Goal: Task Accomplishment & Management: Complete application form

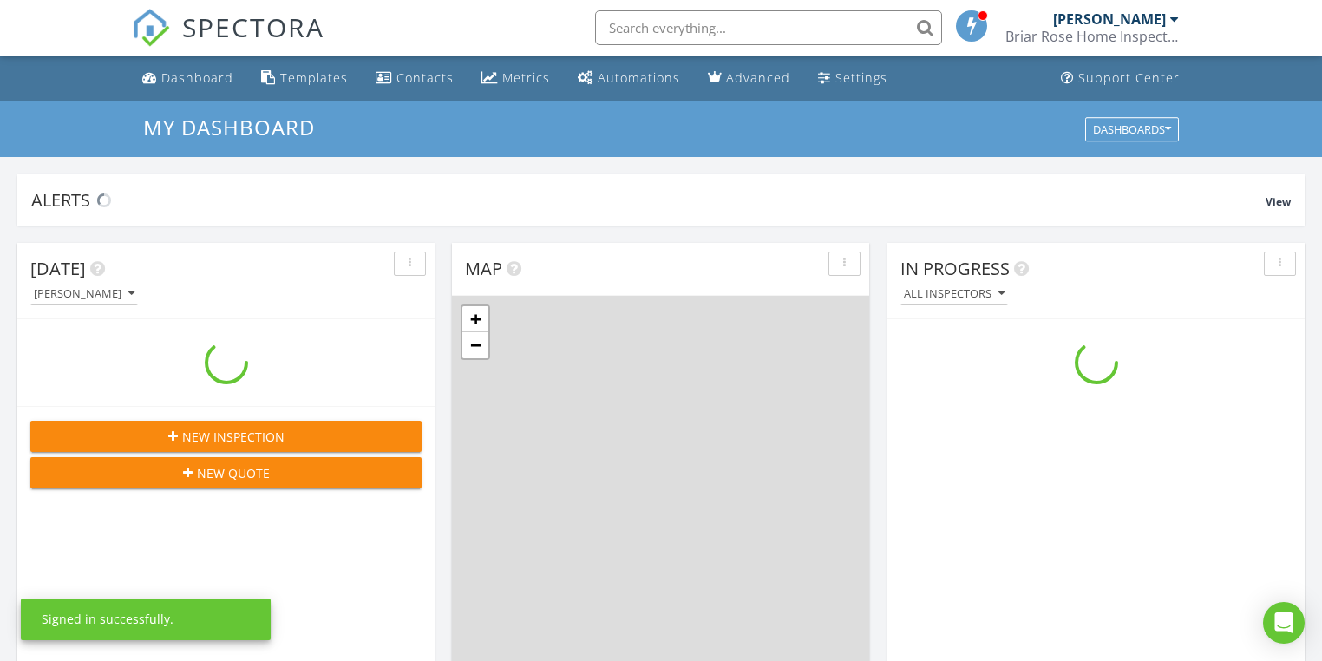
scroll to position [1600, 1343]
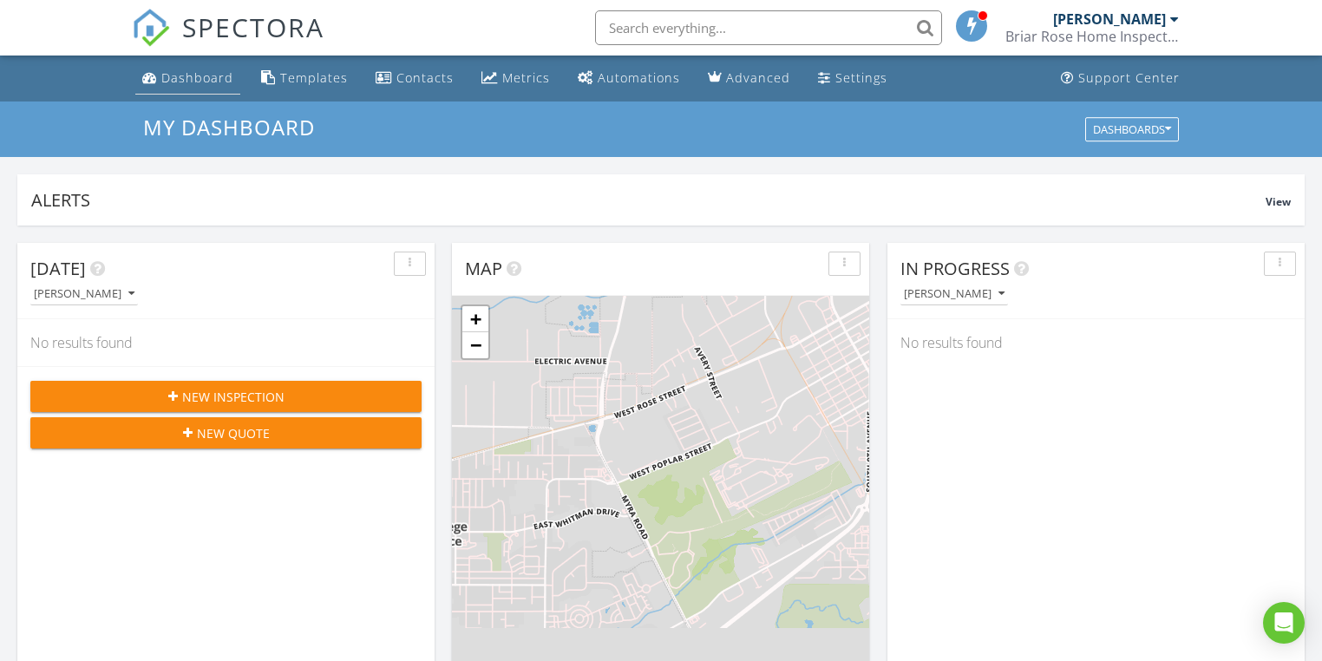
click at [208, 79] on div "Dashboard" at bounding box center [197, 77] width 72 height 16
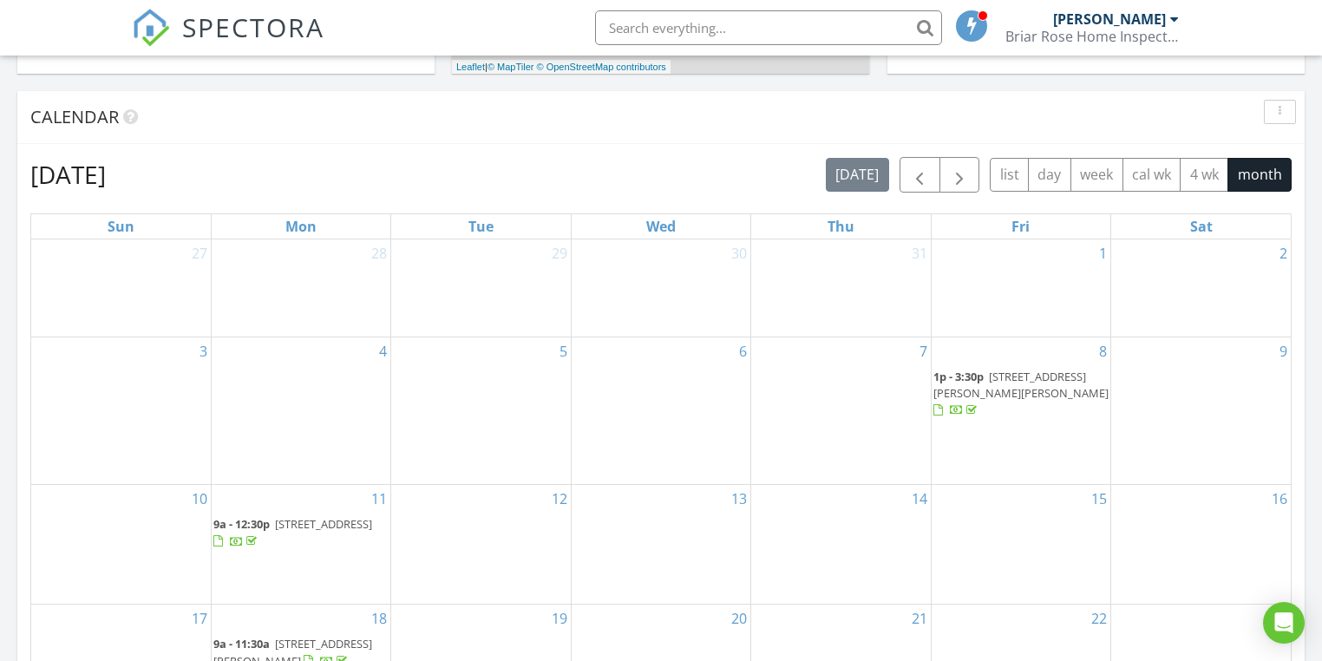
scroll to position [486, 0]
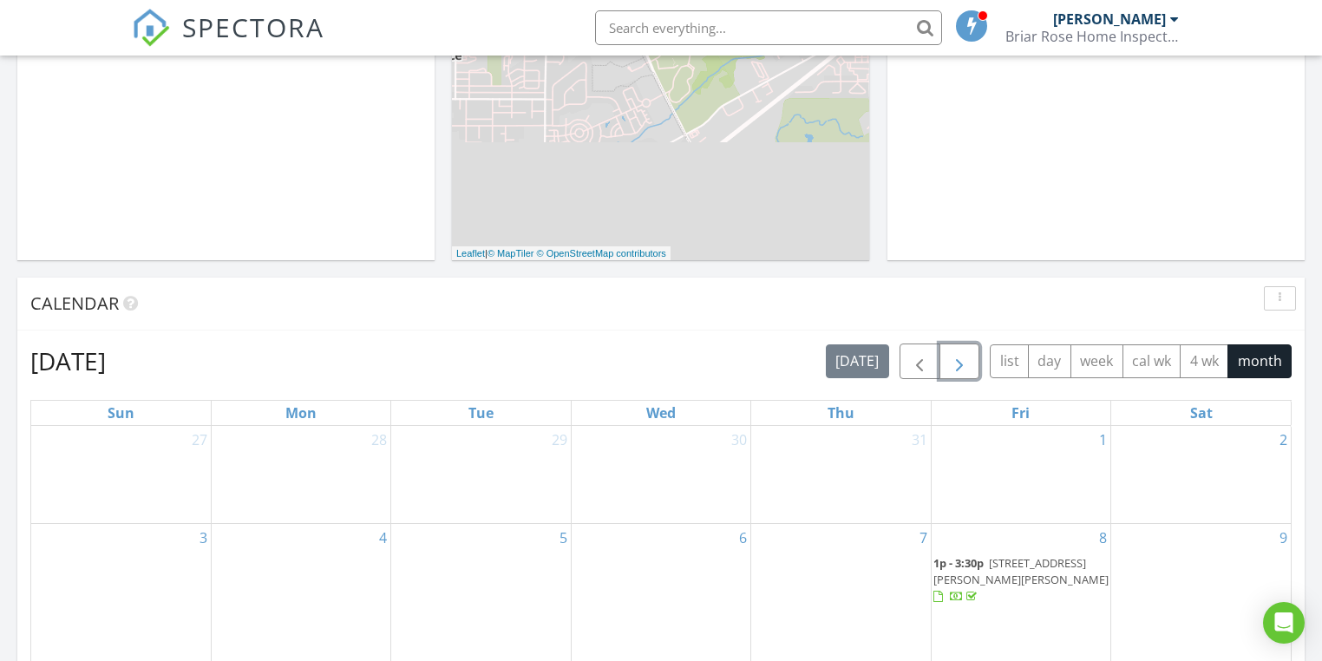
click at [954, 364] on span "button" at bounding box center [959, 361] width 21 height 21
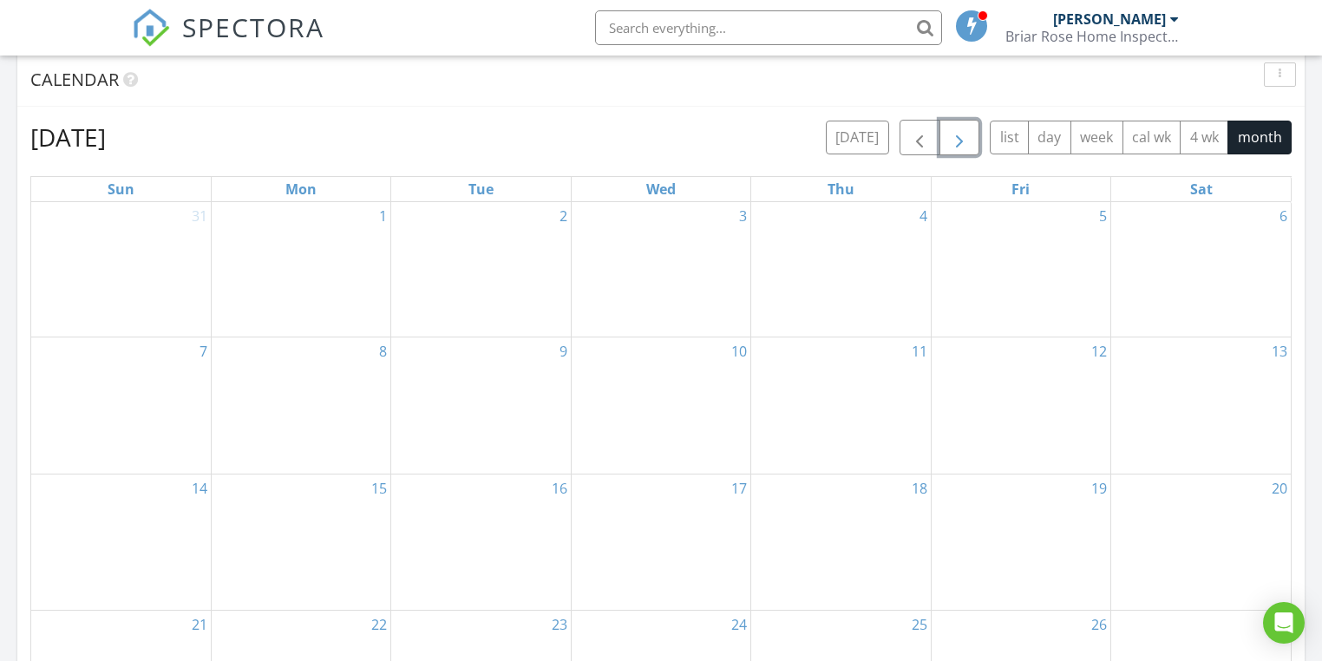
scroll to position [763, 0]
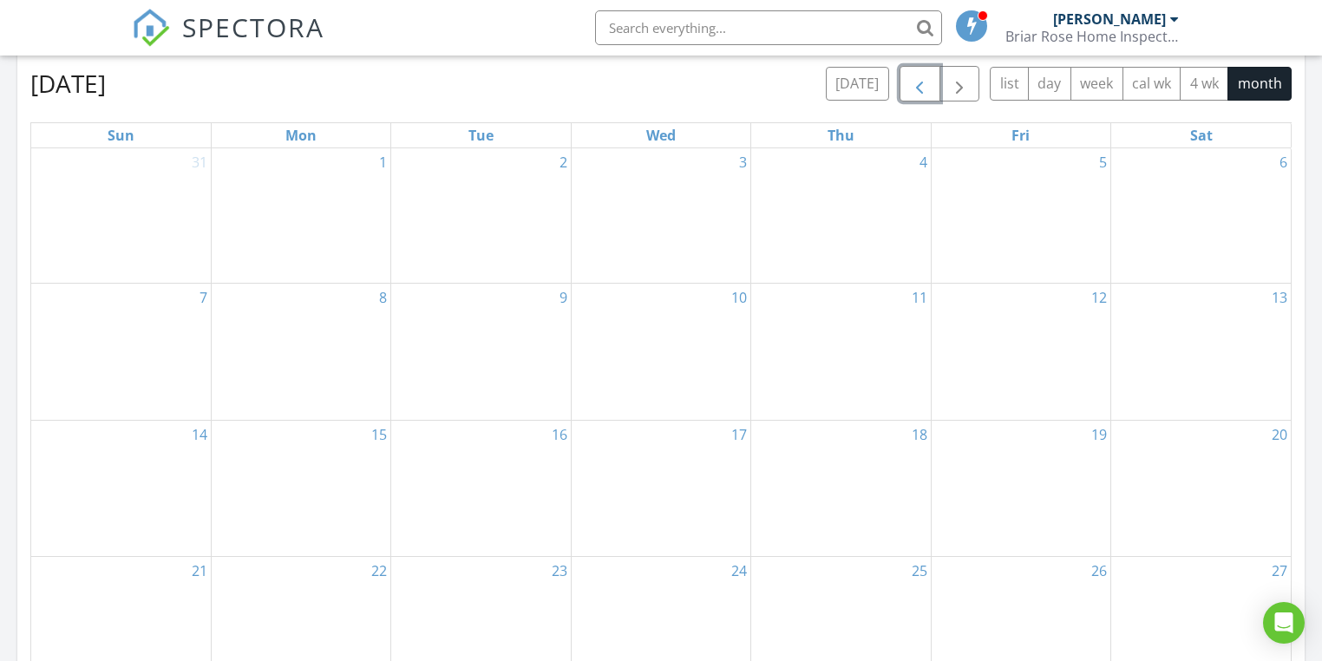
click at [920, 88] on span "button" at bounding box center [919, 84] width 21 height 21
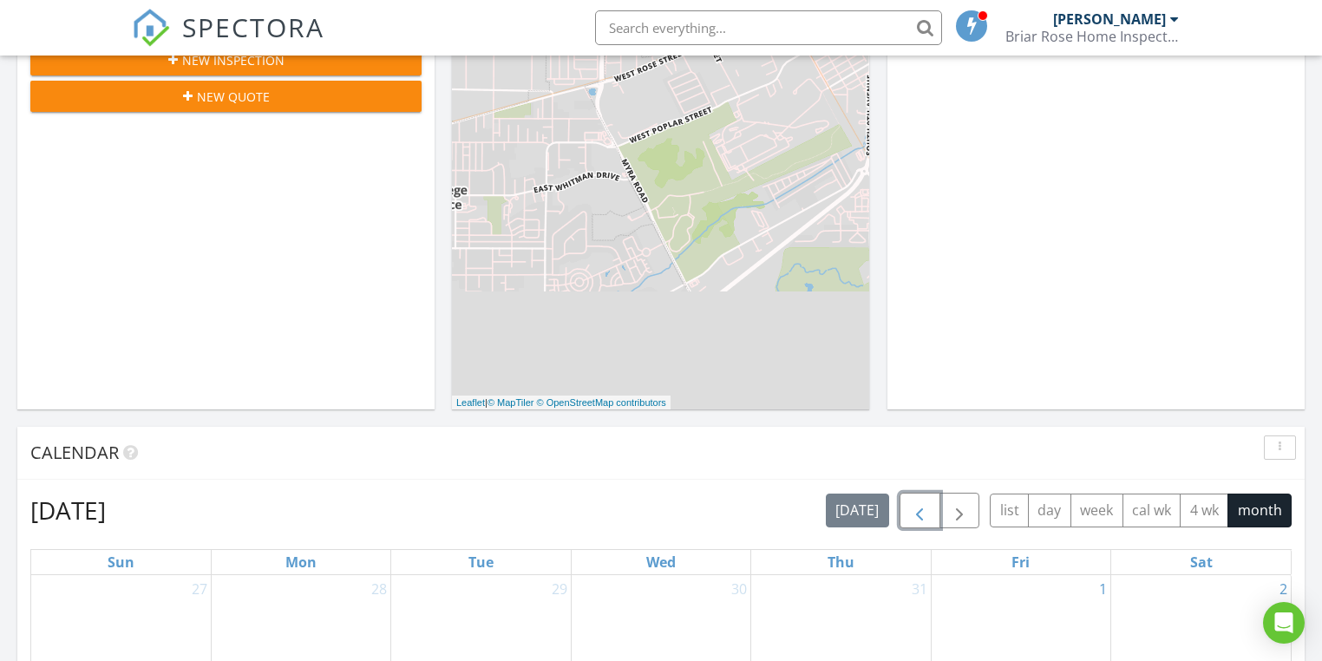
scroll to position [486, 0]
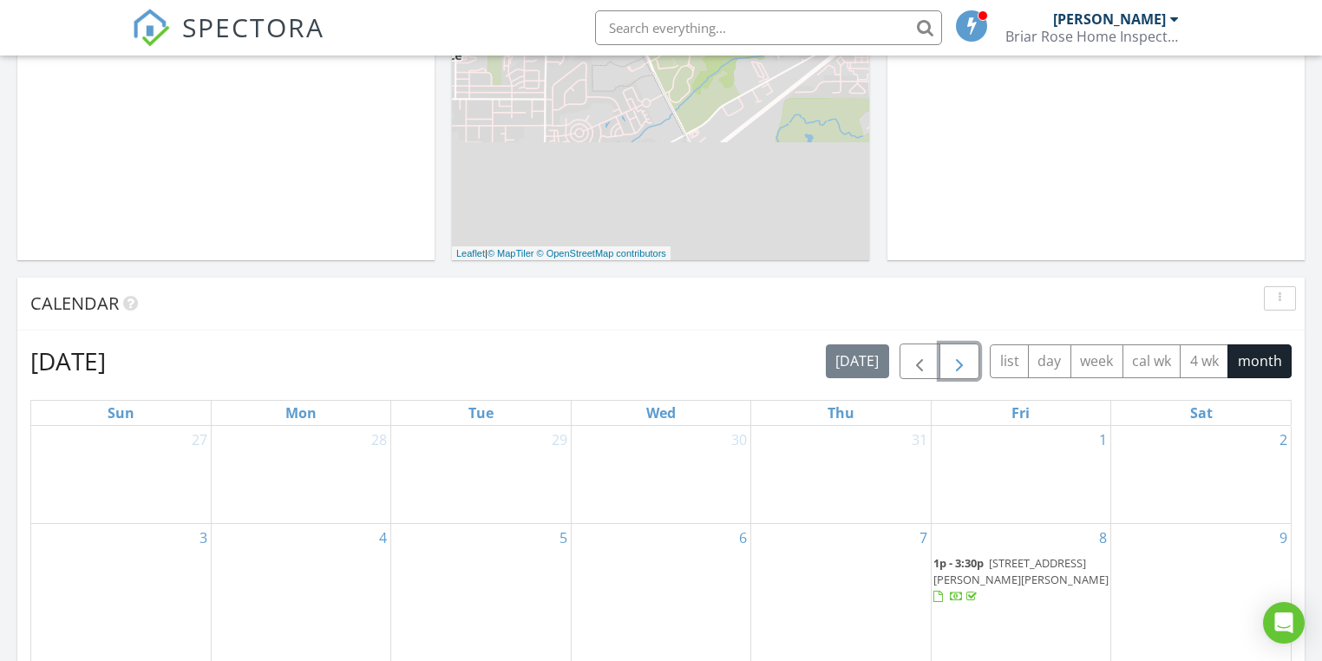
click at [963, 361] on span "button" at bounding box center [959, 361] width 21 height 21
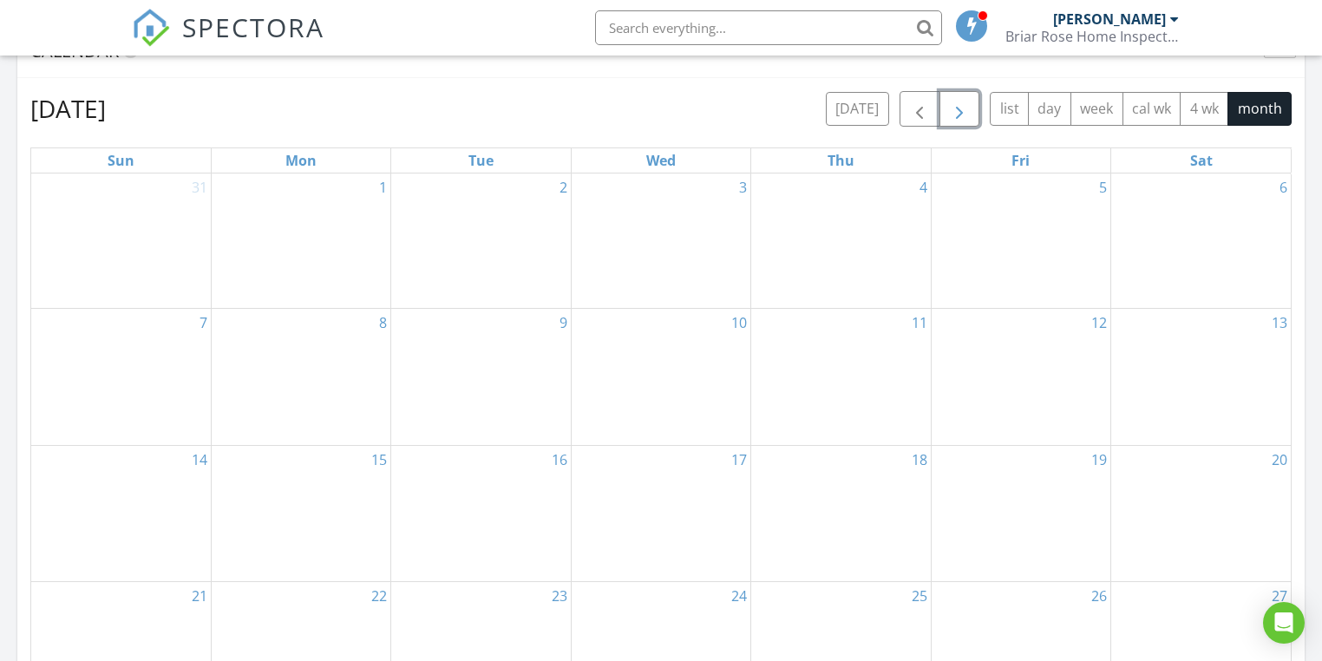
scroll to position [555, 0]
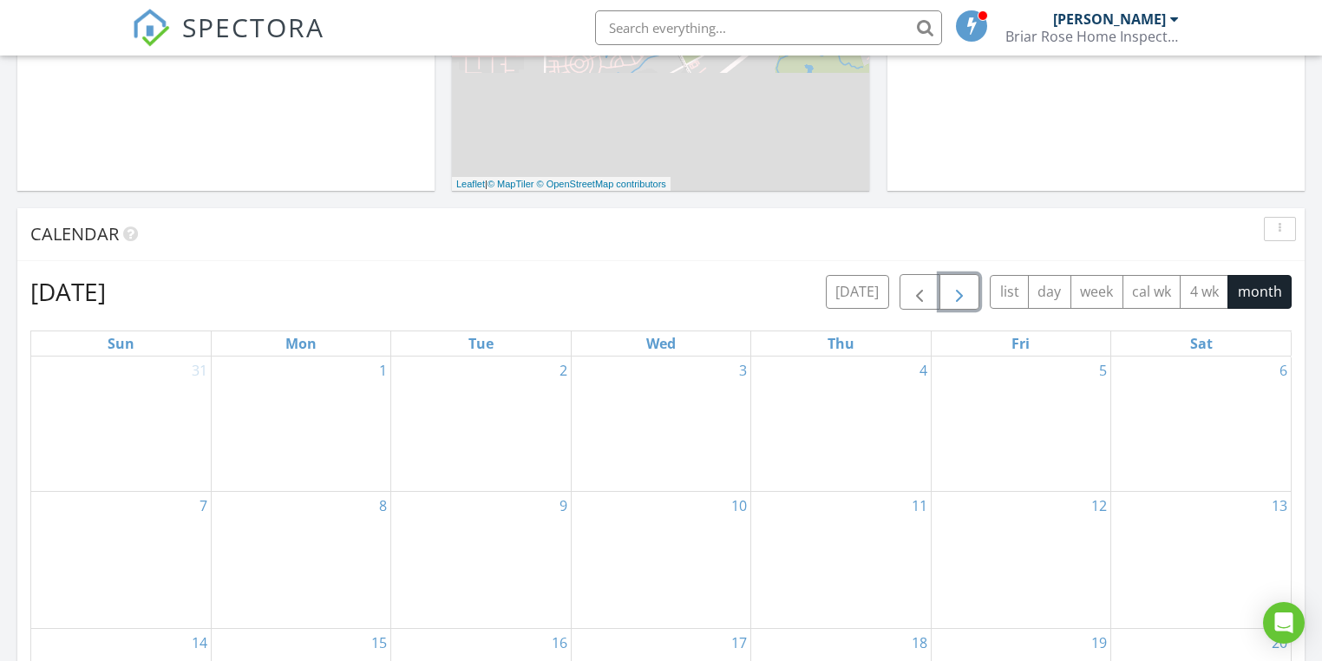
click at [904, 370] on div "4" at bounding box center [840, 423] width 179 height 135
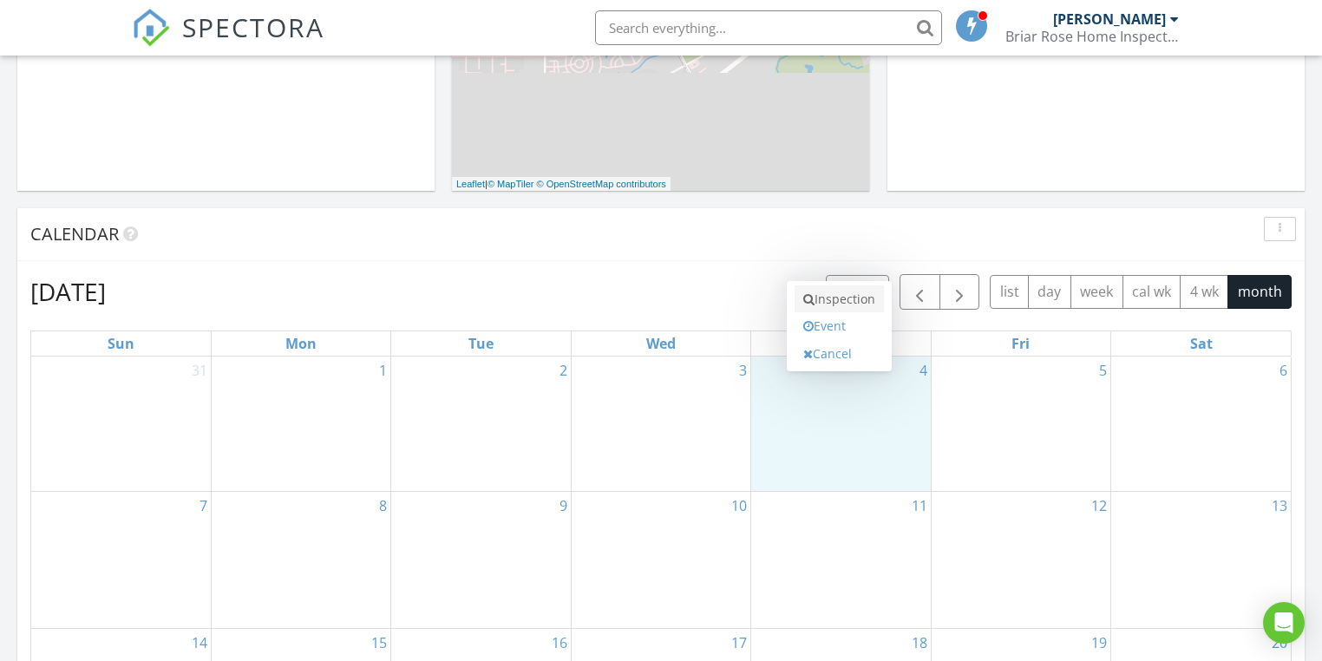
click at [832, 298] on link "Inspection" at bounding box center [838, 299] width 89 height 28
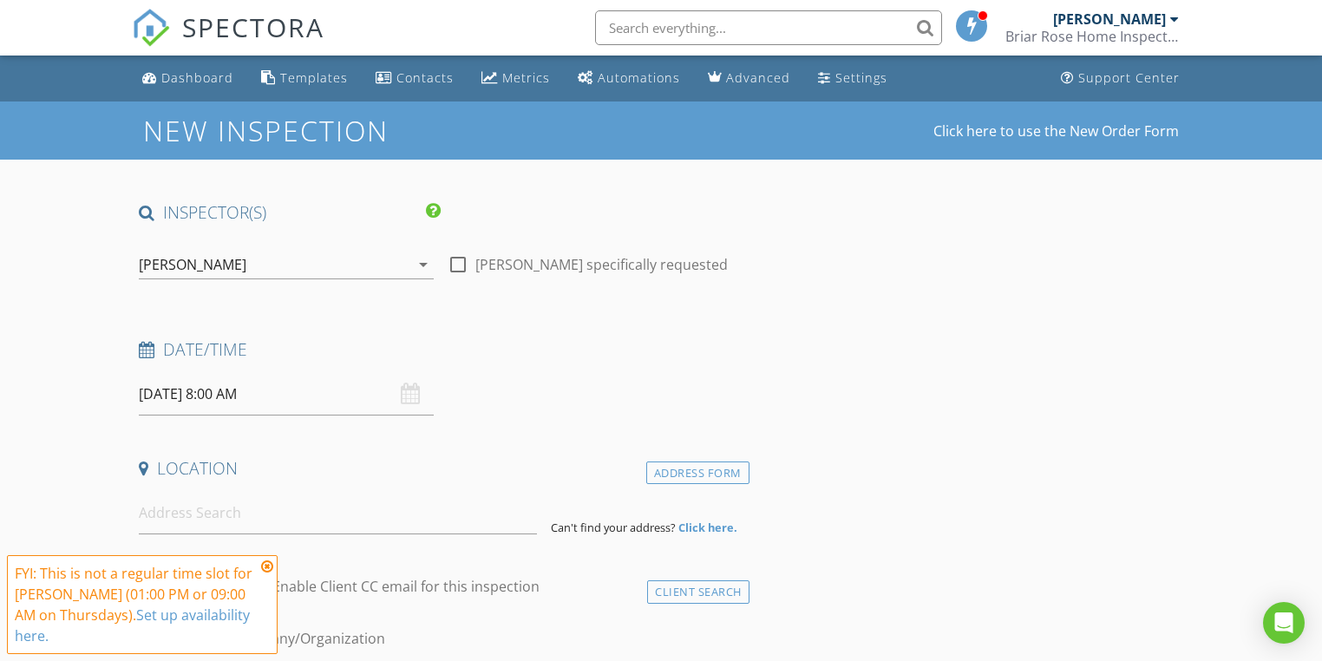
click at [258, 399] on input "09/04/2025 8:00 AM" at bounding box center [286, 394] width 295 height 42
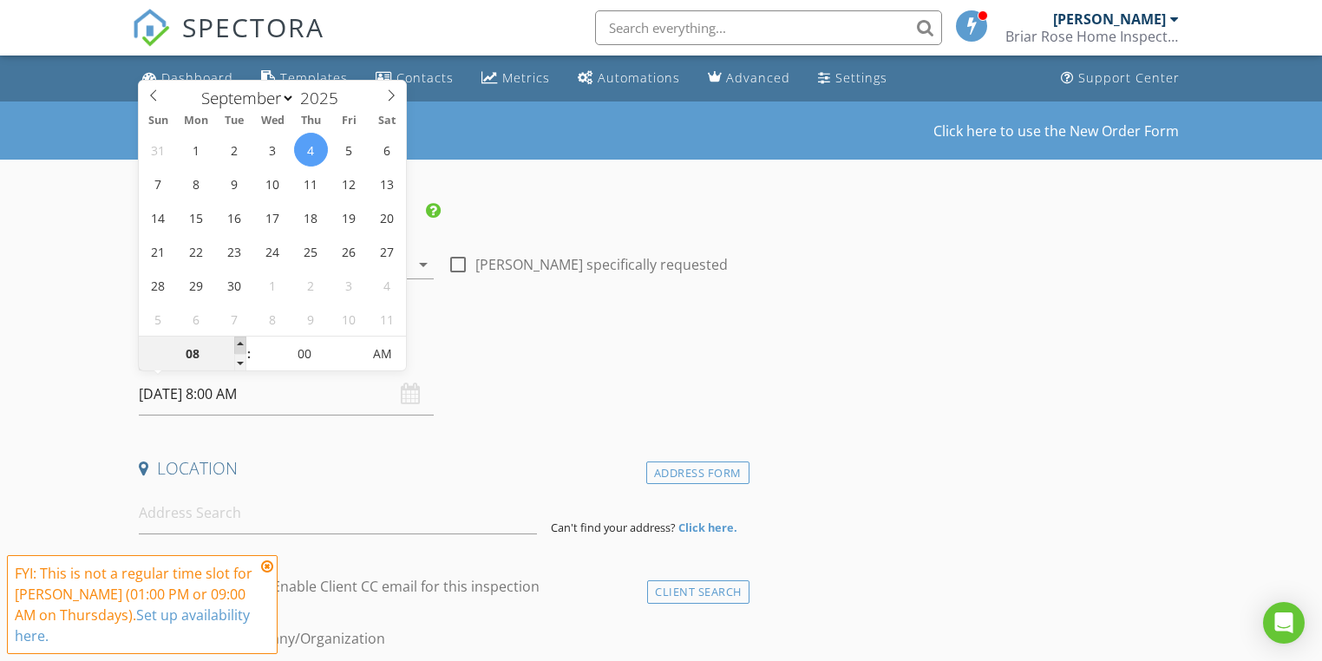
type input "09"
type input "09/04/2025 9:00 AM"
drag, startPoint x: 234, startPoint y: 343, endPoint x: 215, endPoint y: 342, distance: 19.2
click at [234, 343] on span at bounding box center [240, 344] width 12 height 17
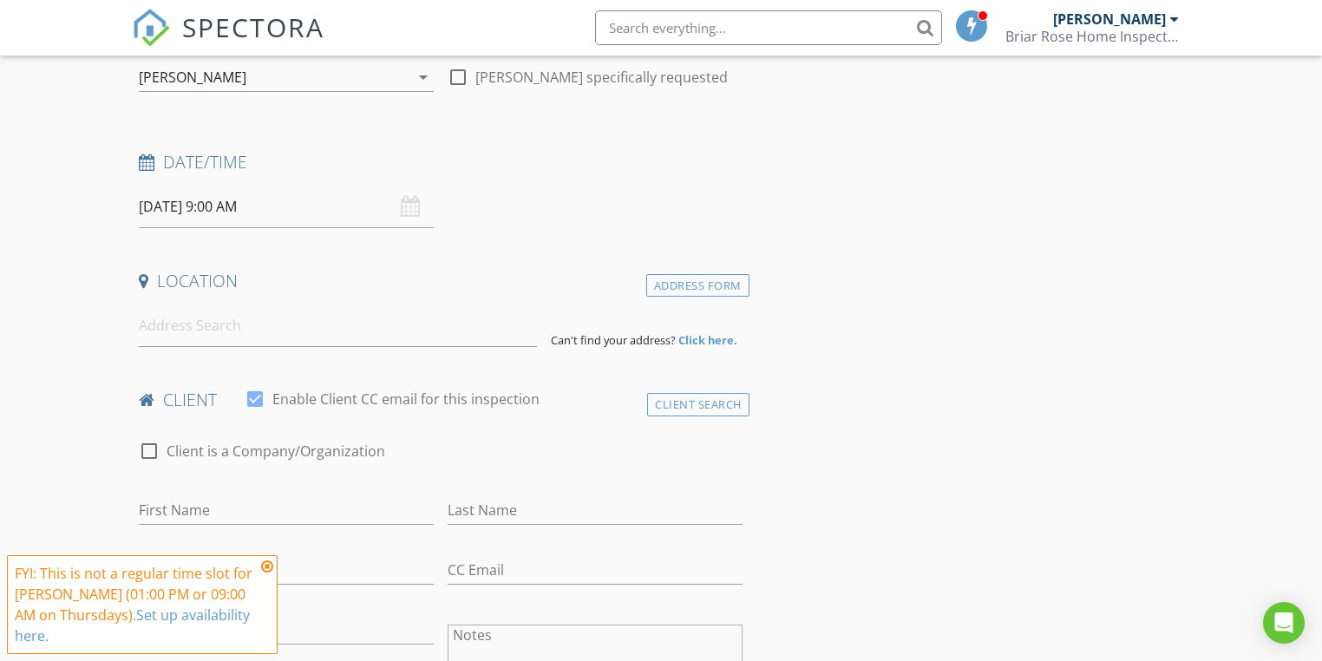
scroll to position [208, 0]
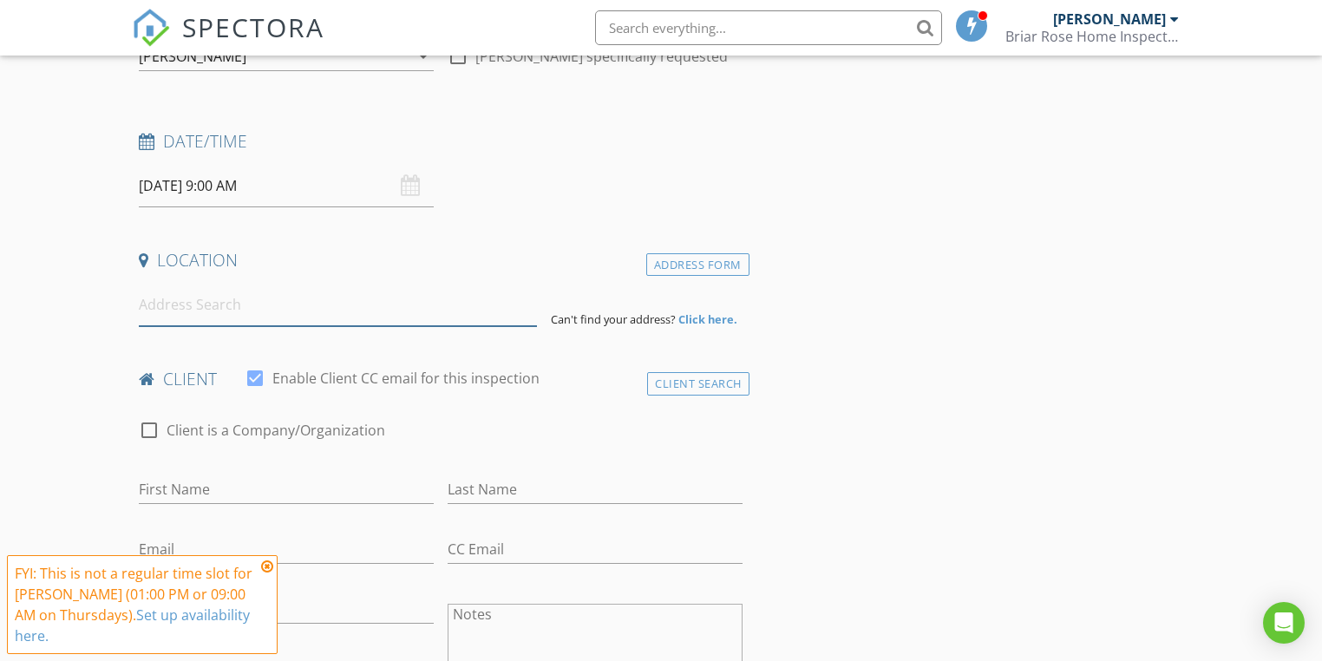
click at [231, 305] on input at bounding box center [337, 305] width 397 height 42
click at [191, 308] on input at bounding box center [337, 305] width 397 height 42
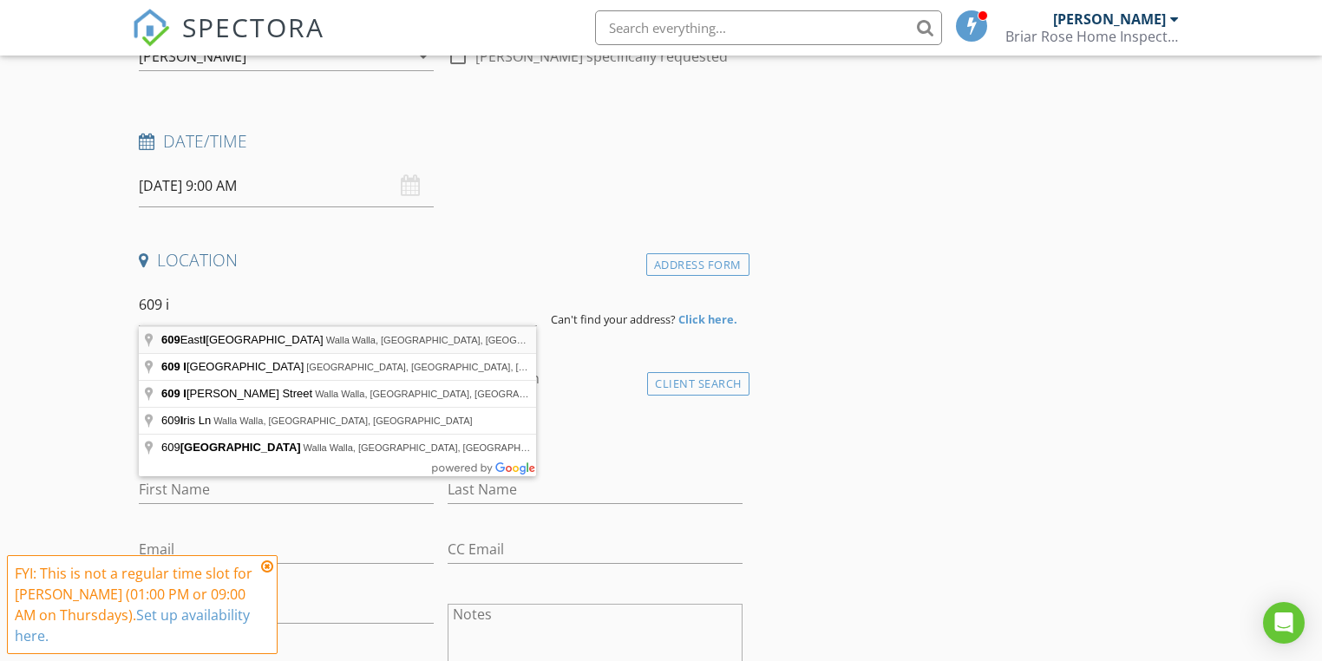
type input "609 East Isaacs Avenue, Walla Walla, WA, USA"
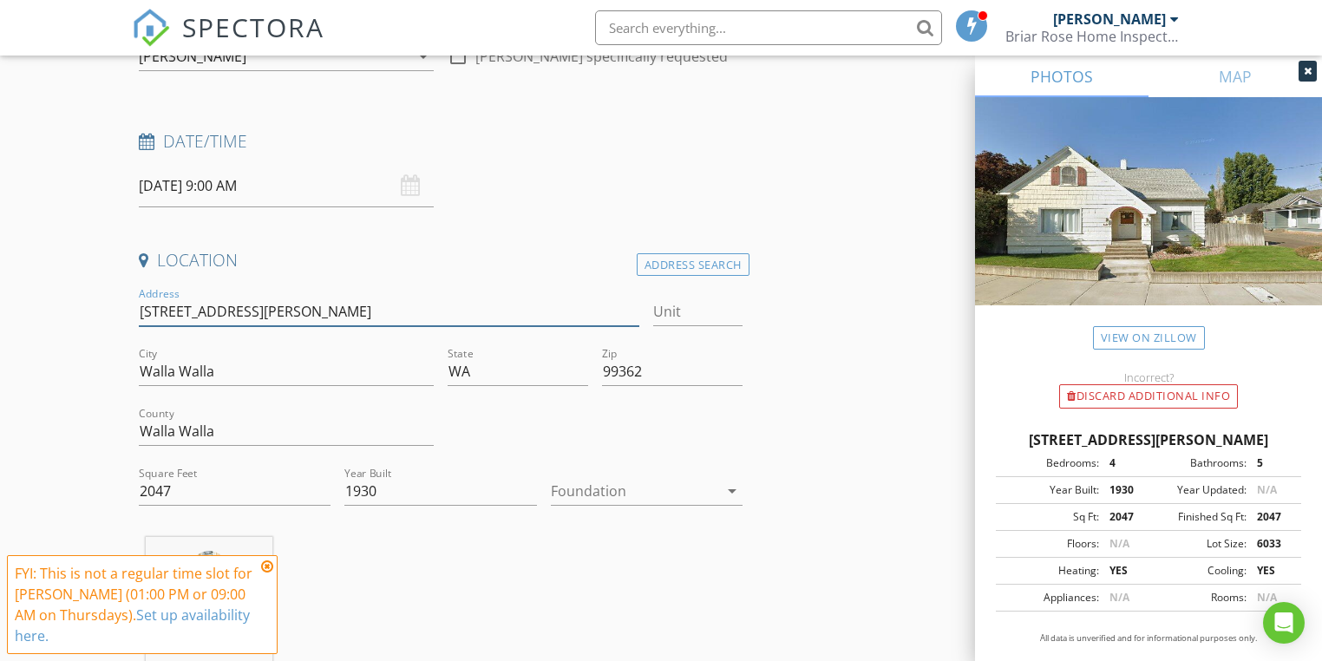
click at [163, 312] on input "609 E Isaacs Ave" at bounding box center [389, 311] width 500 height 29
type input "6011 E Isaacs Ave"
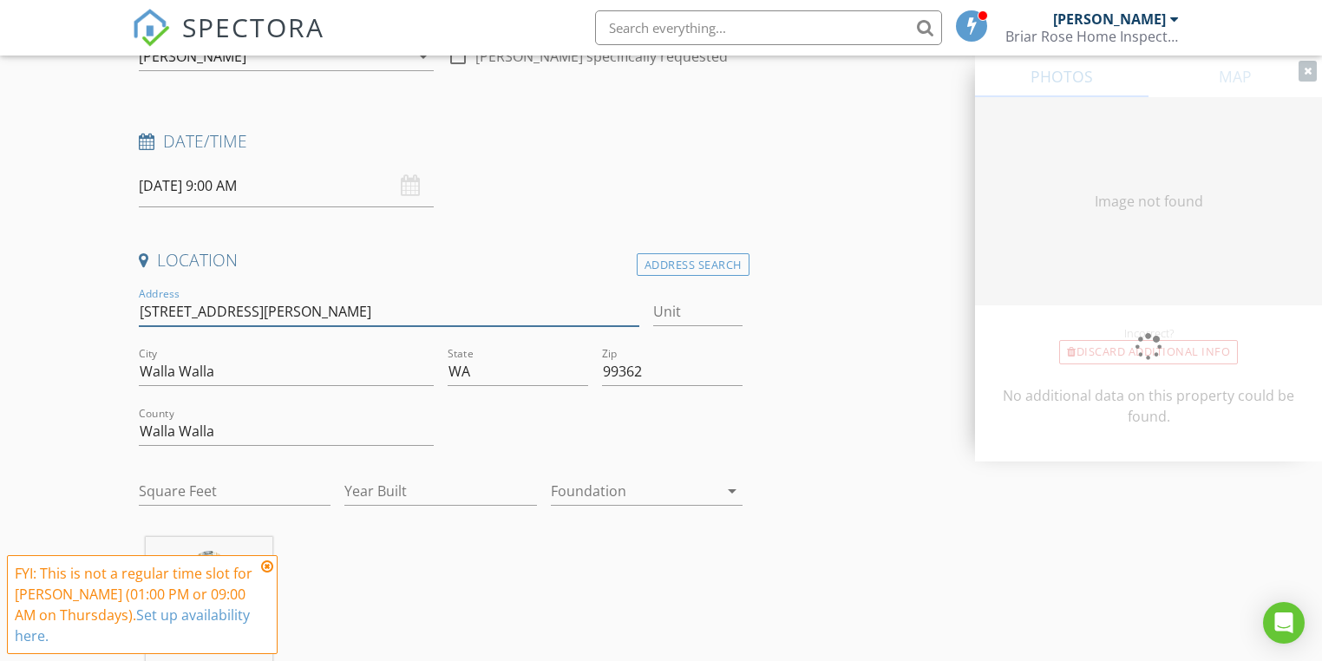
type input "601 E Isaacs Ave"
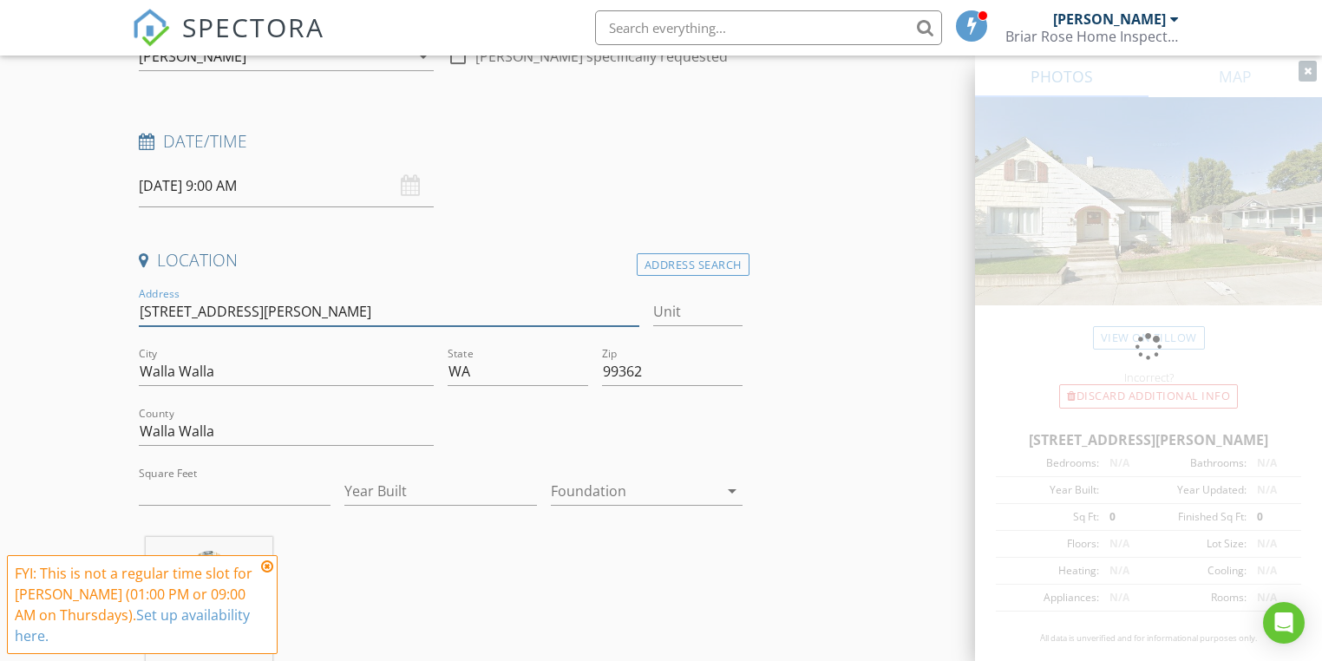
type input "0"
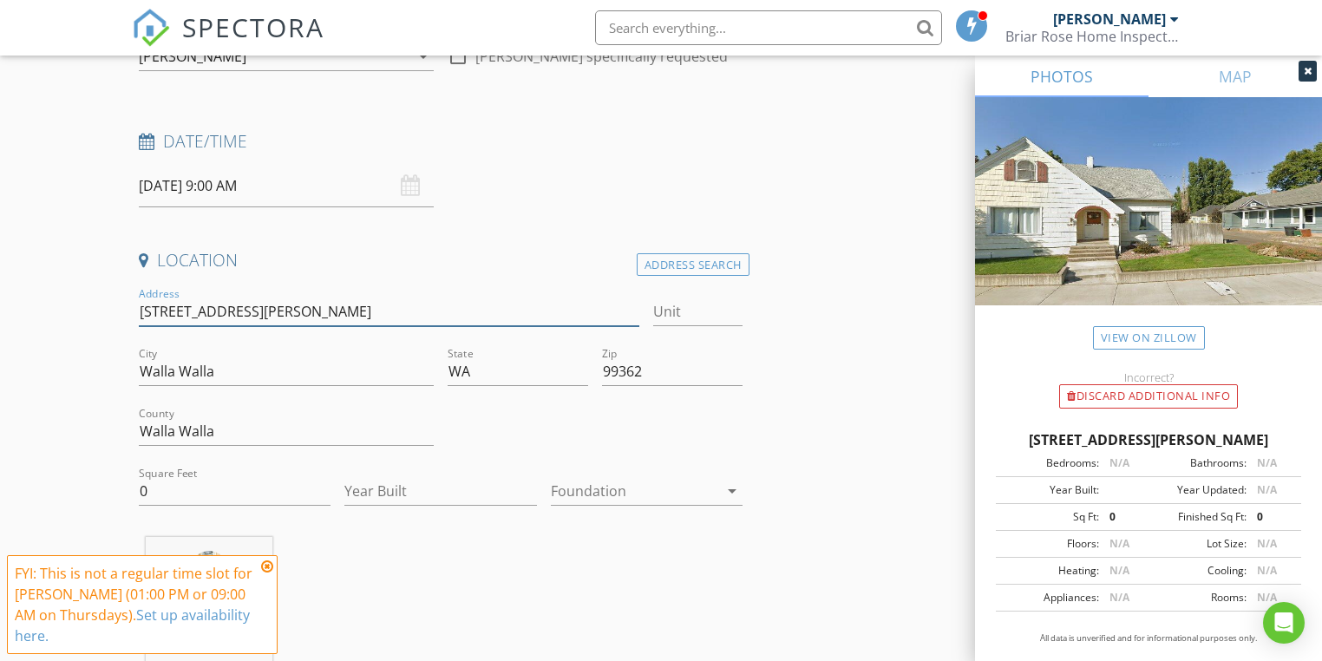
type input "611 E Isaacs Ave"
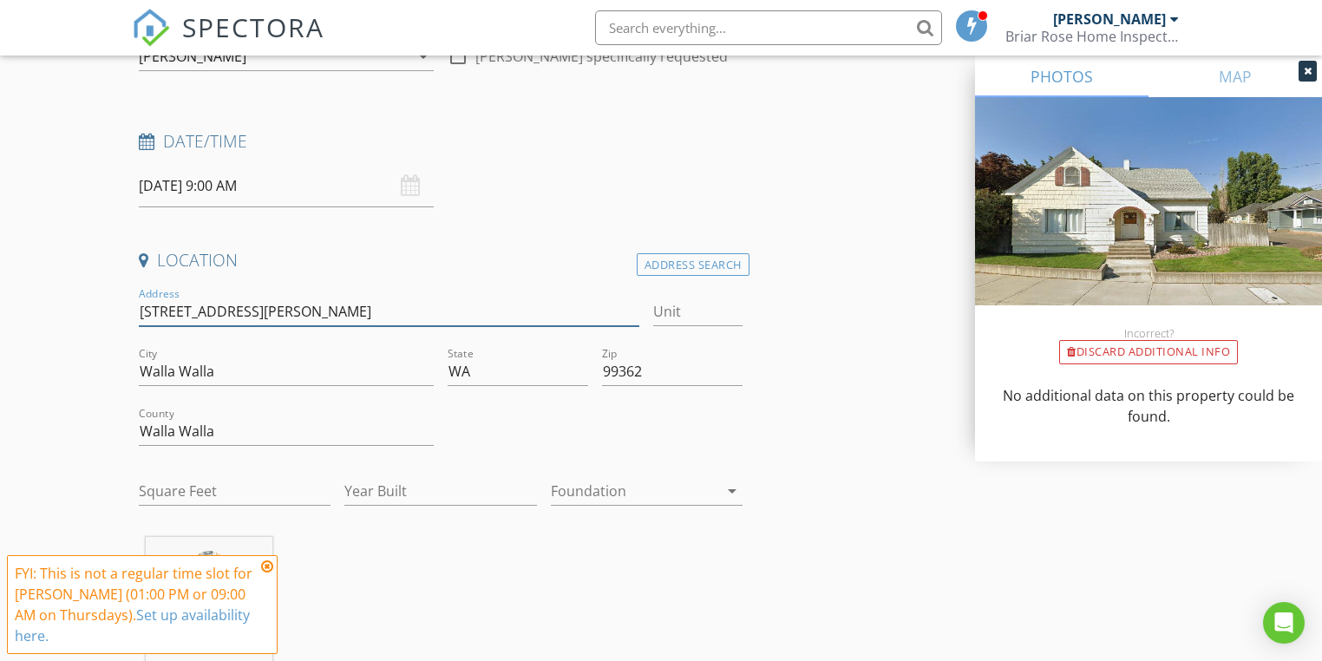
type input "611 E Isaacs Ave"
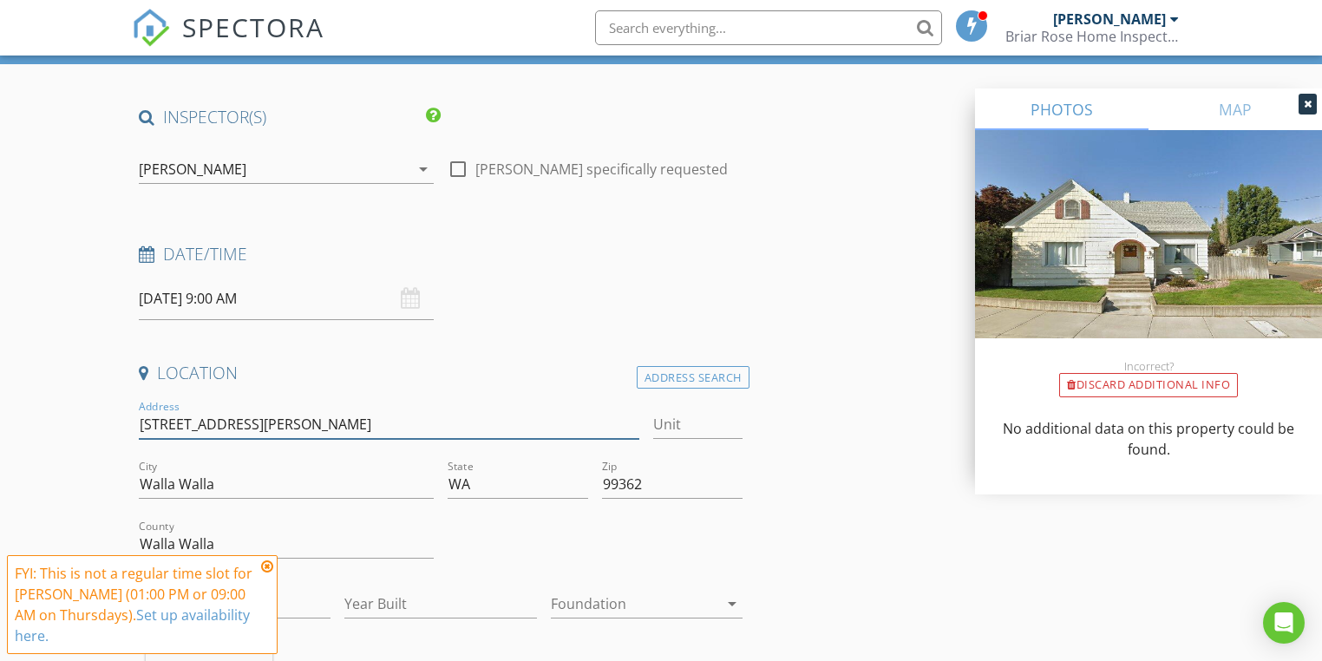
scroll to position [0, 0]
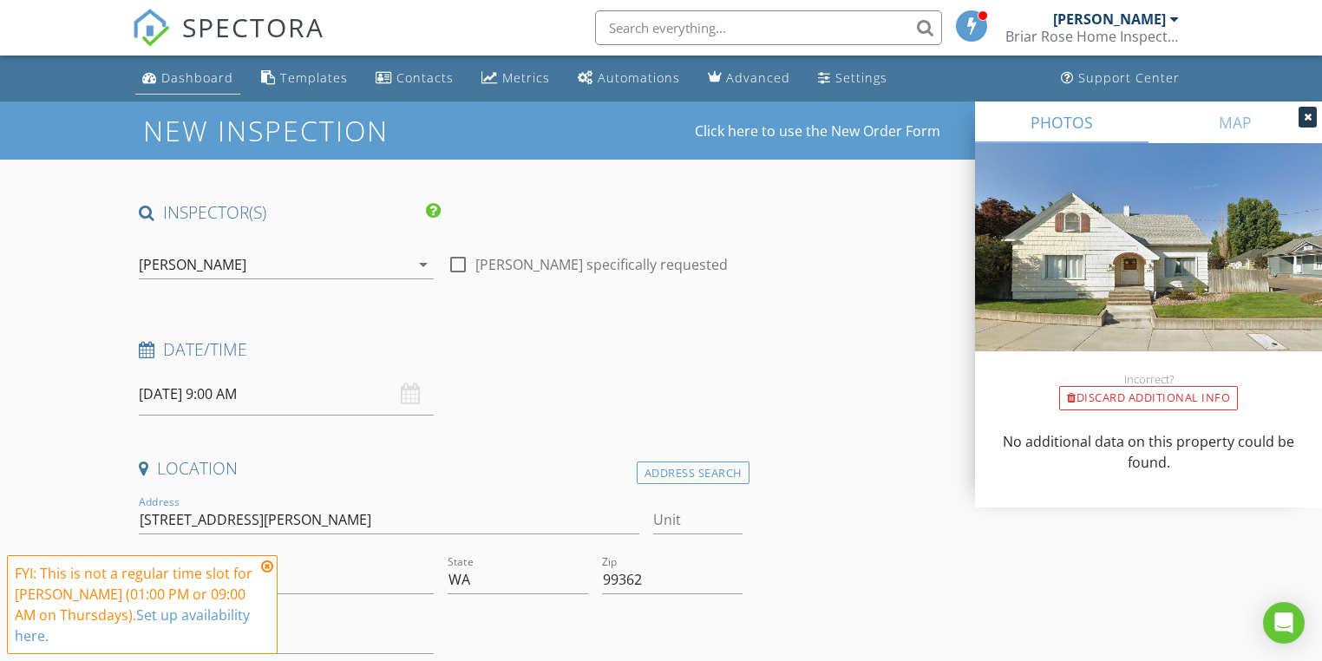
click at [215, 86] on link "Dashboard" at bounding box center [187, 78] width 105 height 32
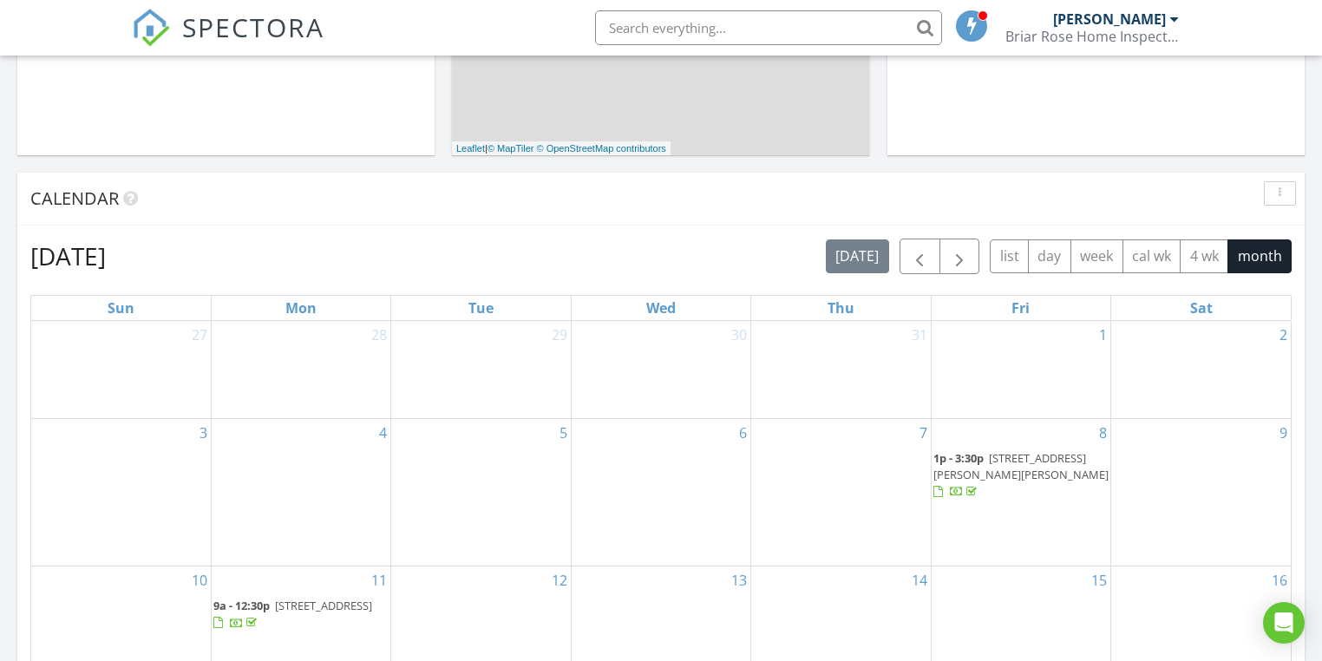
scroll to position [694, 0]
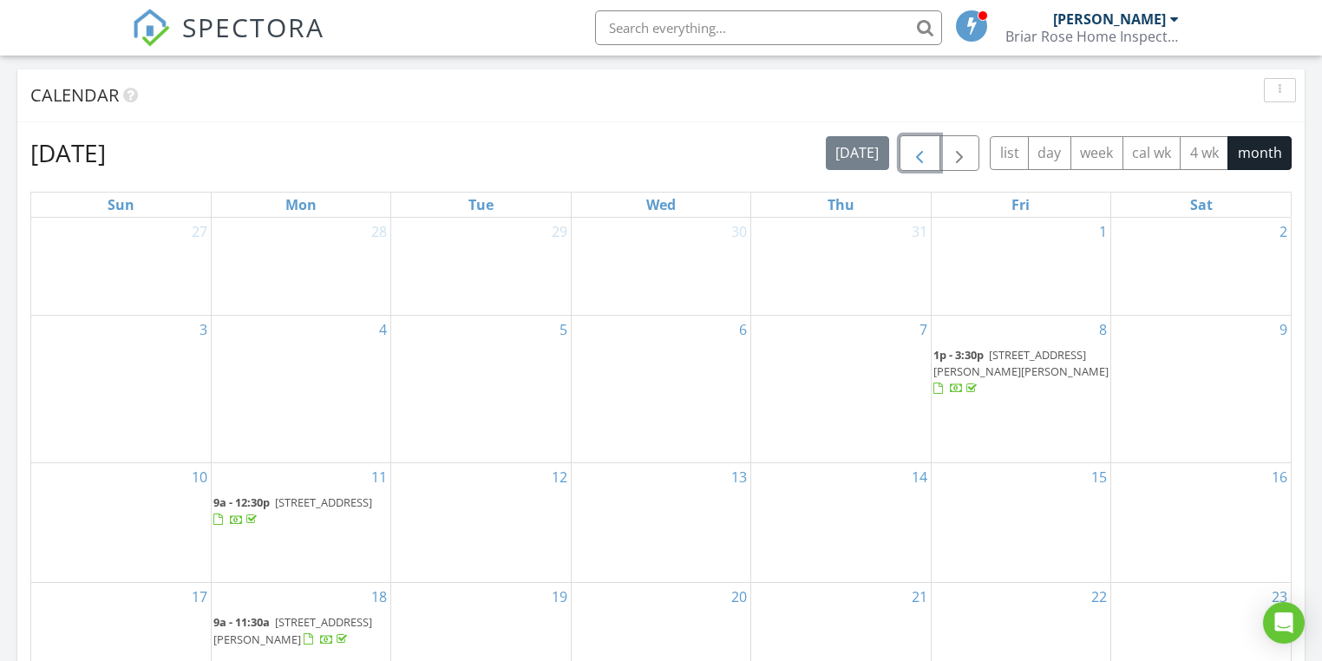
click at [917, 152] on span "button" at bounding box center [919, 153] width 21 height 21
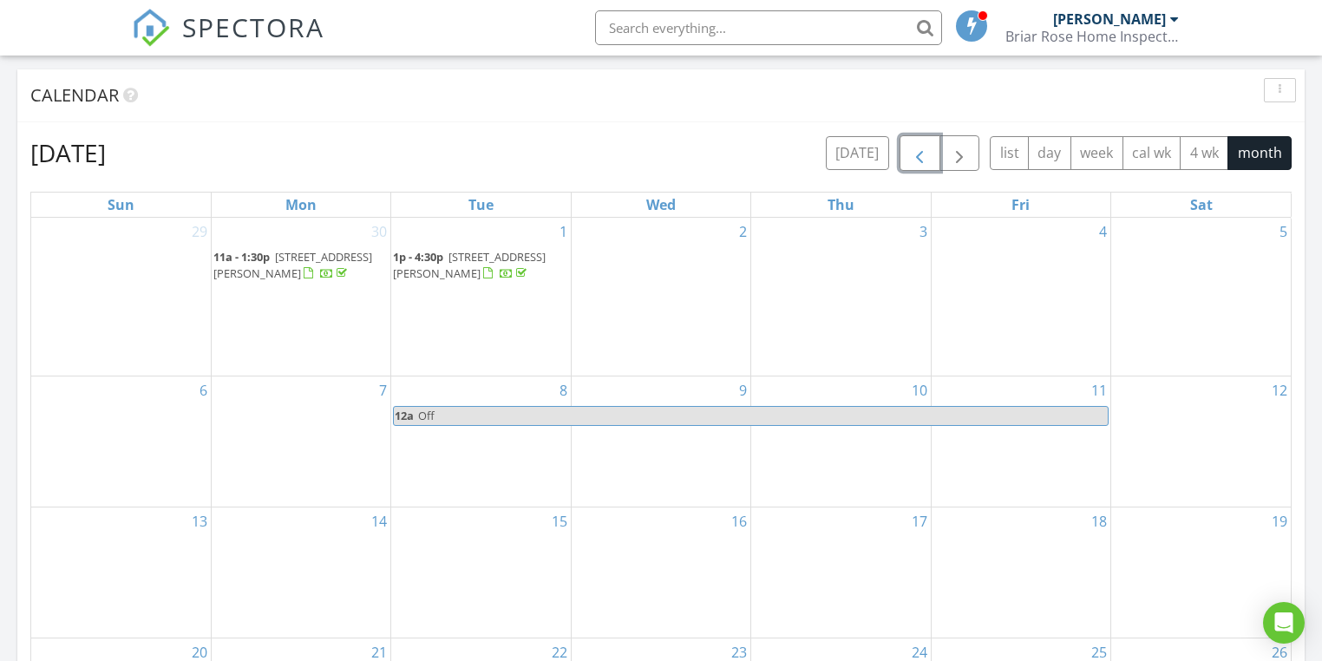
click at [923, 153] on span "button" at bounding box center [919, 153] width 21 height 21
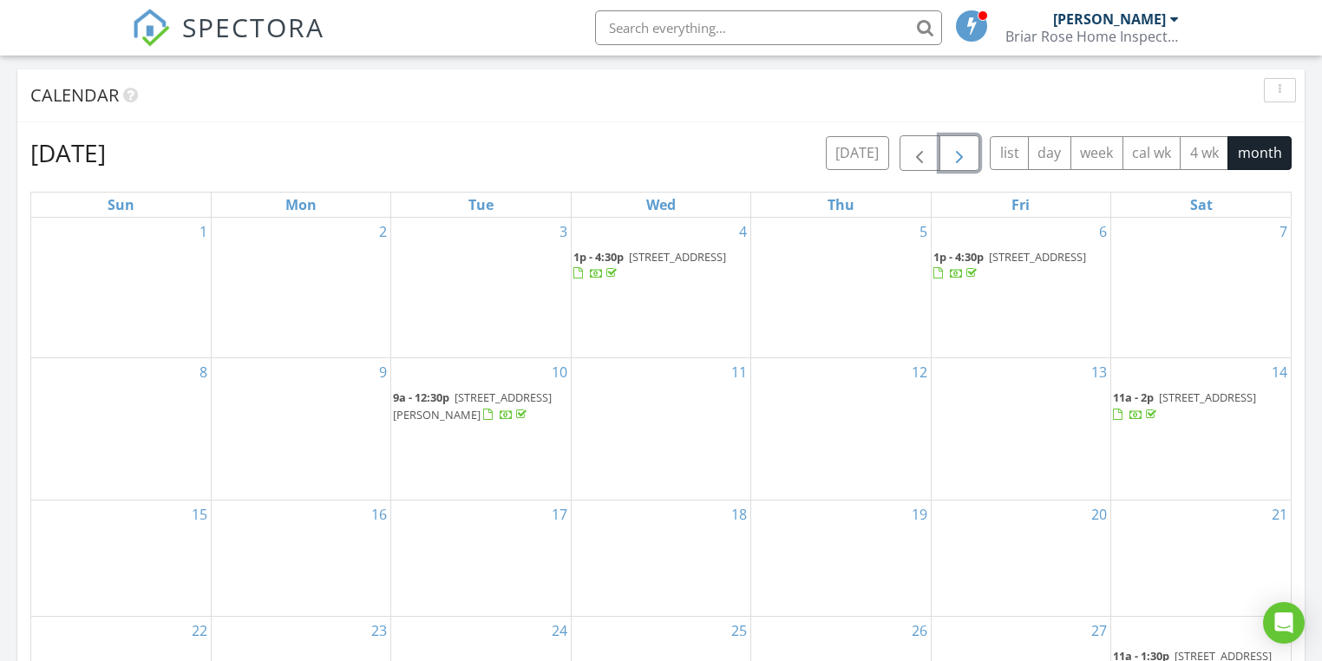
click at [968, 147] on span "button" at bounding box center [959, 153] width 21 height 21
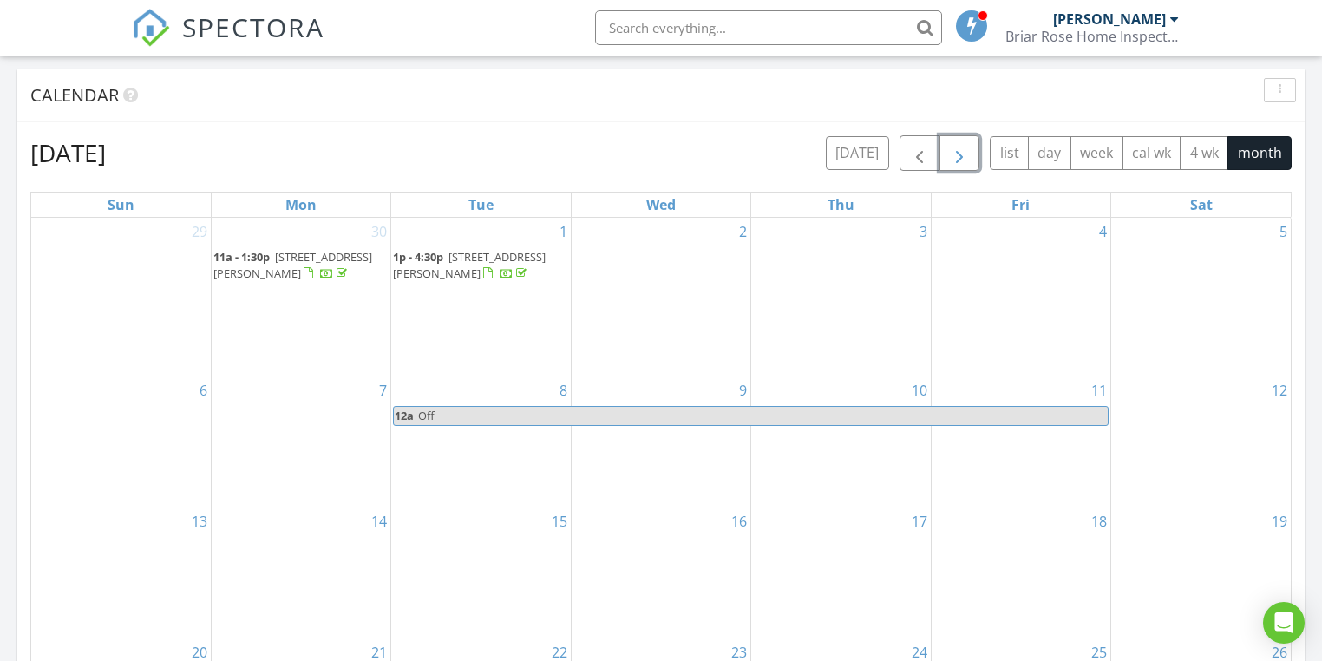
click at [968, 147] on span "button" at bounding box center [959, 153] width 21 height 21
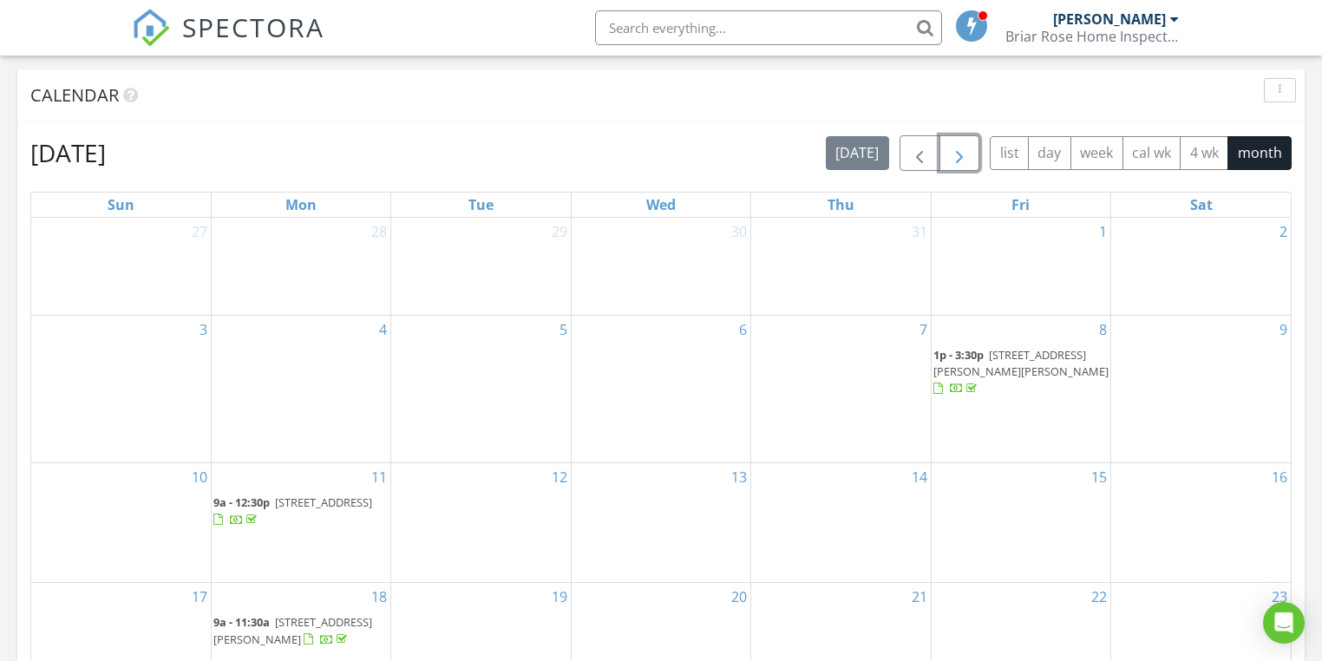
click at [968, 147] on span "button" at bounding box center [959, 153] width 21 height 21
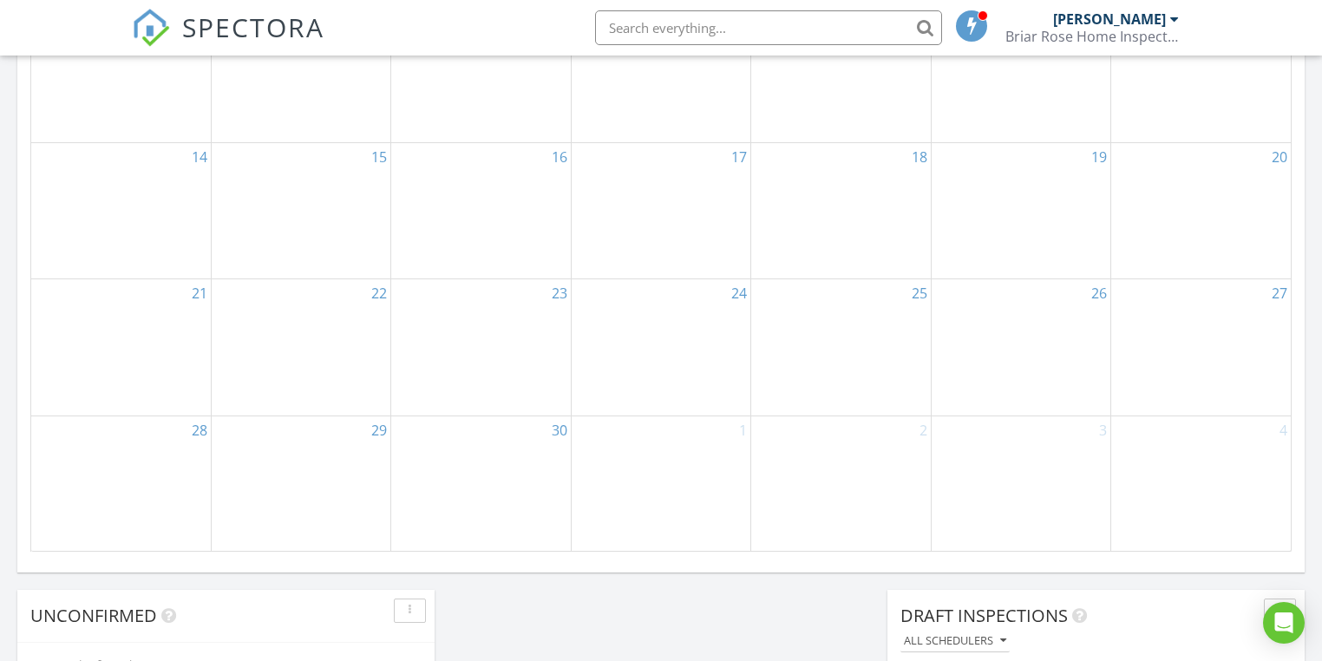
scroll to position [763, 0]
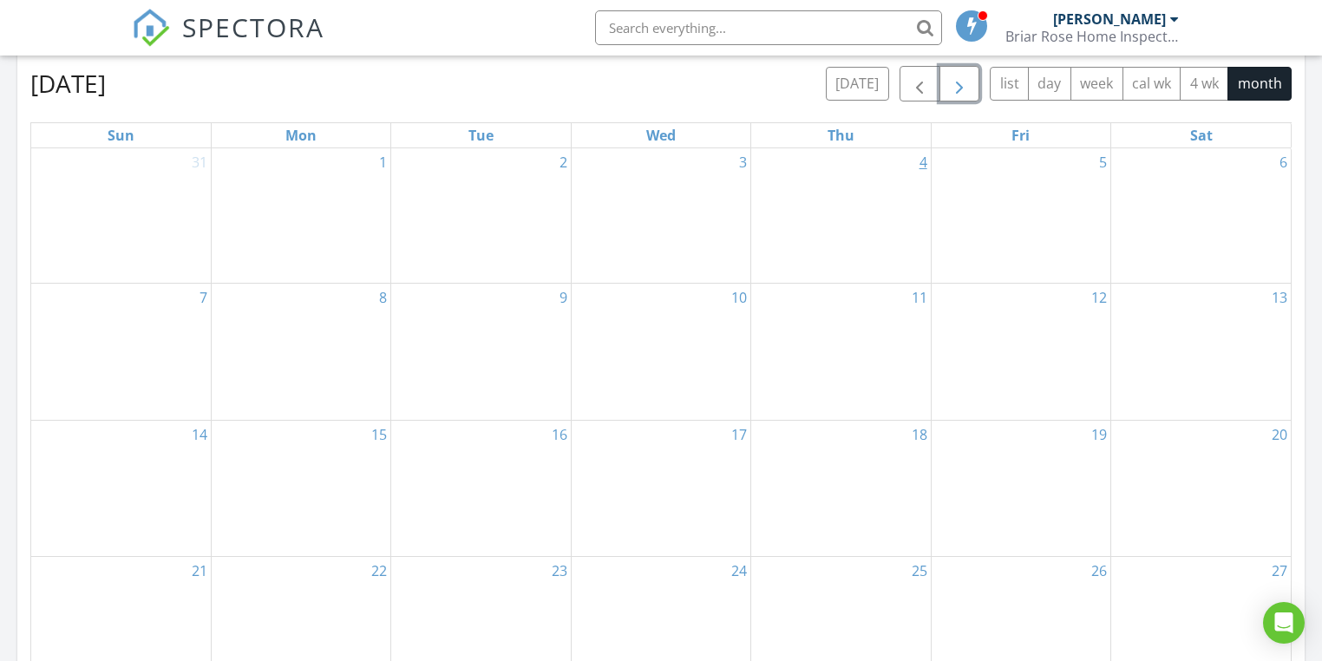
click at [922, 154] on link "4" at bounding box center [923, 162] width 15 height 28
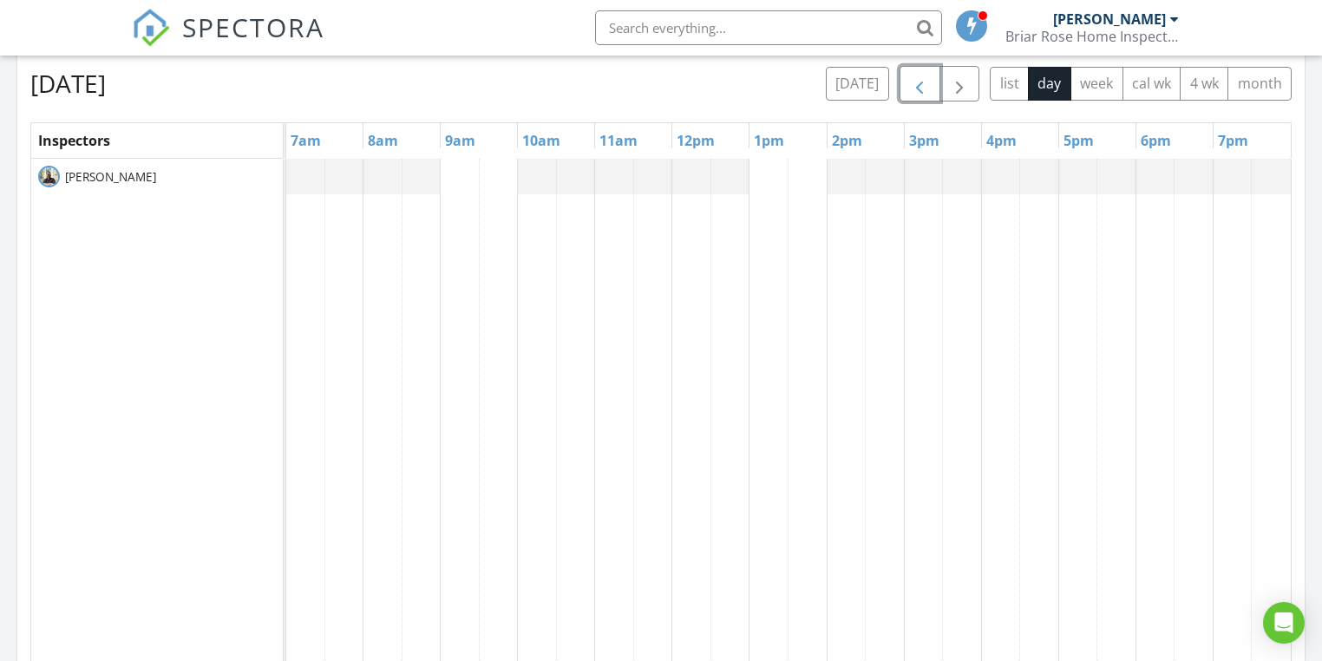
click at [917, 80] on span "button" at bounding box center [919, 84] width 21 height 21
click at [1095, 81] on button "week" at bounding box center [1096, 84] width 53 height 34
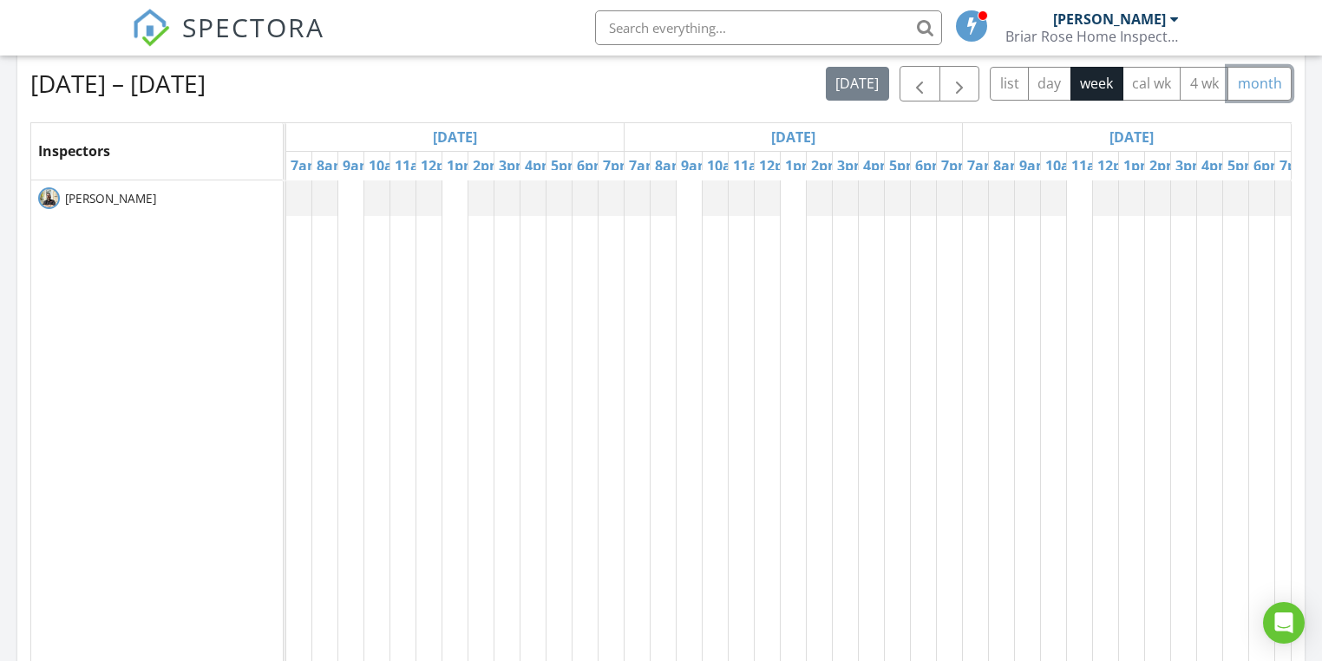
click at [1277, 82] on button "month" at bounding box center [1259, 84] width 64 height 34
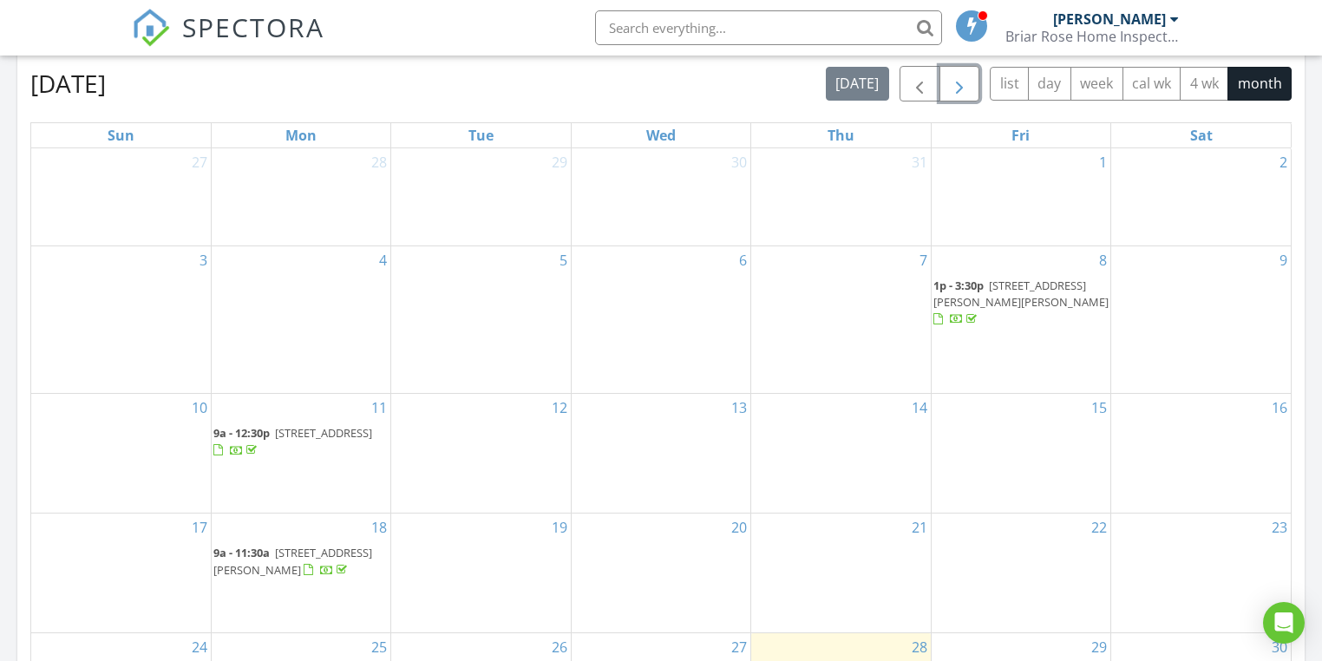
click at [963, 84] on span "button" at bounding box center [959, 84] width 21 height 21
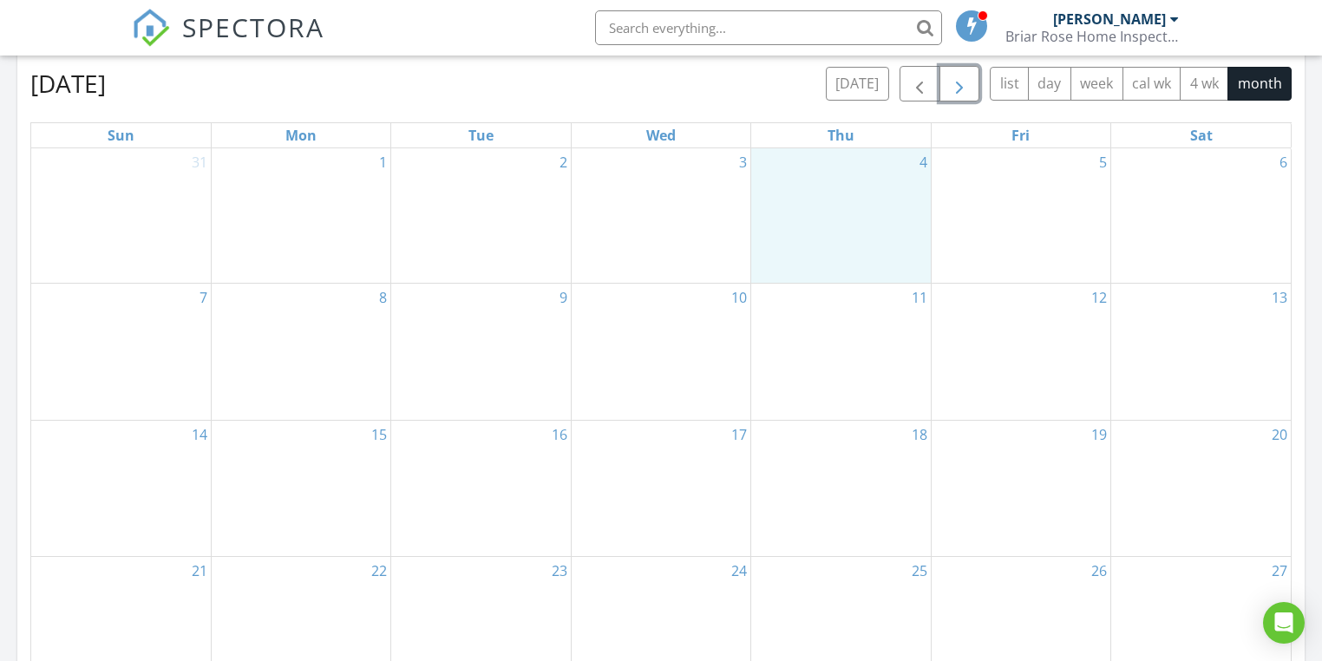
click at [895, 225] on div "4" at bounding box center [840, 215] width 179 height 135
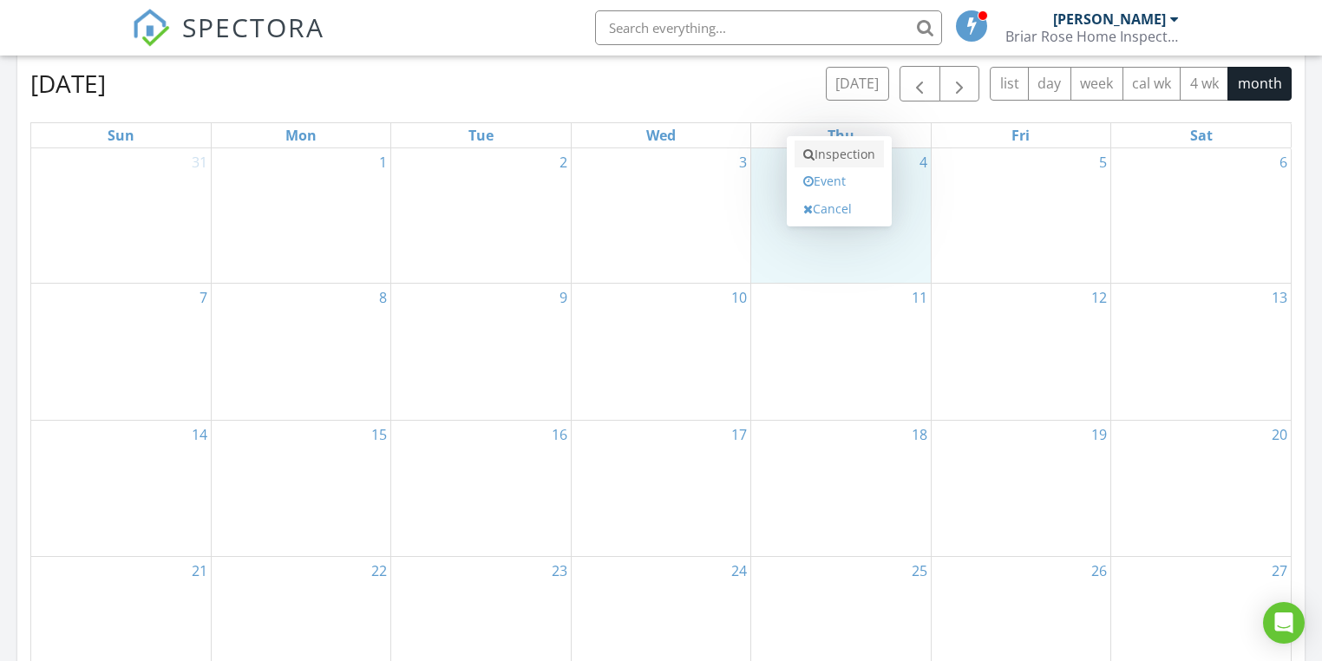
click at [860, 155] on link "Inspection" at bounding box center [838, 154] width 89 height 28
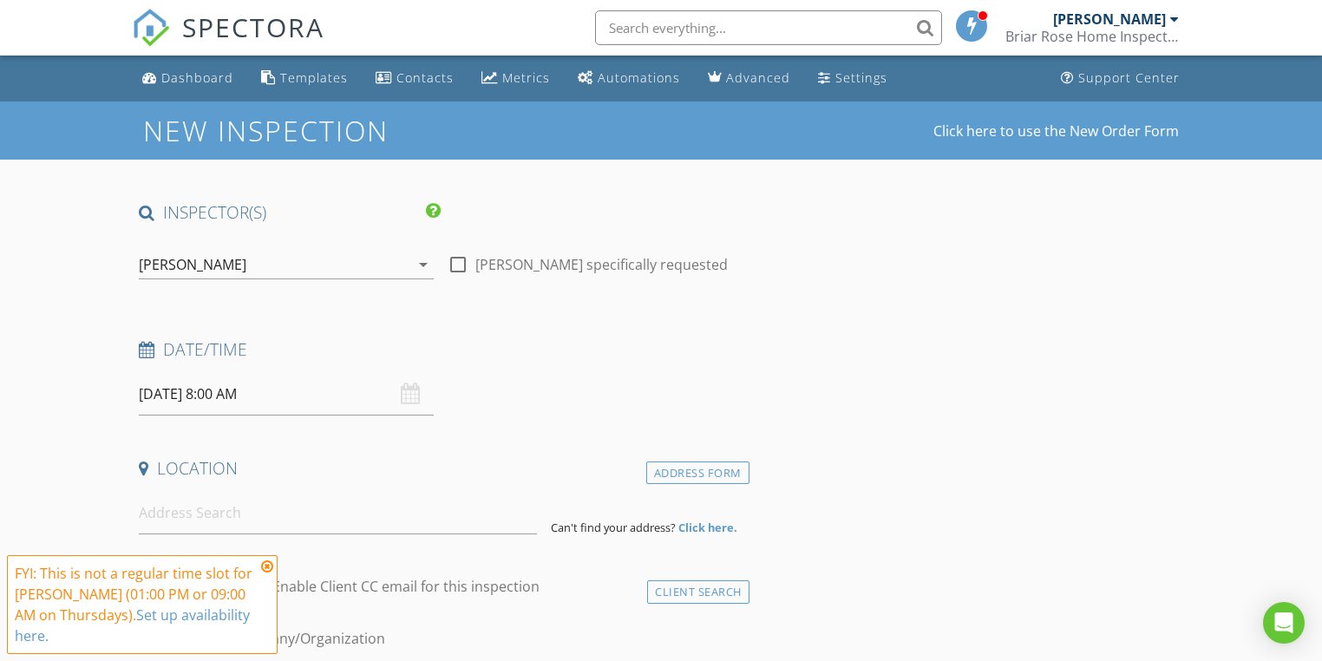
click at [220, 395] on input "[DATE] 8:00 AM" at bounding box center [286, 394] width 295 height 42
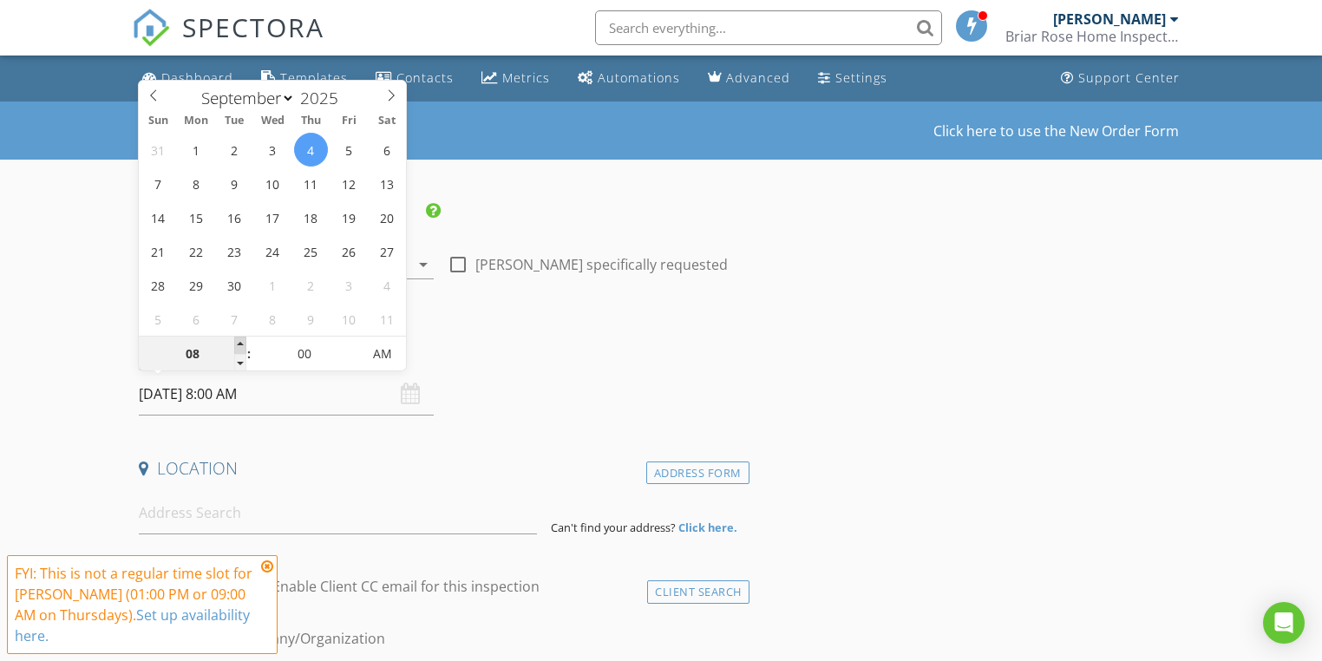
type input "09"
type input "[DATE] 9:00 AM"
click at [239, 343] on span at bounding box center [240, 344] width 12 height 17
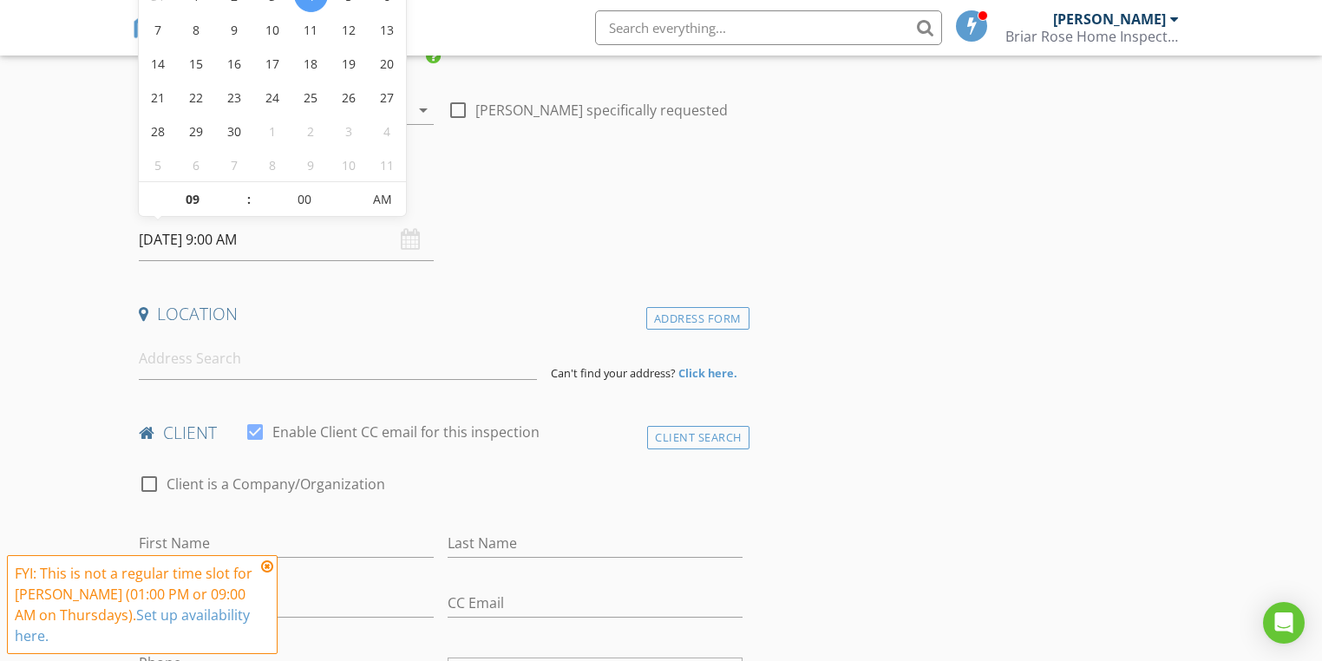
scroll to position [208, 0]
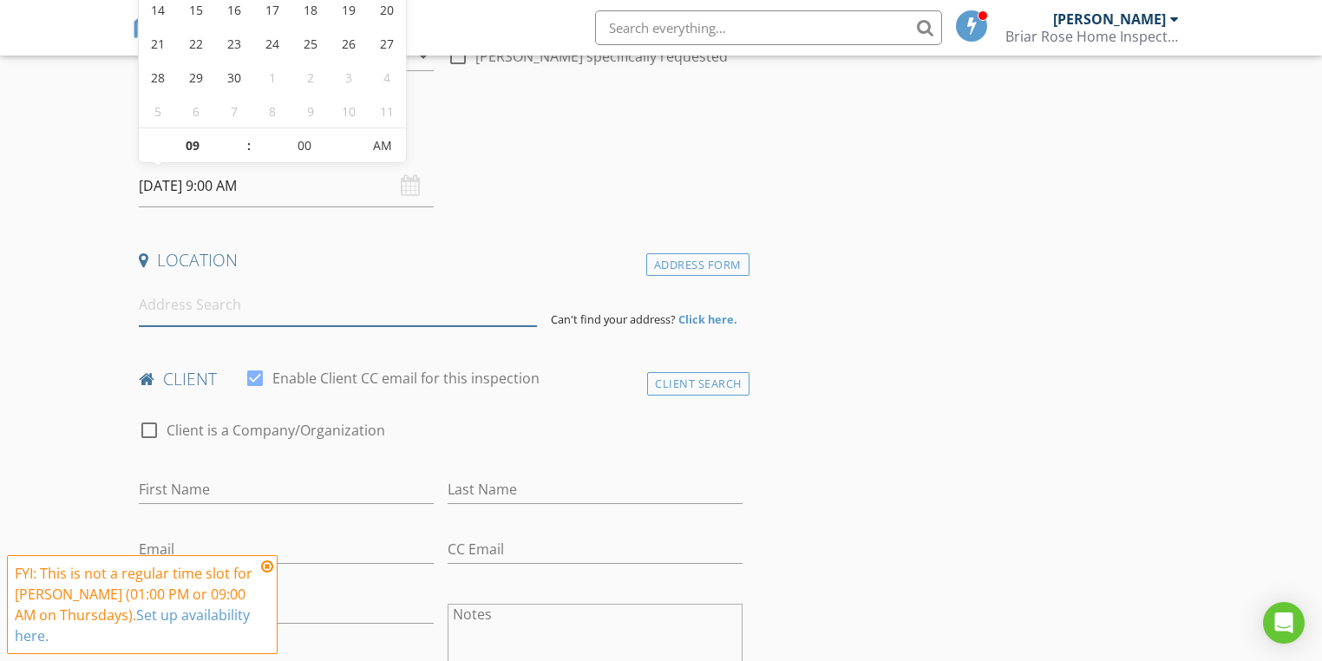
click at [198, 297] on input at bounding box center [337, 305] width 397 height 42
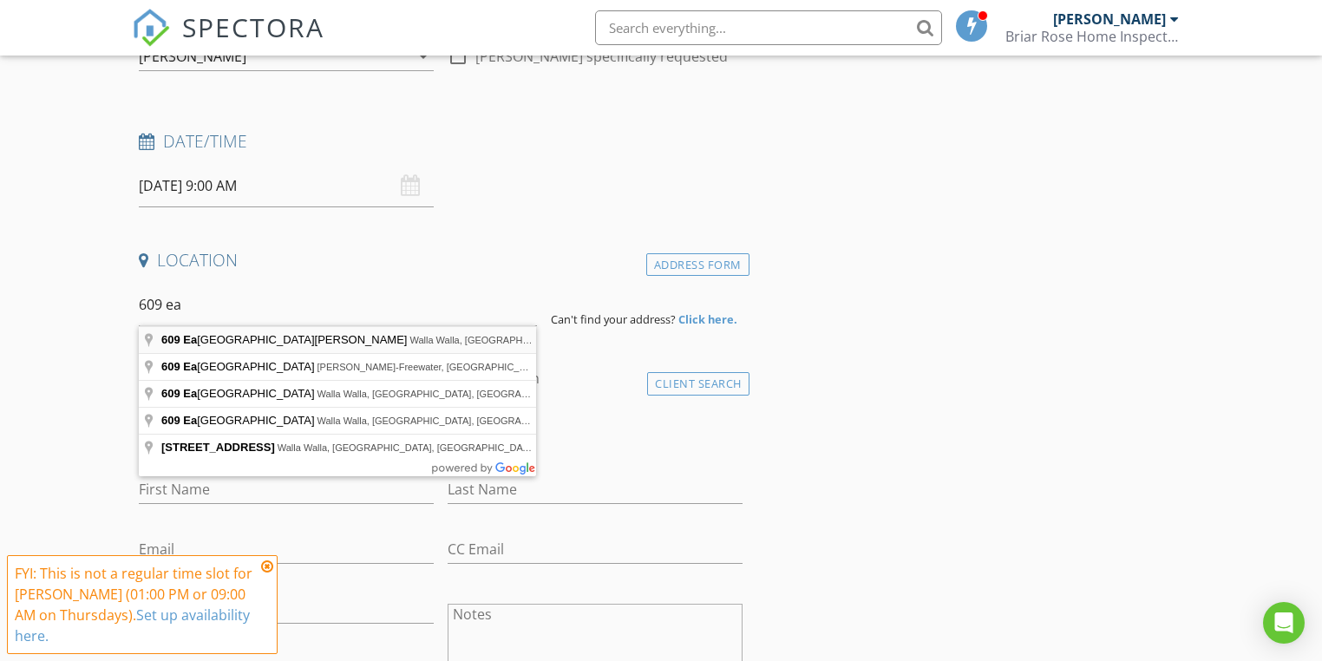
type input "609 East Isaacs Avenue, Walla Walla, WA, USA"
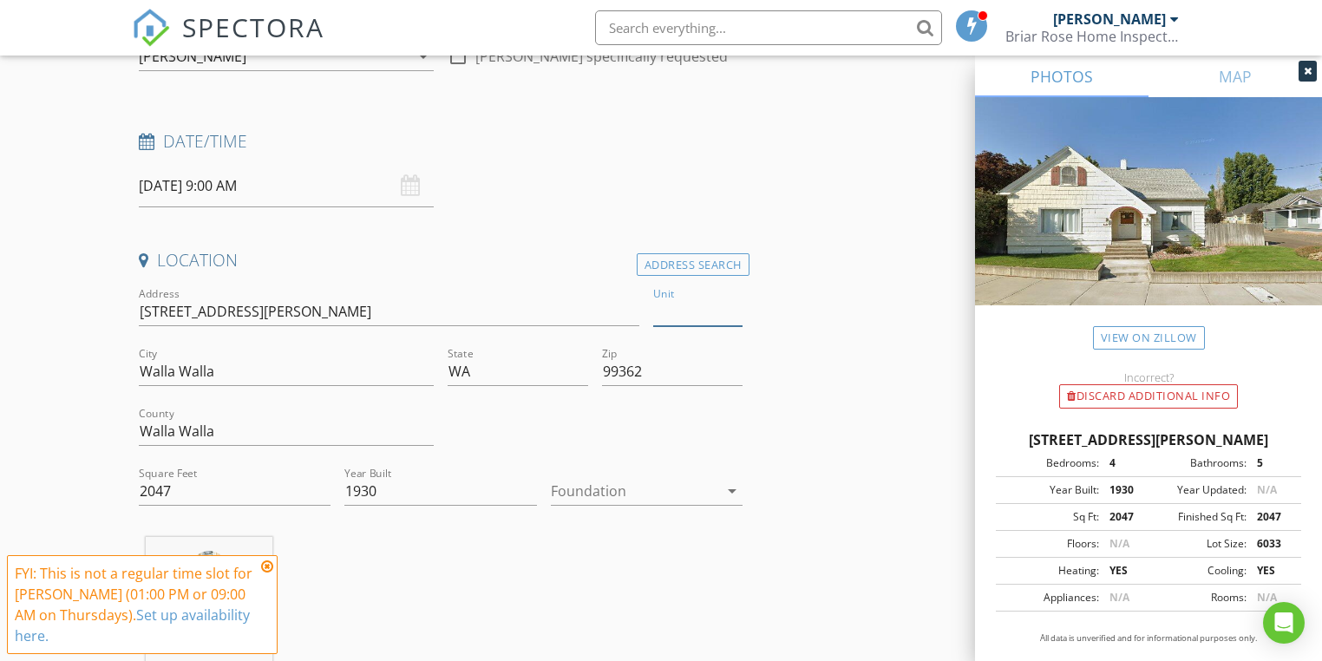
click at [674, 310] on input "Unit" at bounding box center [697, 311] width 89 height 29
type input "609"
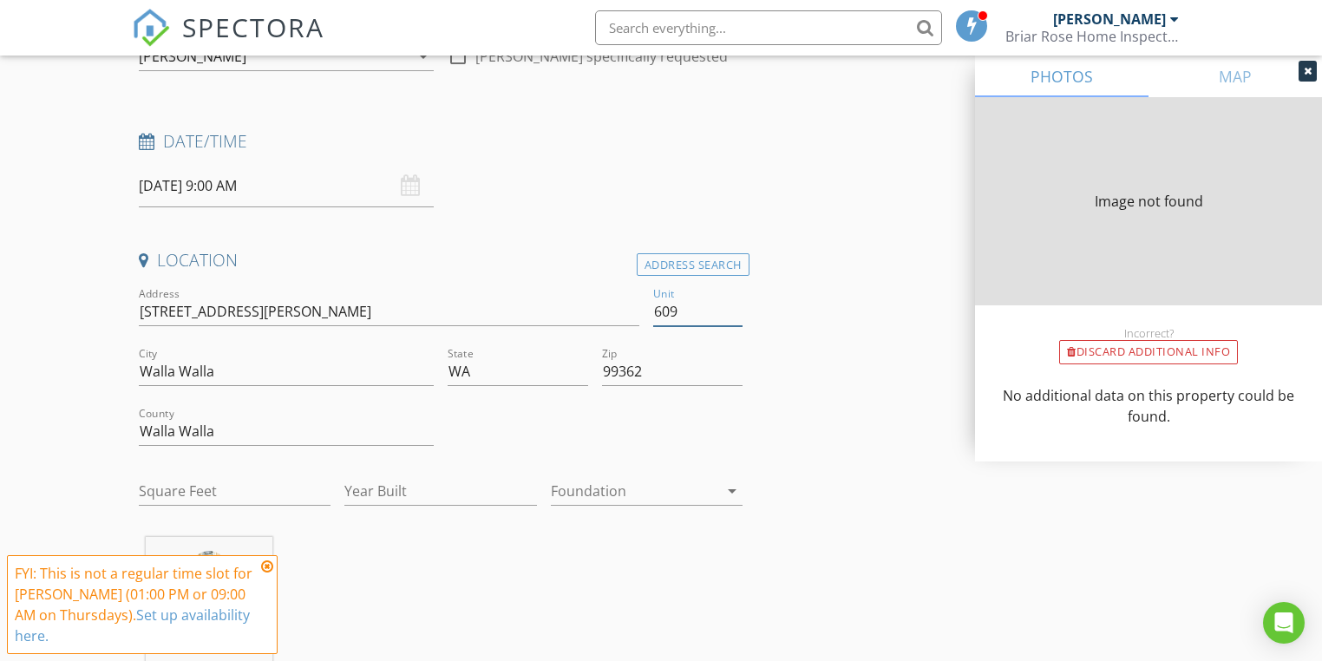
type input "2047"
type input "1930"
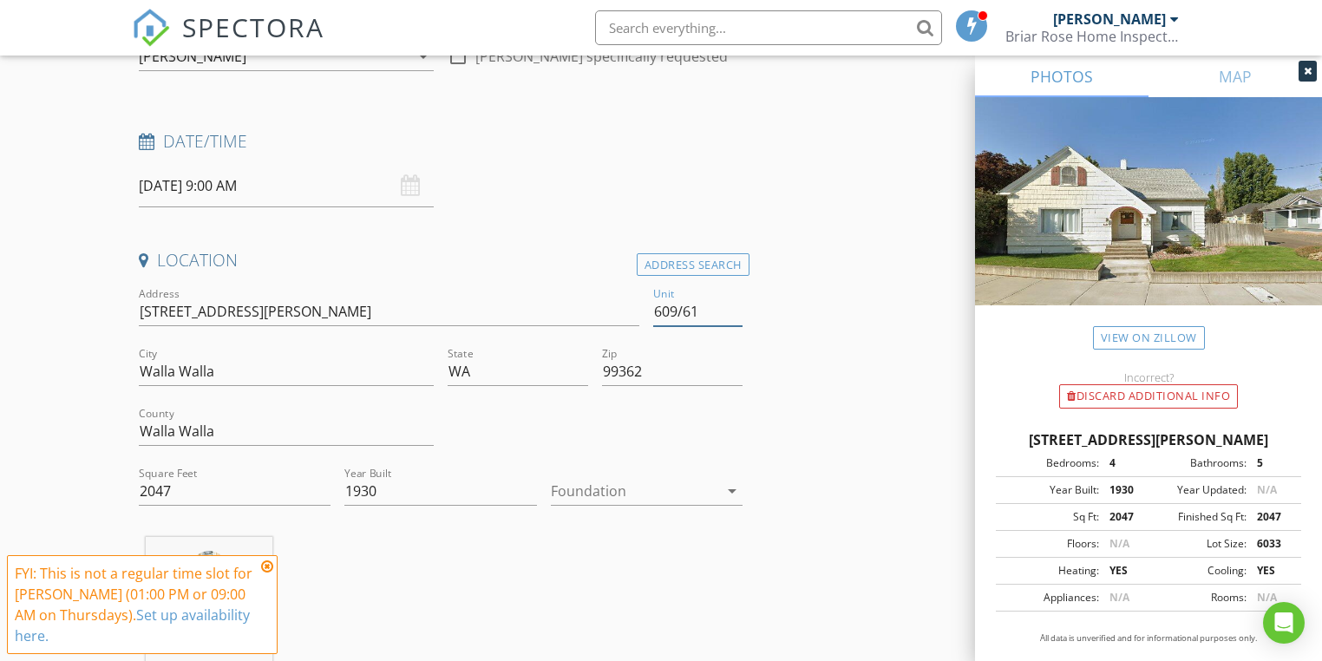
type input "609/611"
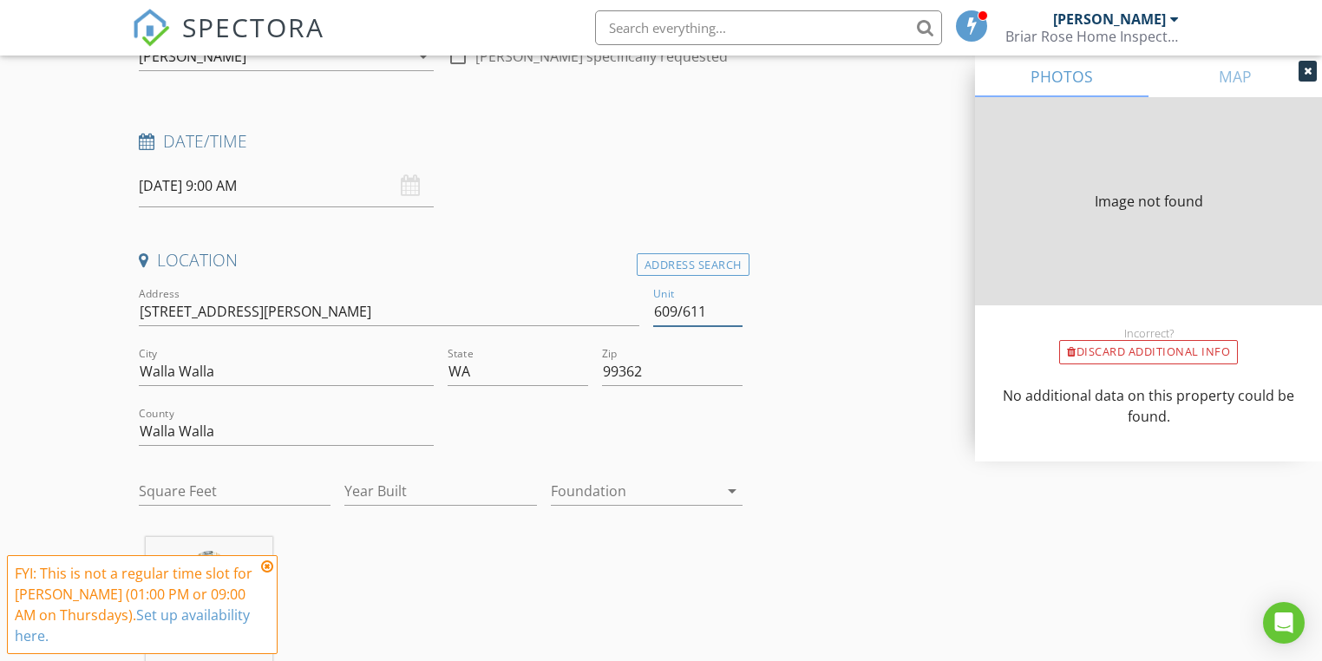
type input "609/611"
type input "2047"
type input "1930"
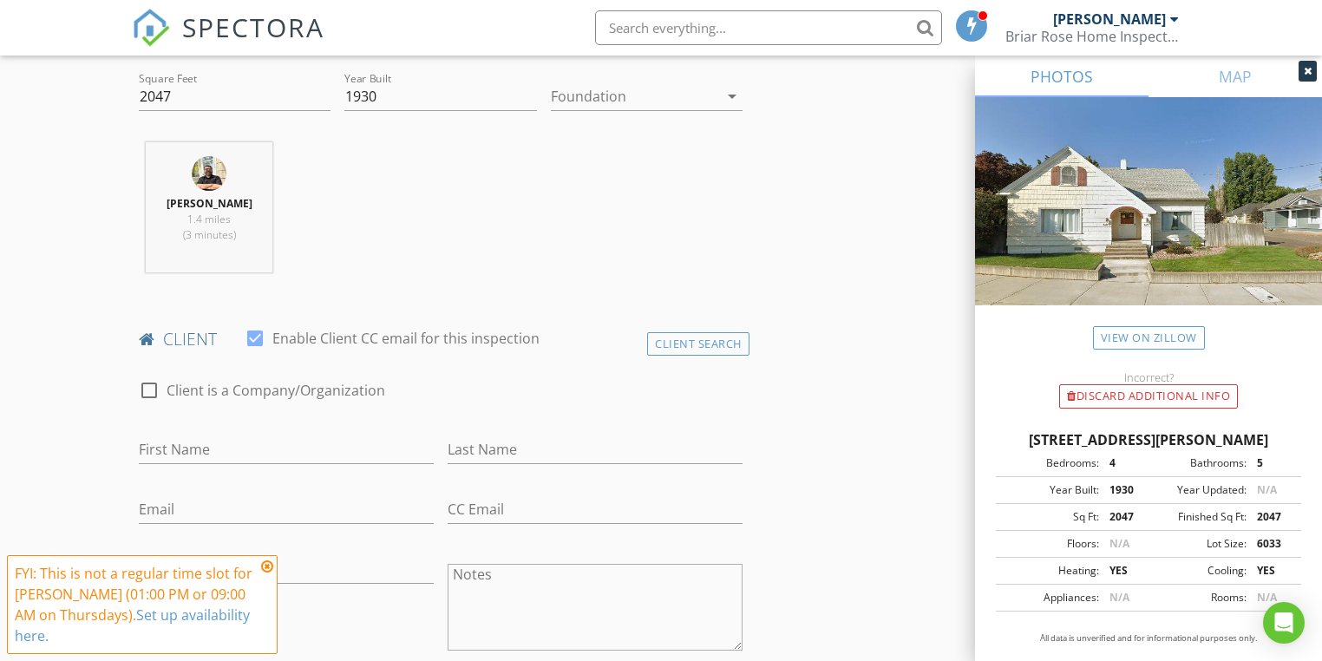
scroll to position [624, 0]
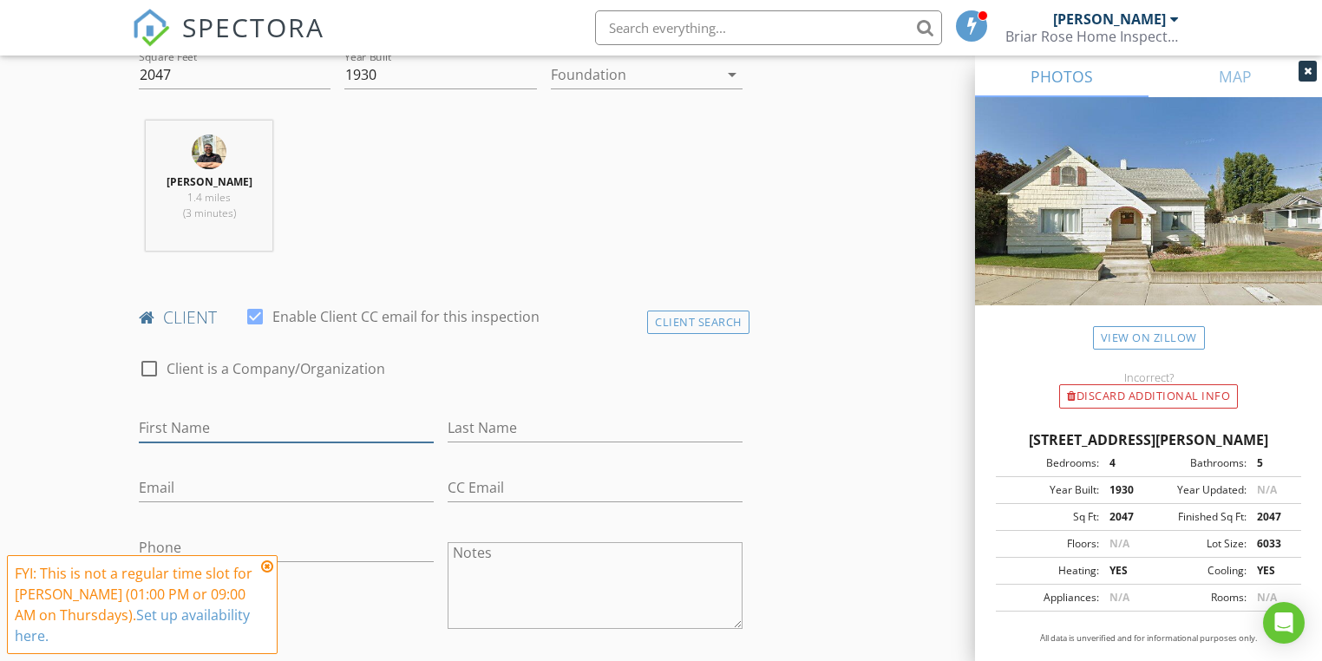
click at [186, 423] on input "First Name" at bounding box center [286, 428] width 295 height 29
click at [675, 317] on div "Client Search" at bounding box center [698, 321] width 102 height 23
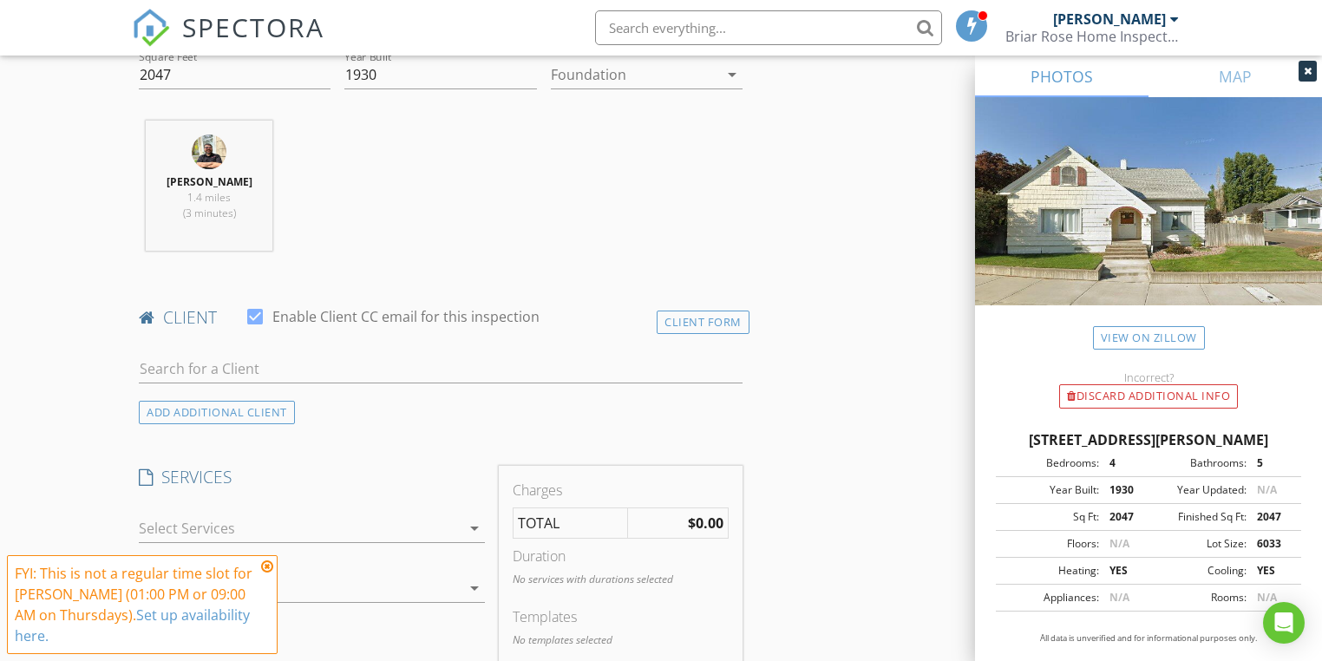
click at [267, 573] on icon at bounding box center [267, 566] width 12 height 14
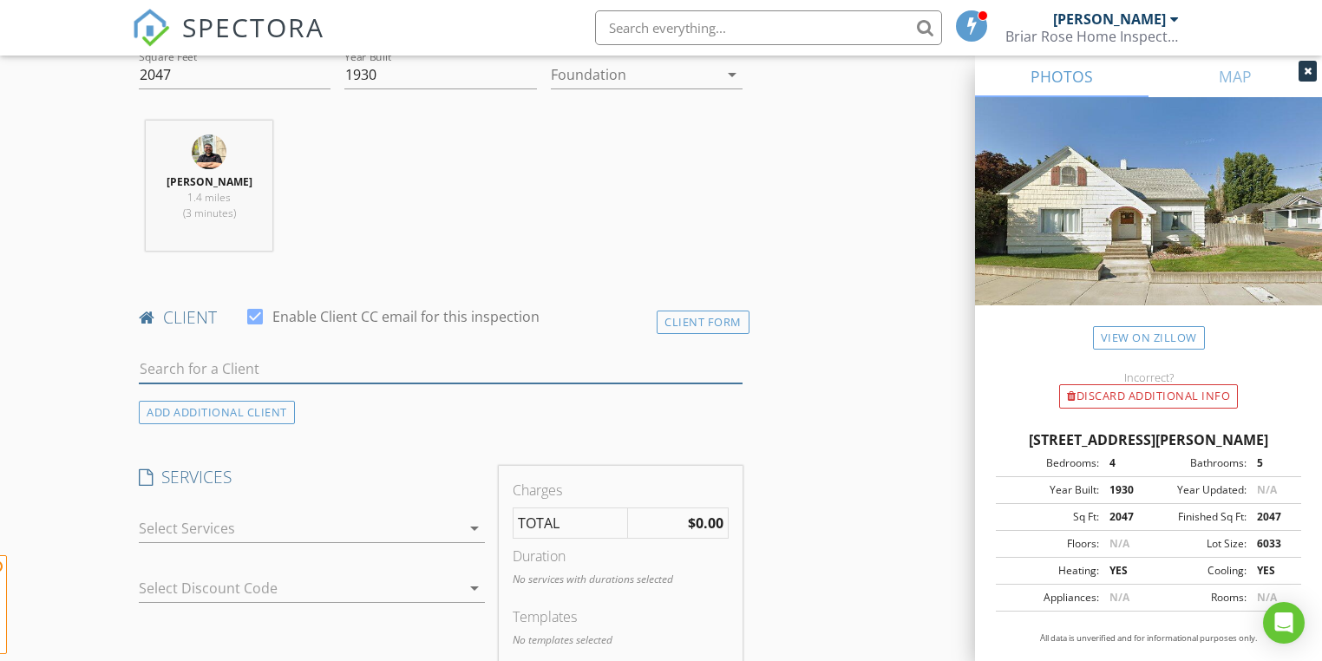
drag, startPoint x: 232, startPoint y: 368, endPoint x: 236, endPoint y: 358, distance: 10.1
click at [235, 359] on input "text" at bounding box center [440, 369] width 603 height 29
type input "t"
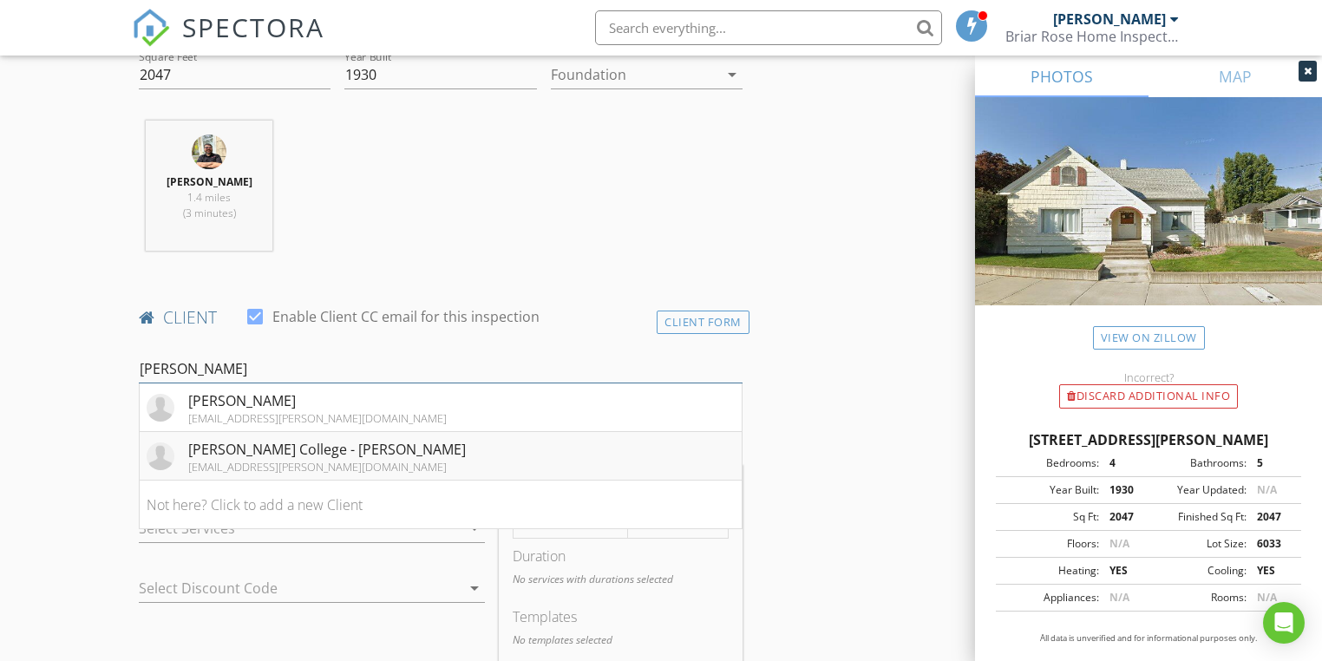
type input "whitman"
click at [284, 447] on div "[PERSON_NAME] College - [PERSON_NAME]" at bounding box center [326, 449] width 277 height 21
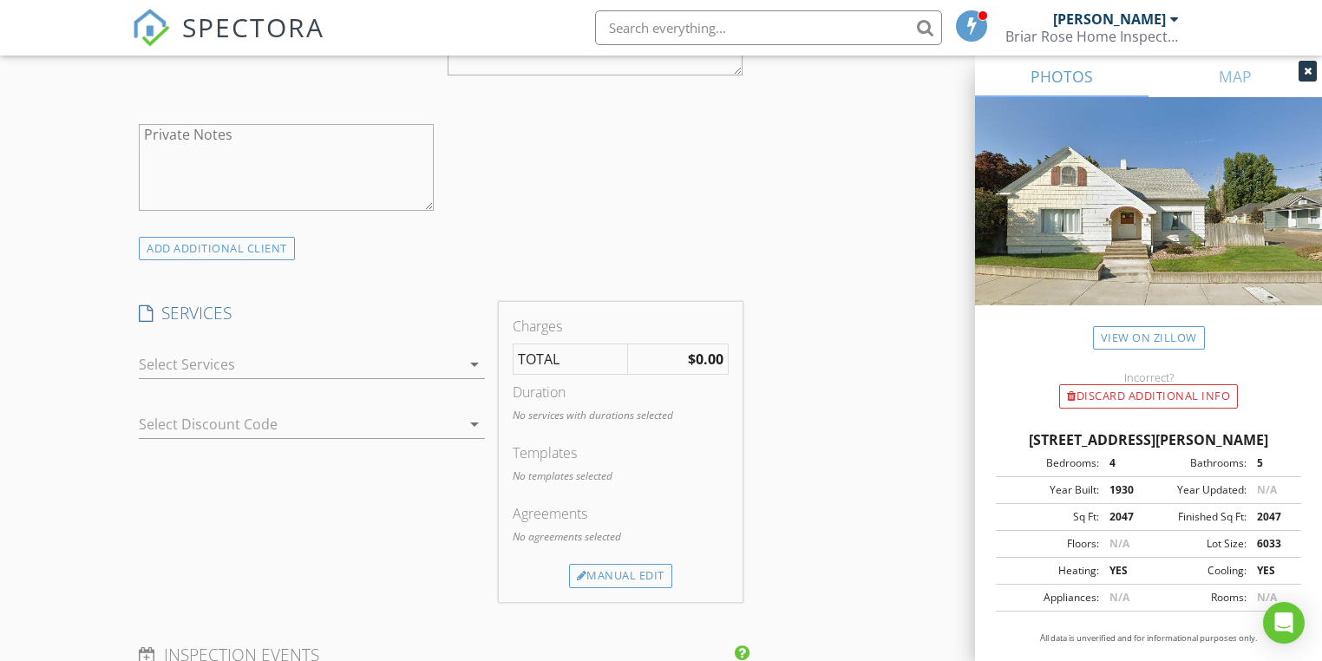
scroll to position [1179, 0]
click at [192, 358] on div at bounding box center [300, 363] width 322 height 28
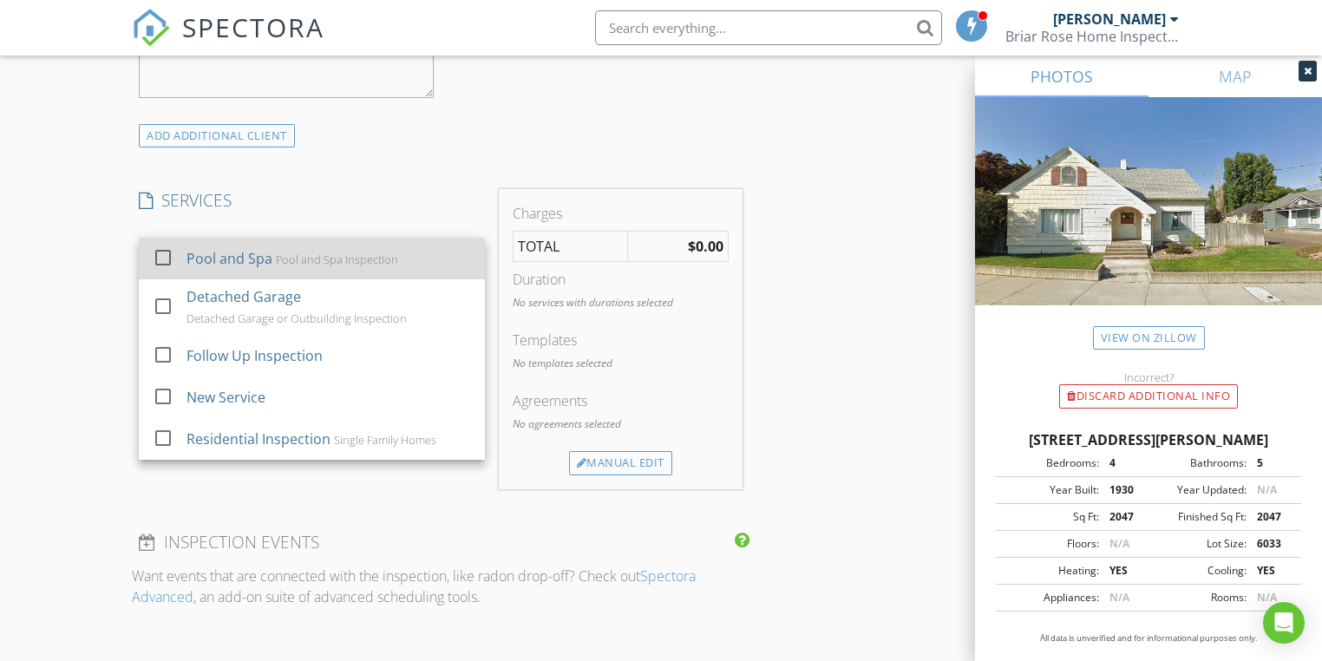
scroll to position [1318, 0]
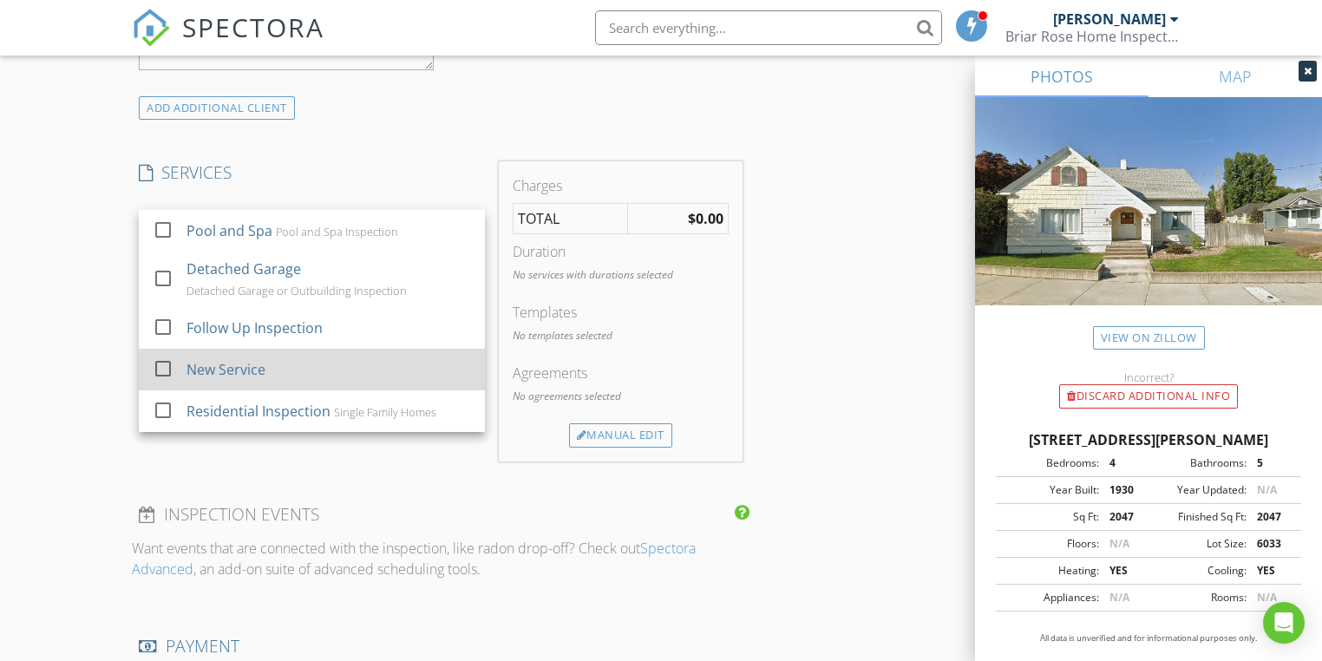
click at [155, 362] on div at bounding box center [162, 368] width 29 height 29
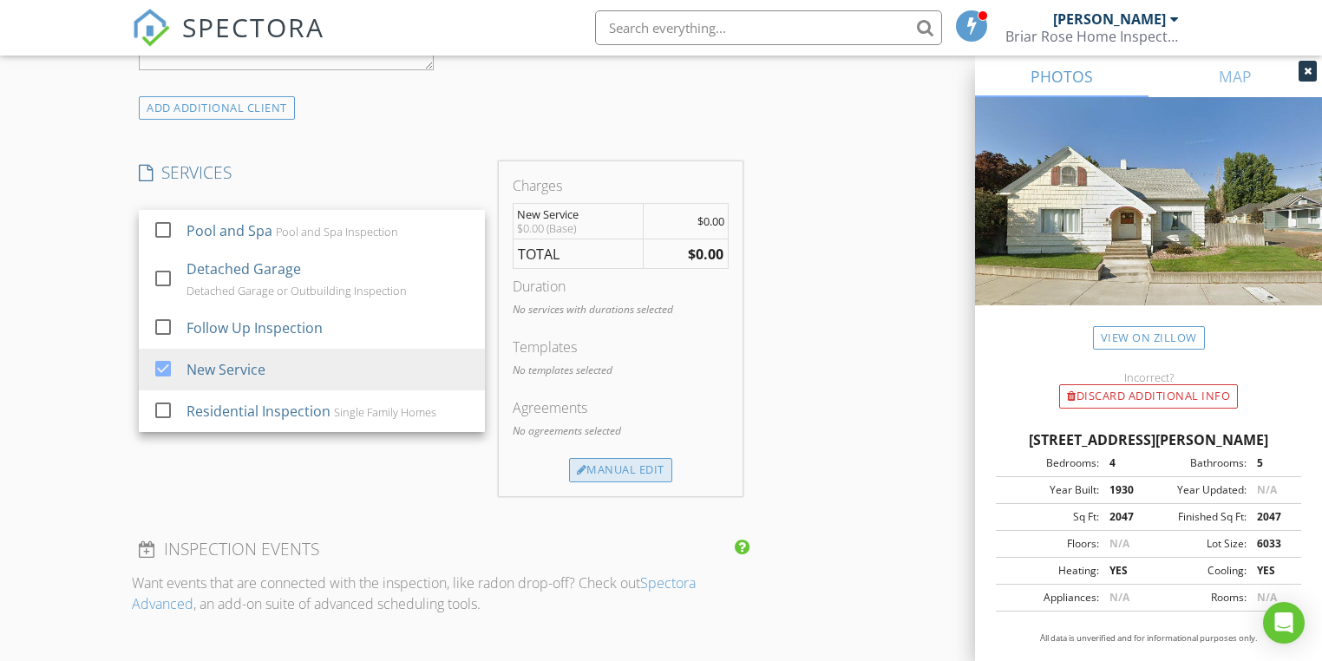
click at [611, 461] on div "Manual Edit" at bounding box center [620, 470] width 103 height 24
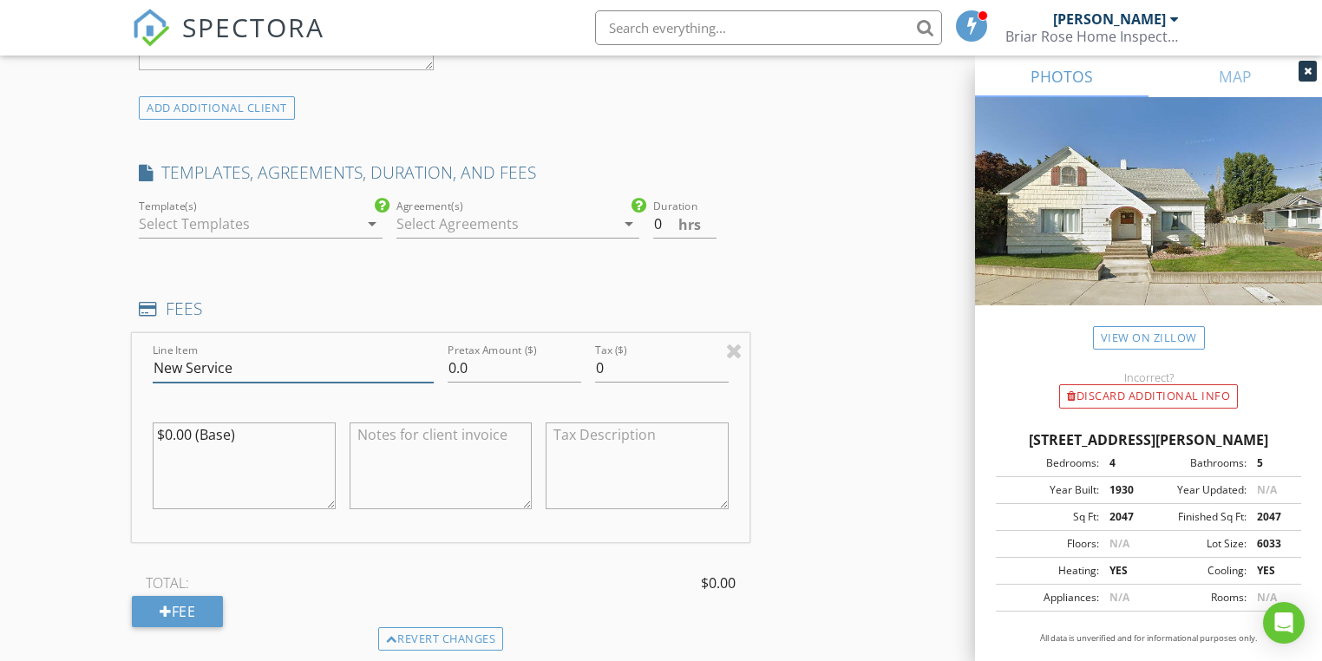
click at [238, 373] on input "New Service" at bounding box center [293, 368] width 281 height 29
drag, startPoint x: 247, startPoint y: 365, endPoint x: 125, endPoint y: 370, distance: 122.4
click at [125, 370] on div "New Inspection Click here to use the New Order Form INSPECTOR(S) check_box Paul…" at bounding box center [661, 370] width 1322 height 3174
drag, startPoint x: 193, startPoint y: 364, endPoint x: 108, endPoint y: 362, distance: 84.2
click at [108, 362] on div "New Inspection Click here to use the New Order Form INSPECTOR(S) check_box Paul…" at bounding box center [661, 370] width 1322 height 3174
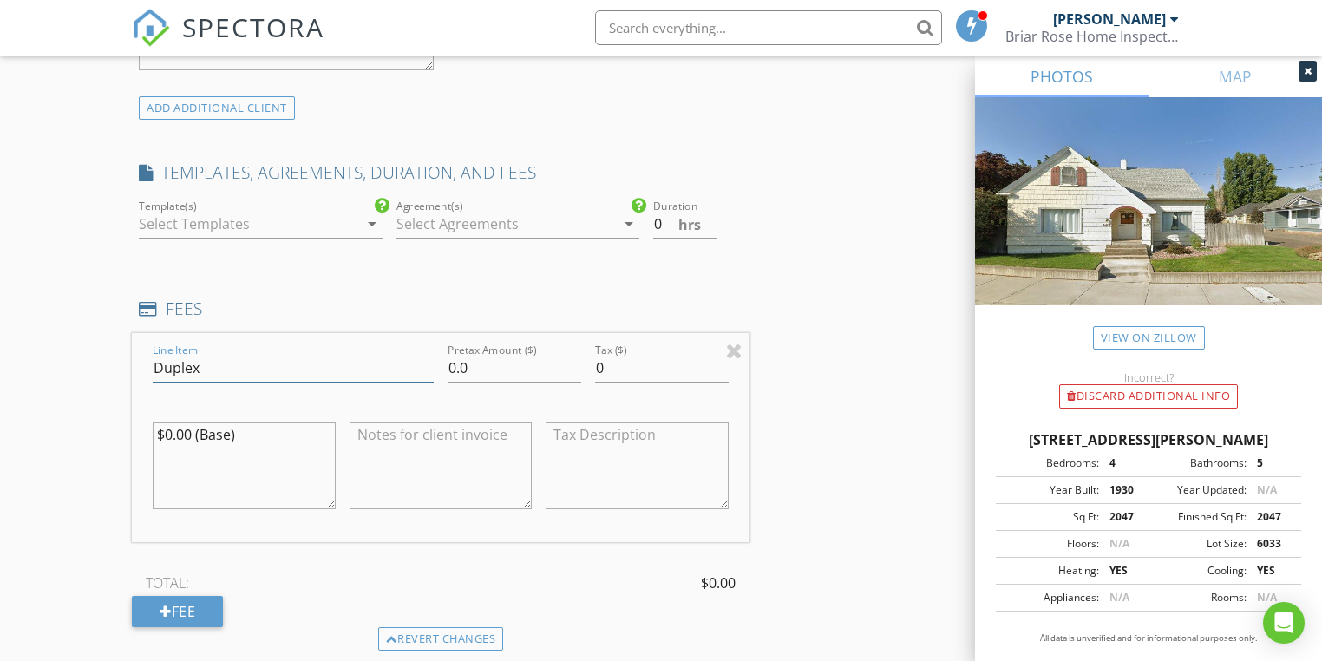
type input "Duplex"
click at [229, 434] on textarea "$0.00 (Base)" at bounding box center [244, 465] width 182 height 87
drag, startPoint x: 192, startPoint y: 432, endPoint x: 165, endPoint y: 427, distance: 27.4
click at [165, 427] on textarea "$0.00 (Base)" at bounding box center [244, 465] width 182 height 87
type textarea "$550 (Base)"
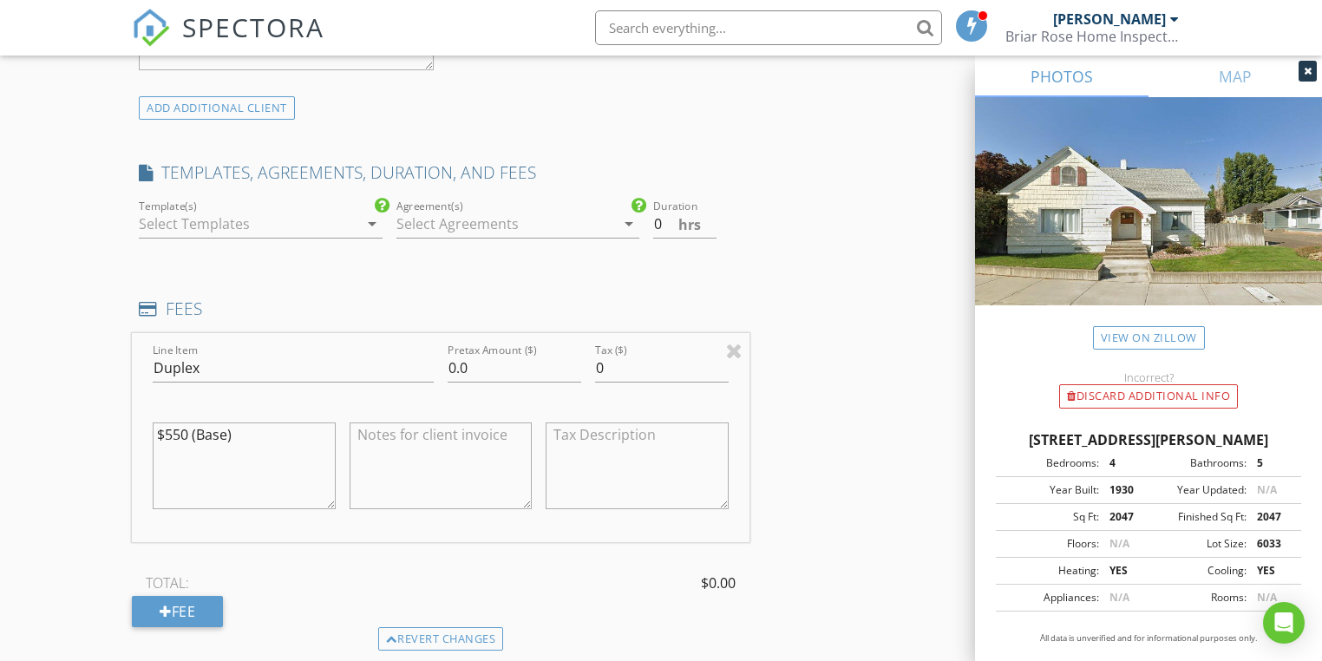
click at [90, 468] on div "New Inspection Click here to use the New Order Form INSPECTOR(S) check_box Paul…" at bounding box center [661, 370] width 1322 height 3174
click at [436, 440] on textarea at bounding box center [440, 465] width 182 height 87
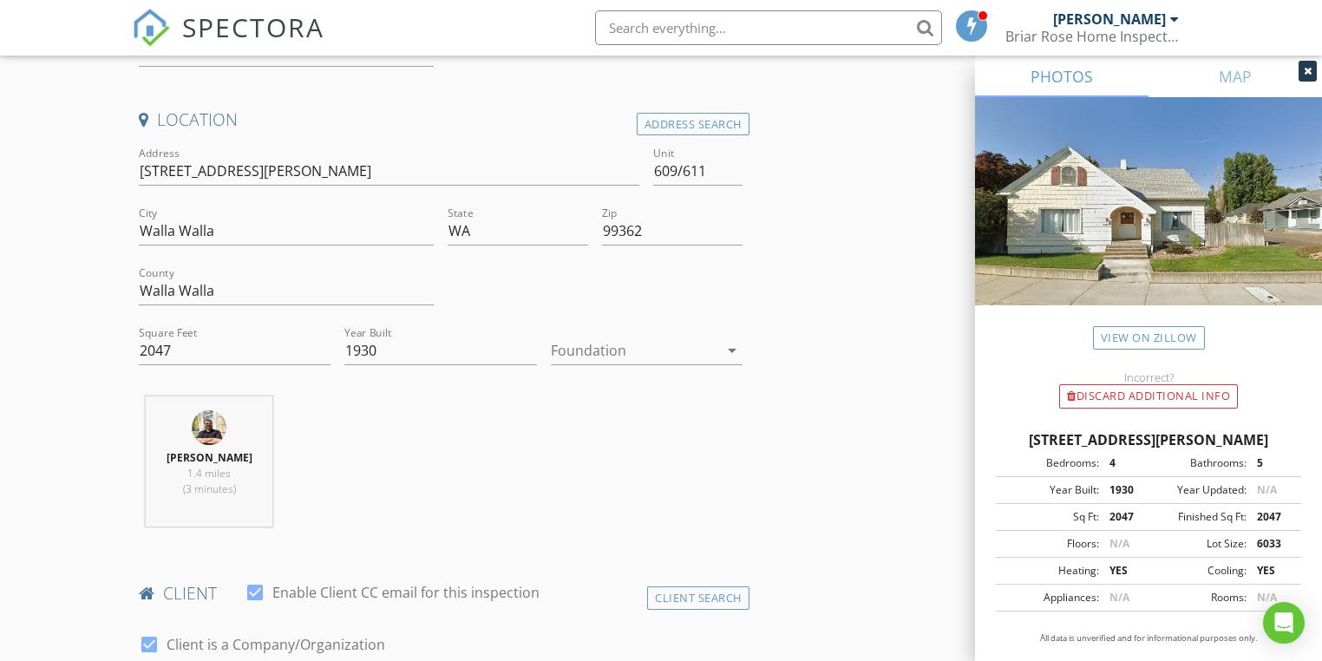
scroll to position [139, 0]
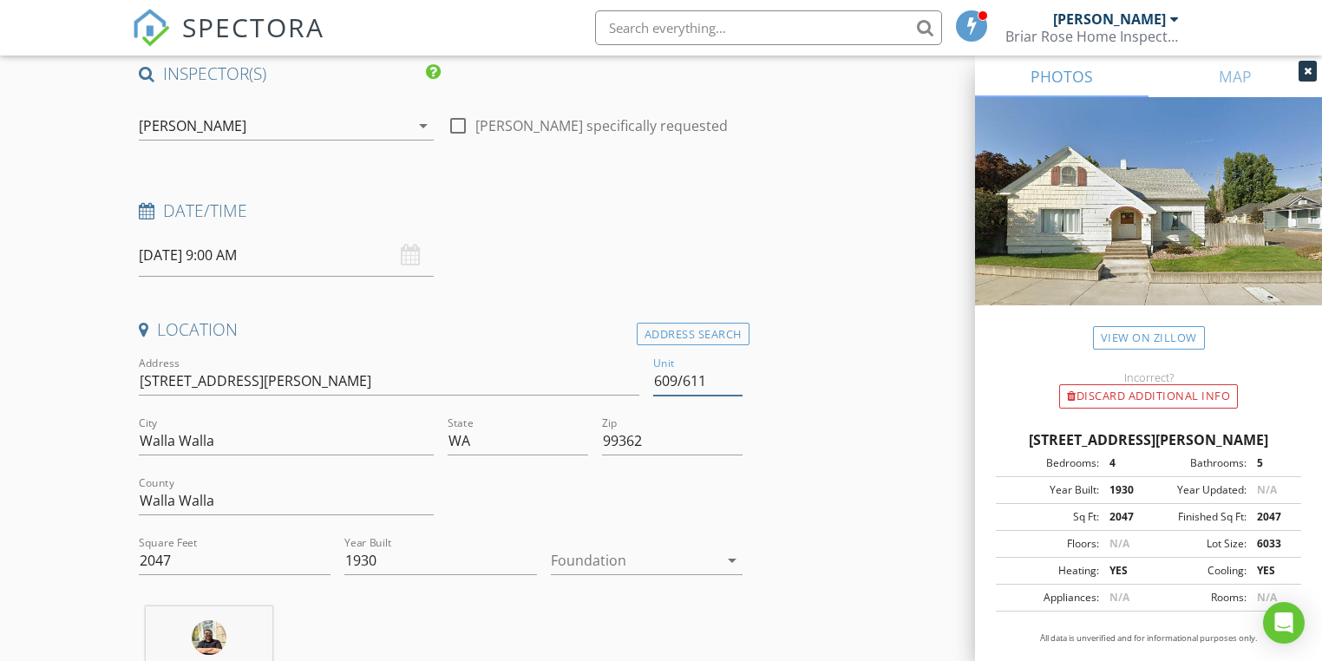
drag, startPoint x: 714, startPoint y: 379, endPoint x: 645, endPoint y: 379, distance: 68.5
click at [645, 379] on div "Address 609 E Isaacs Ave Unit 609/611 City Walla Walla State WA Zip 99362 Count…" at bounding box center [440, 472] width 617 height 239
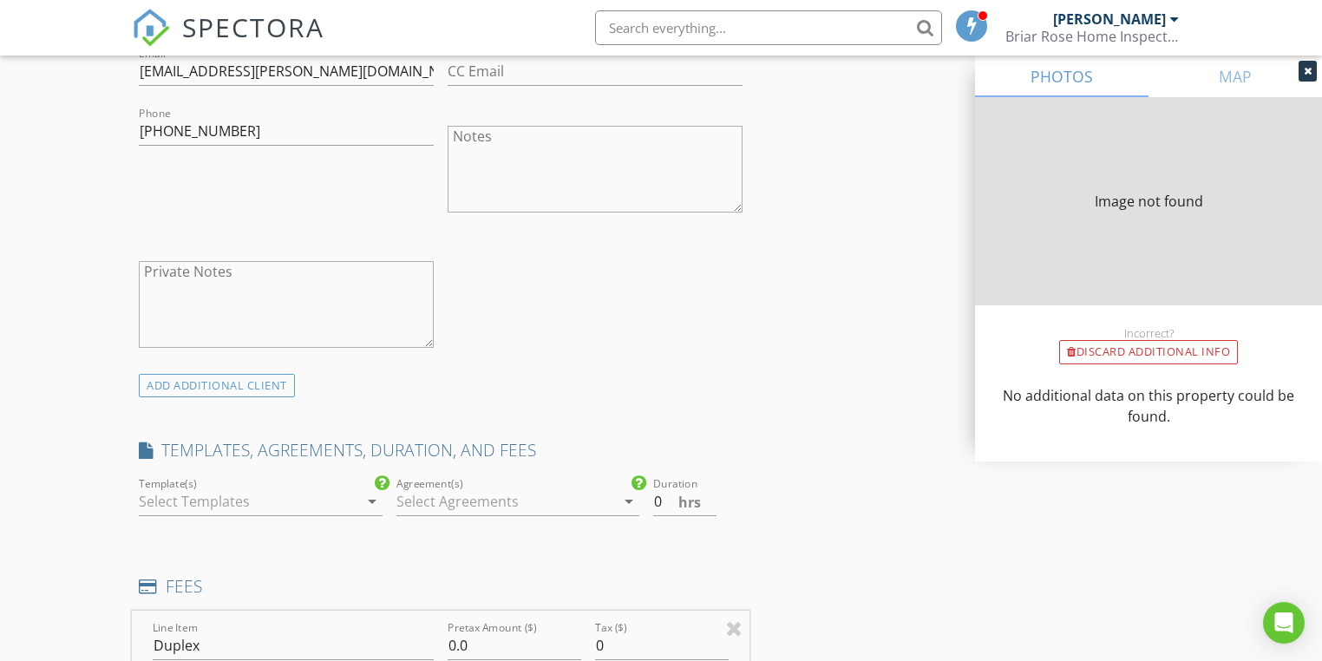
type input "2047"
type input "1930"
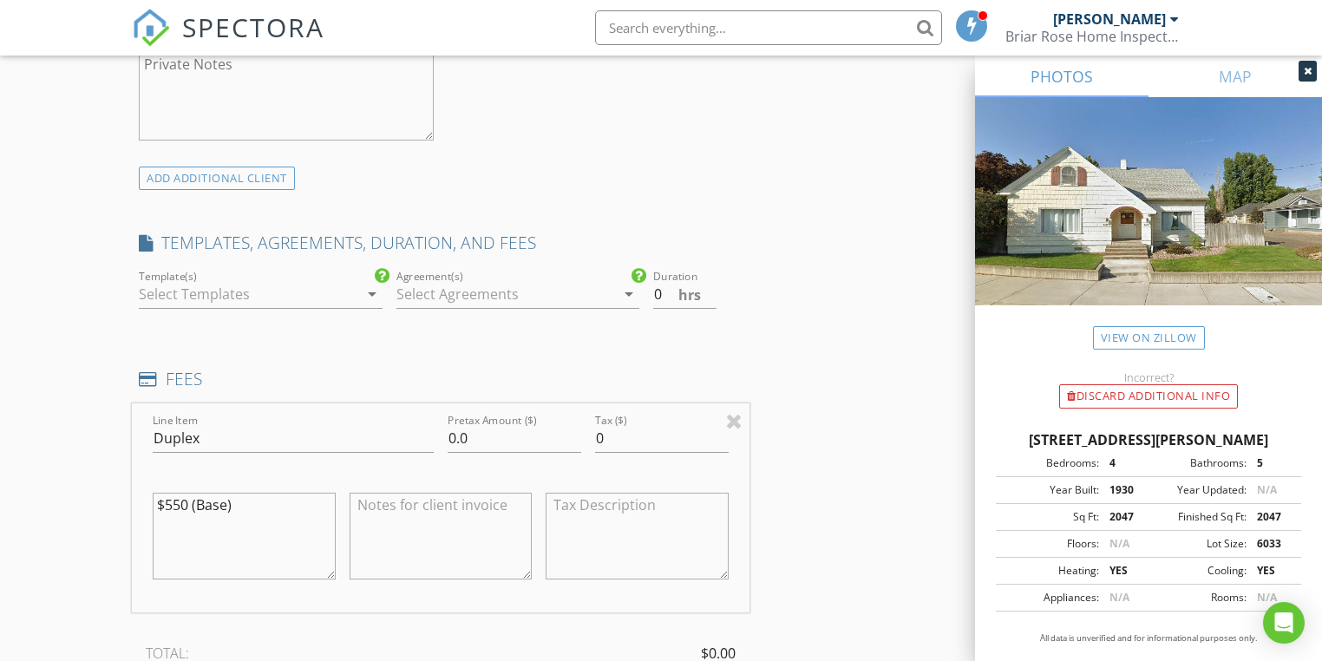
scroll to position [1249, 0]
click at [410, 503] on textarea at bounding box center [440, 535] width 182 height 87
paste textarea "609/611"
click at [356, 496] on textarea "609/611" at bounding box center [440, 535] width 182 height 87
click at [384, 501] on textarea "609/611" at bounding box center [440, 535] width 182 height 87
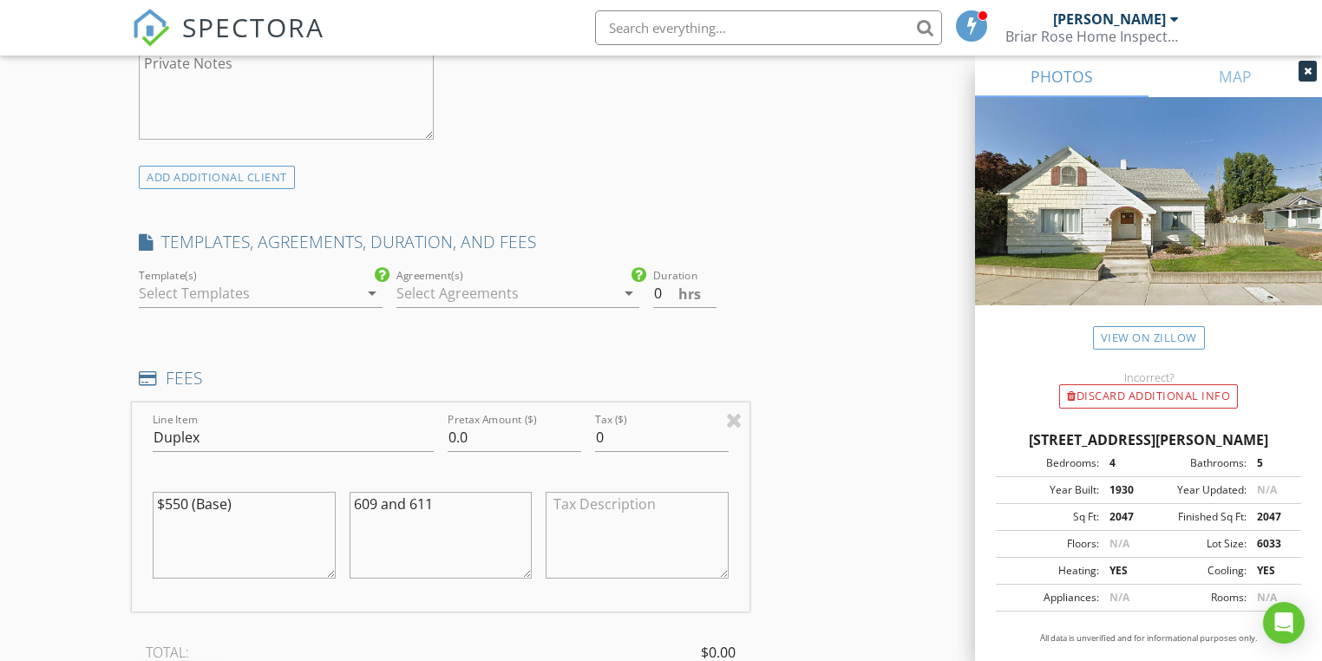
click at [462, 494] on textarea "609 and 611" at bounding box center [440, 535] width 182 height 87
type textarea "609 and [STREET_ADDRESS][PERSON_NAME] Both units inspected."
click at [595, 500] on textarea at bounding box center [636, 535] width 182 height 87
click at [630, 442] on input "0" at bounding box center [662, 437] width 134 height 29
click at [721, 429] on input "0.01" at bounding box center [662, 437] width 134 height 29
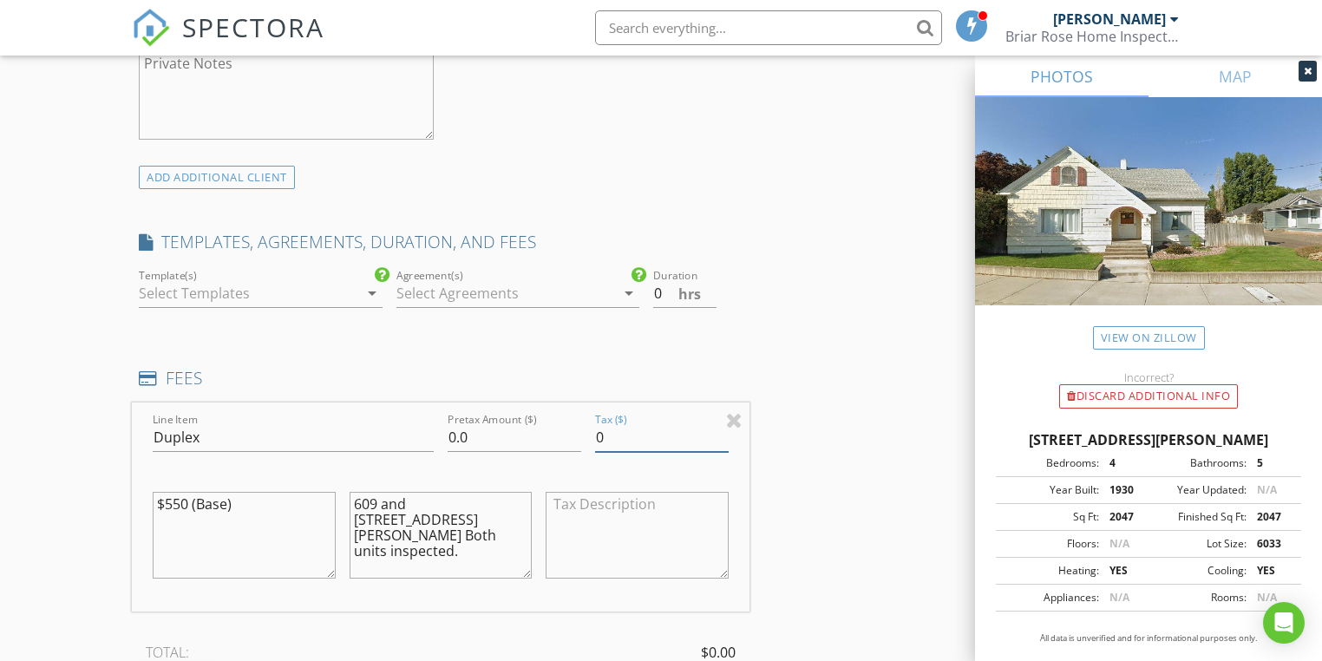
type input "0"
click at [720, 436] on input "0" at bounding box center [662, 437] width 134 height 29
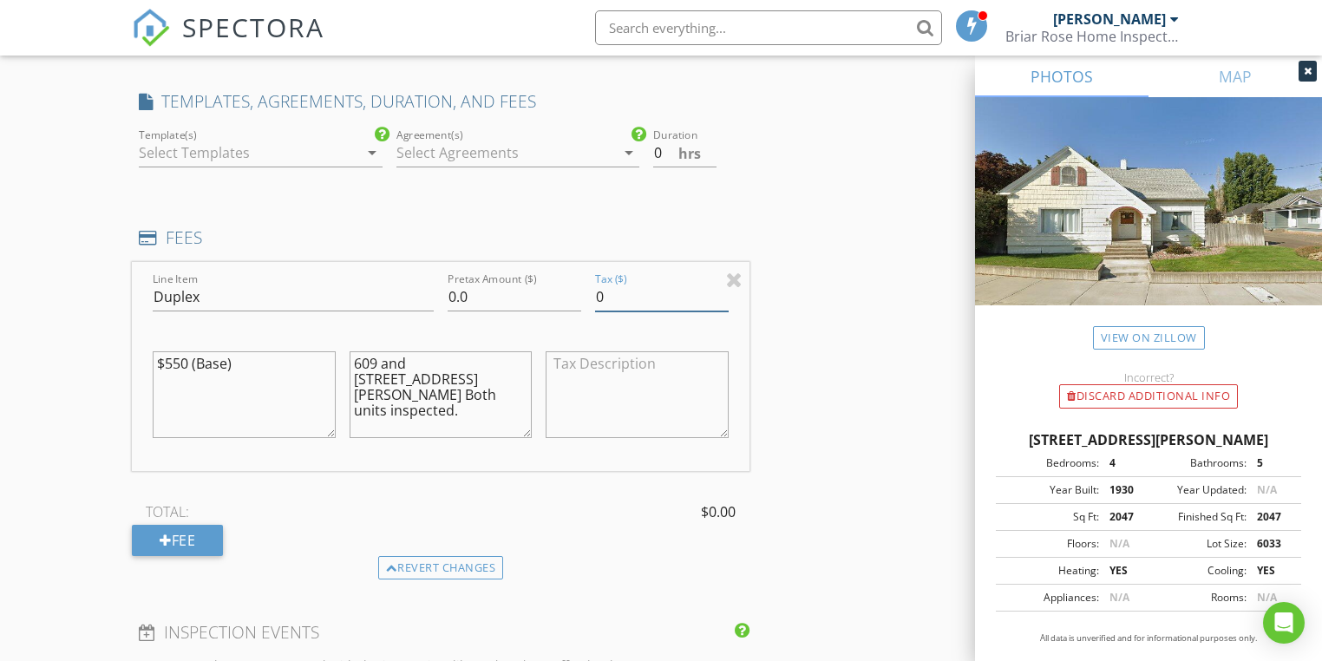
scroll to position [1387, 0]
click at [620, 291] on input "0" at bounding box center [662, 298] width 134 height 29
click at [590, 371] on textarea at bounding box center [636, 396] width 182 height 87
click at [480, 301] on input "0.0" at bounding box center [514, 298] width 134 height 29
drag, startPoint x: 472, startPoint y: 294, endPoint x: 421, endPoint y: 297, distance: 50.4
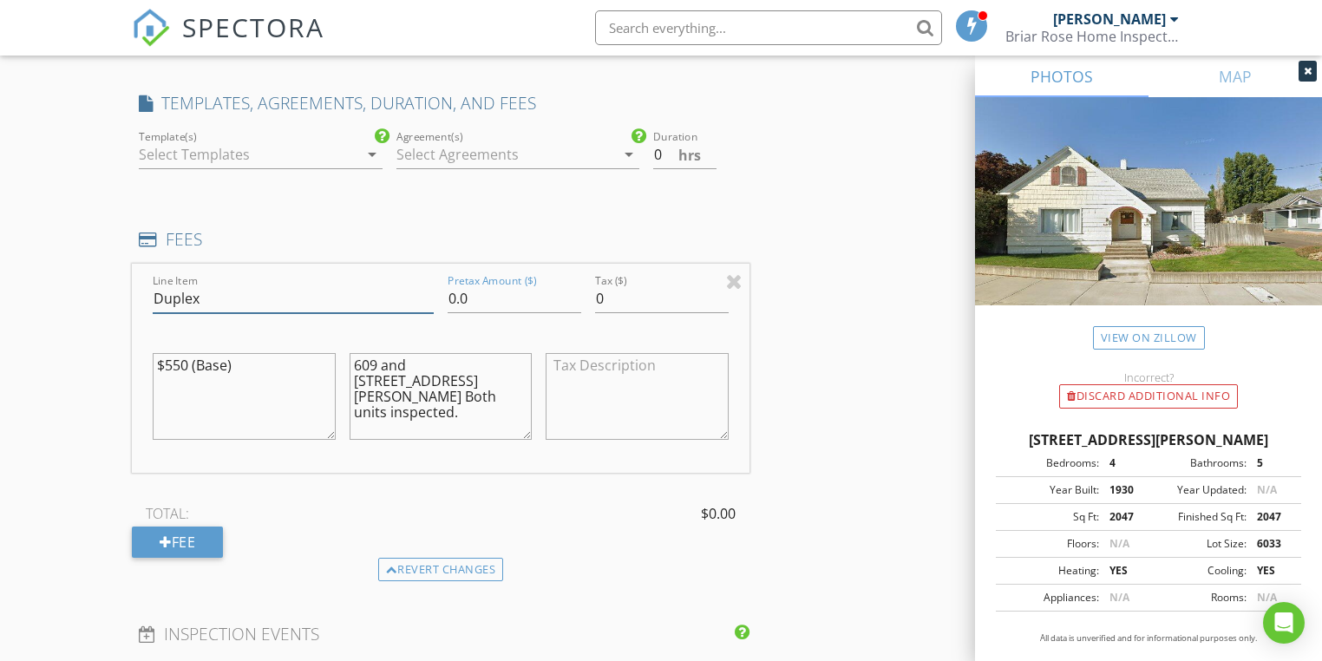
click at [423, 297] on div "Line Item Duplex Pretax Amount ($) 0.0 Tax ($) 0 $550 (Base) 609 and 611 East I…" at bounding box center [440, 368] width 617 height 209
type input "Duplex550.00"
click at [478, 301] on input "0.0" at bounding box center [514, 298] width 134 height 29
drag, startPoint x: 475, startPoint y: 297, endPoint x: 403, endPoint y: 297, distance: 72.0
click at [404, 297] on div "Line Item Duplex550.00 Pretax Amount ($) 0.0 Tax ($) 0 $550 (Base) 609 and 611 …" at bounding box center [440, 368] width 617 height 209
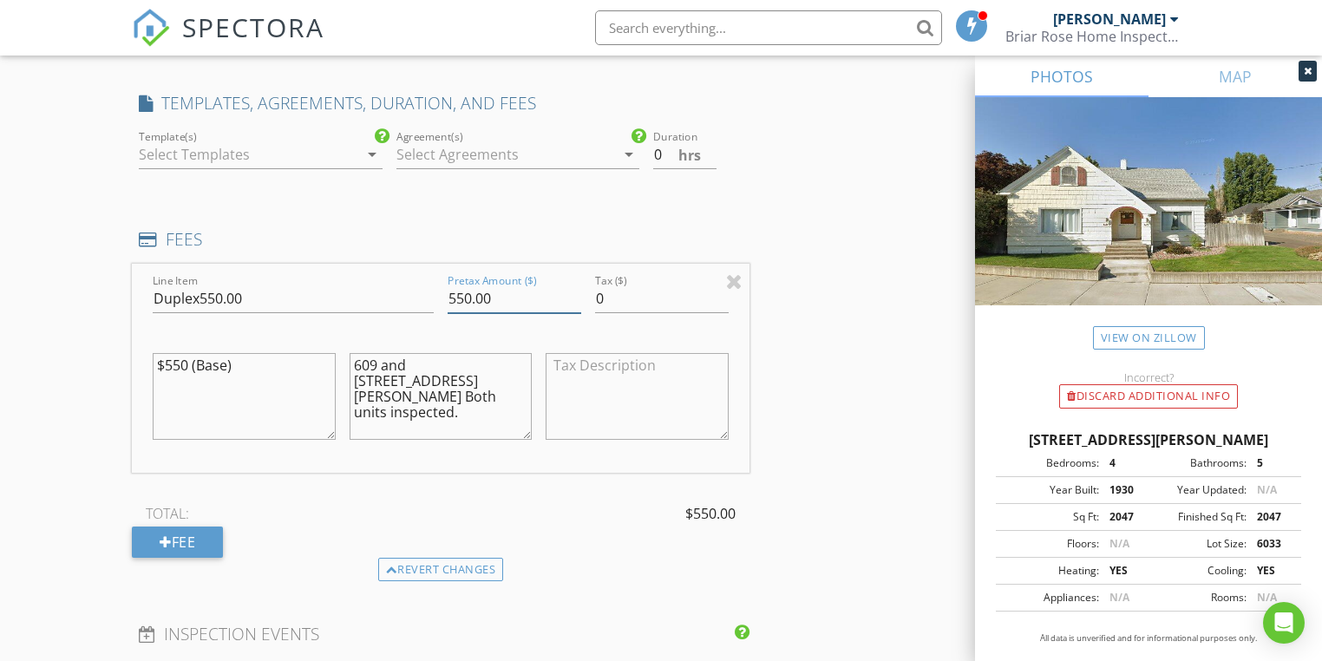
type input "550.00"
click at [429, 335] on div "609 and [STREET_ADDRESS][PERSON_NAME] Both units inspected." at bounding box center [440, 400] width 182 height 132
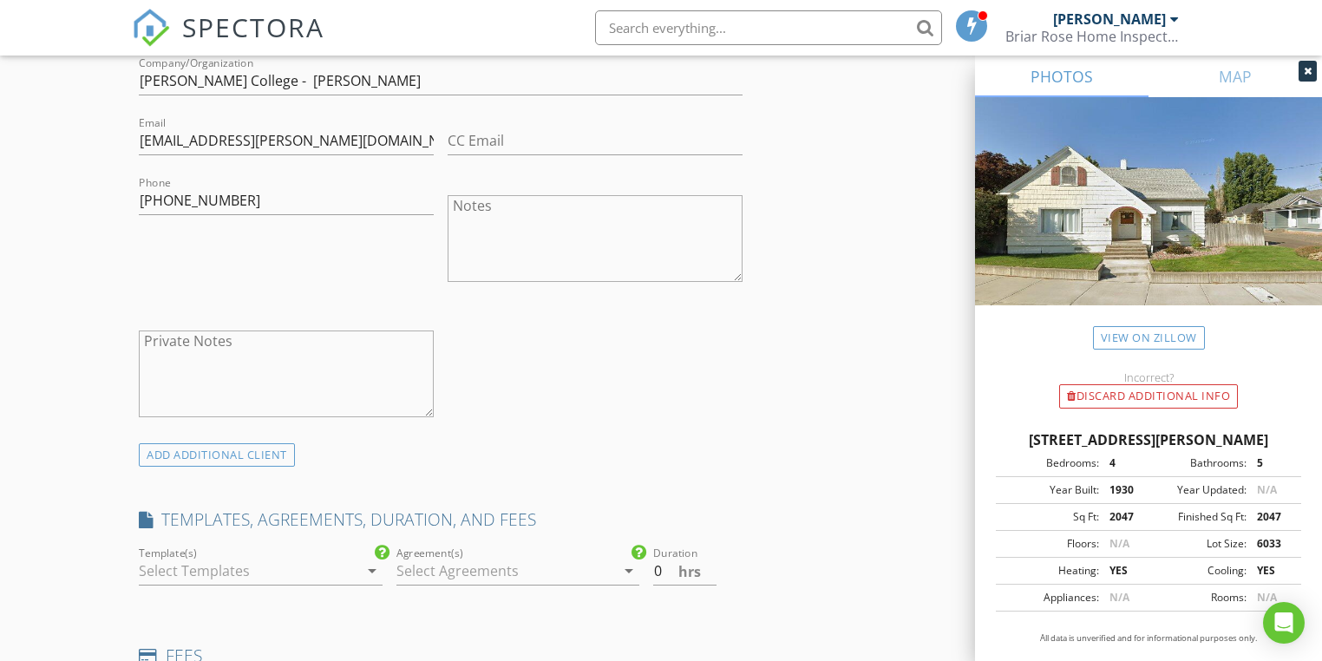
scroll to position [1318, 0]
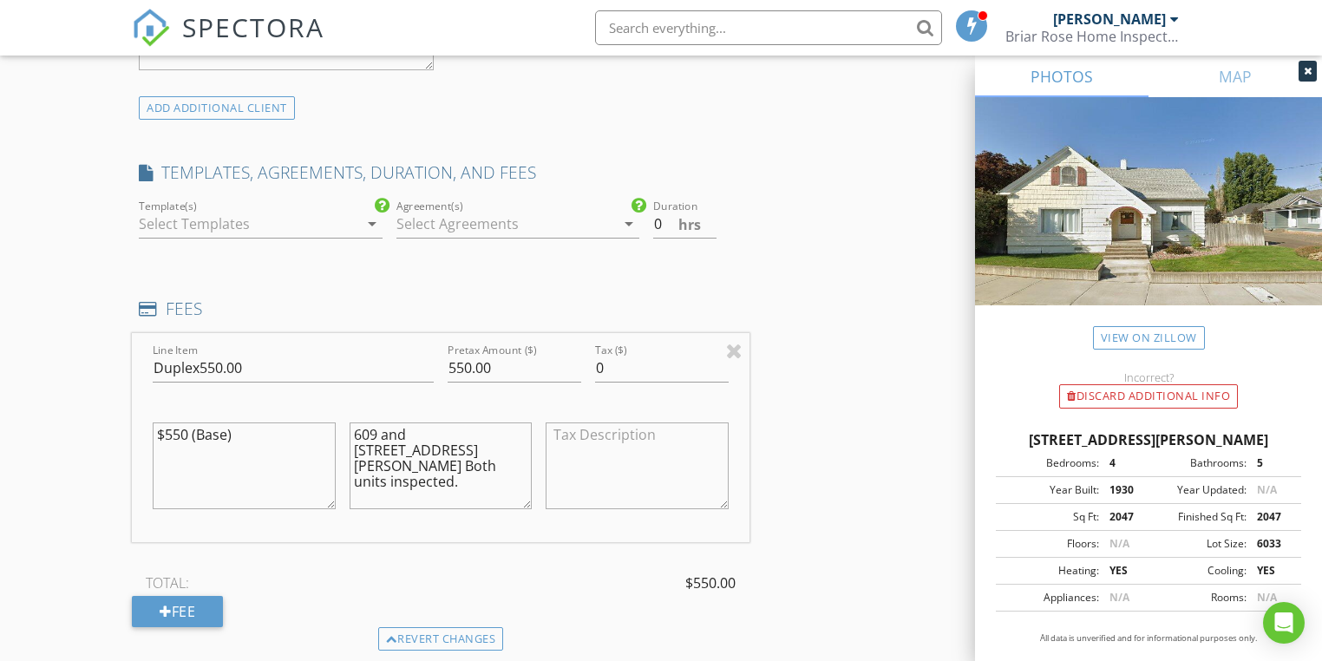
click at [225, 432] on textarea "$550 (Base)" at bounding box center [244, 465] width 182 height 87
type textarea "$550 (Base, Duplex)"
click at [465, 393] on div at bounding box center [514, 394] width 134 height 10
click at [628, 223] on icon "arrow_drop_down" at bounding box center [628, 223] width 21 height 21
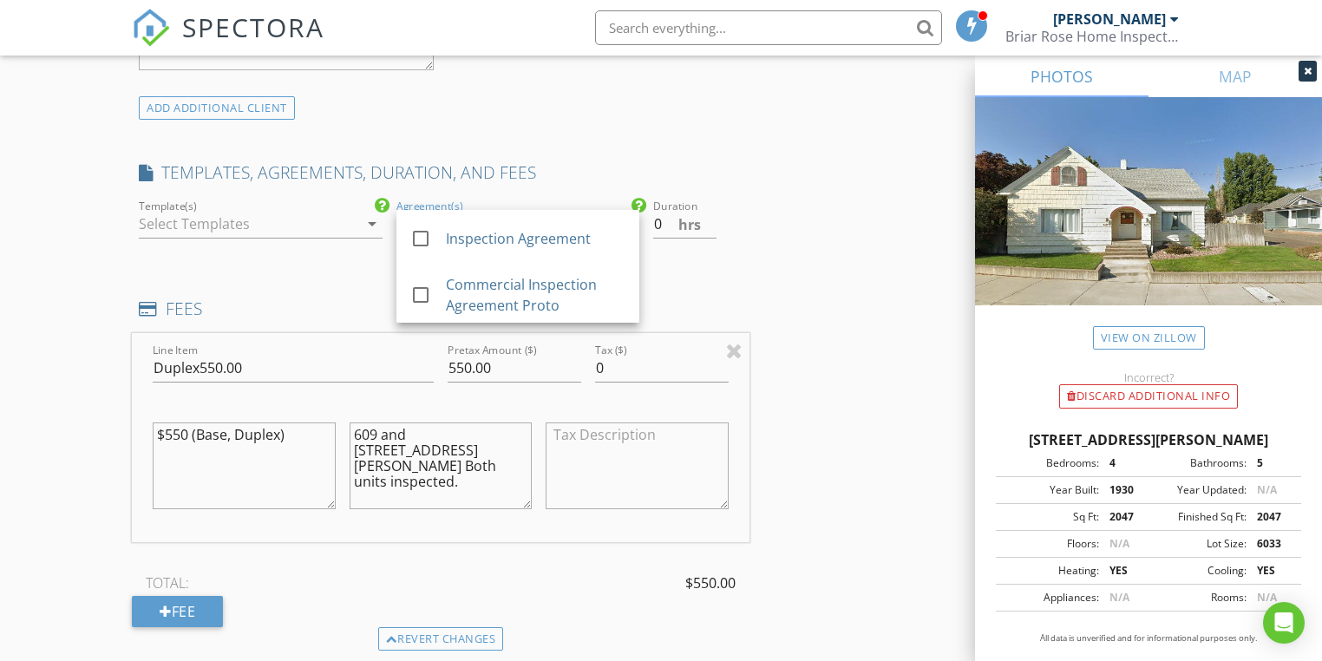
click at [339, 266] on div "INSPECTOR(S) check_box Paul Good PRIMARY Paul Good arrow_drop_down check_box_ou…" at bounding box center [440, 348] width 617 height 2931
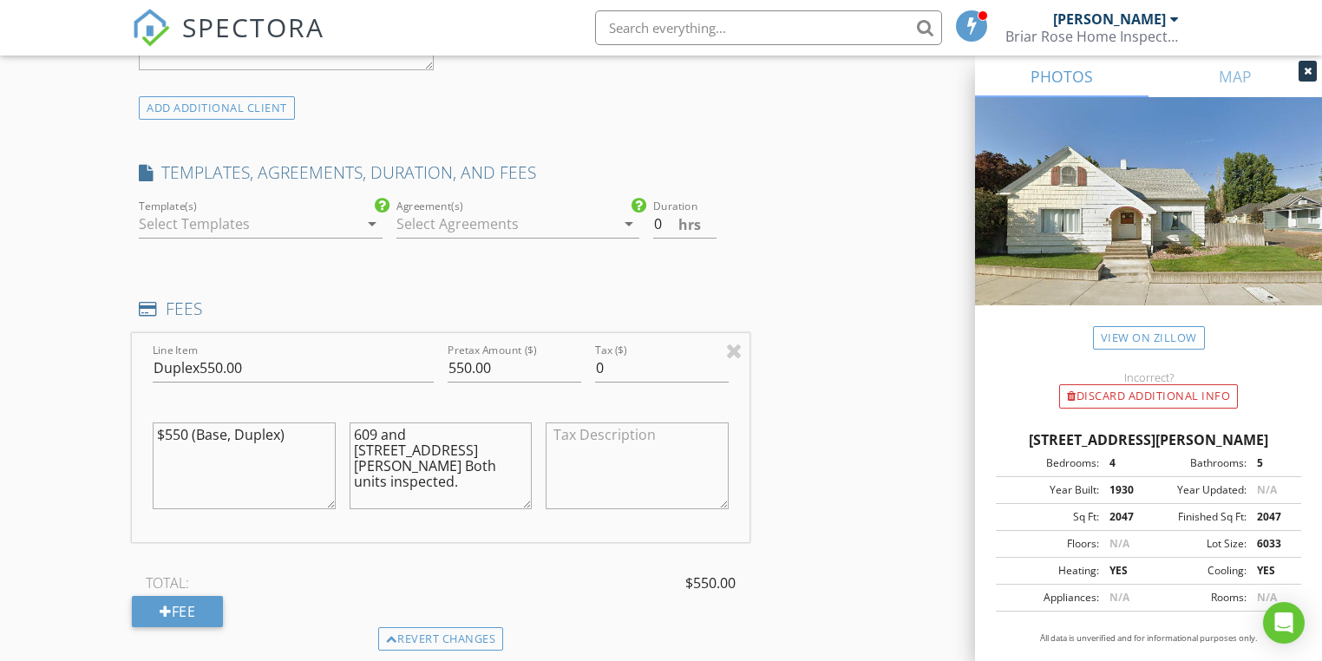
click at [370, 225] on icon "arrow_drop_down" at bounding box center [372, 223] width 21 height 21
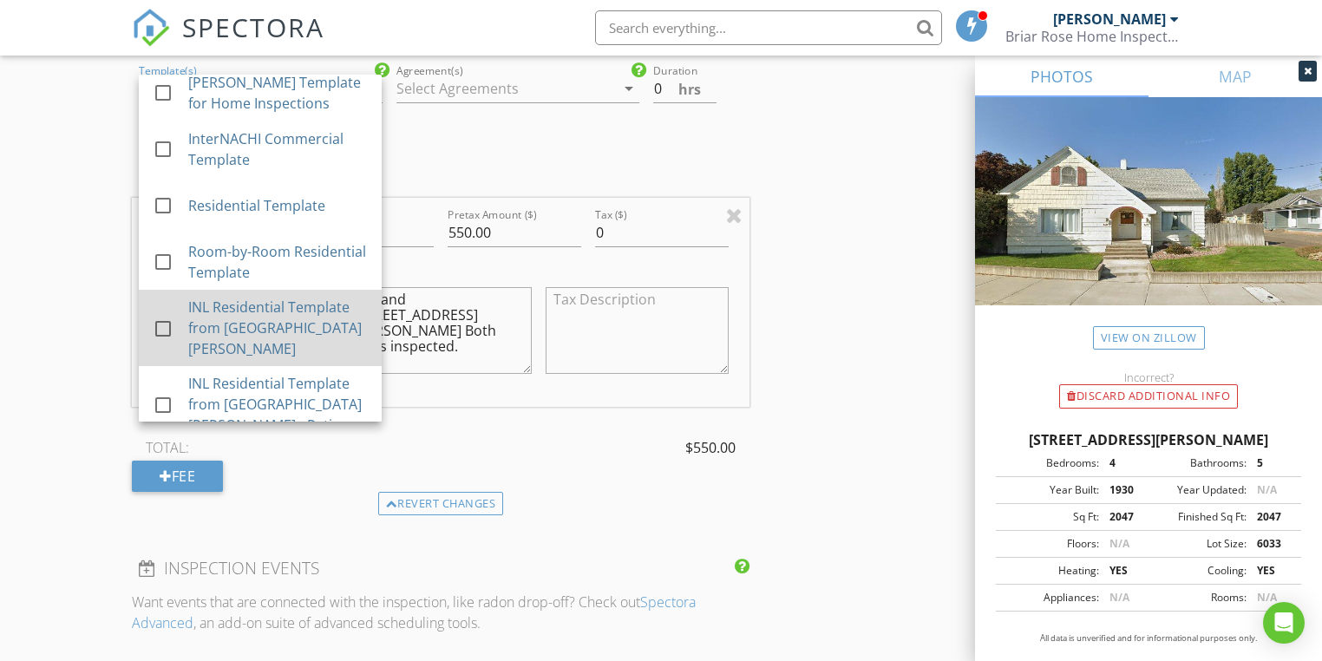
scroll to position [1457, 0]
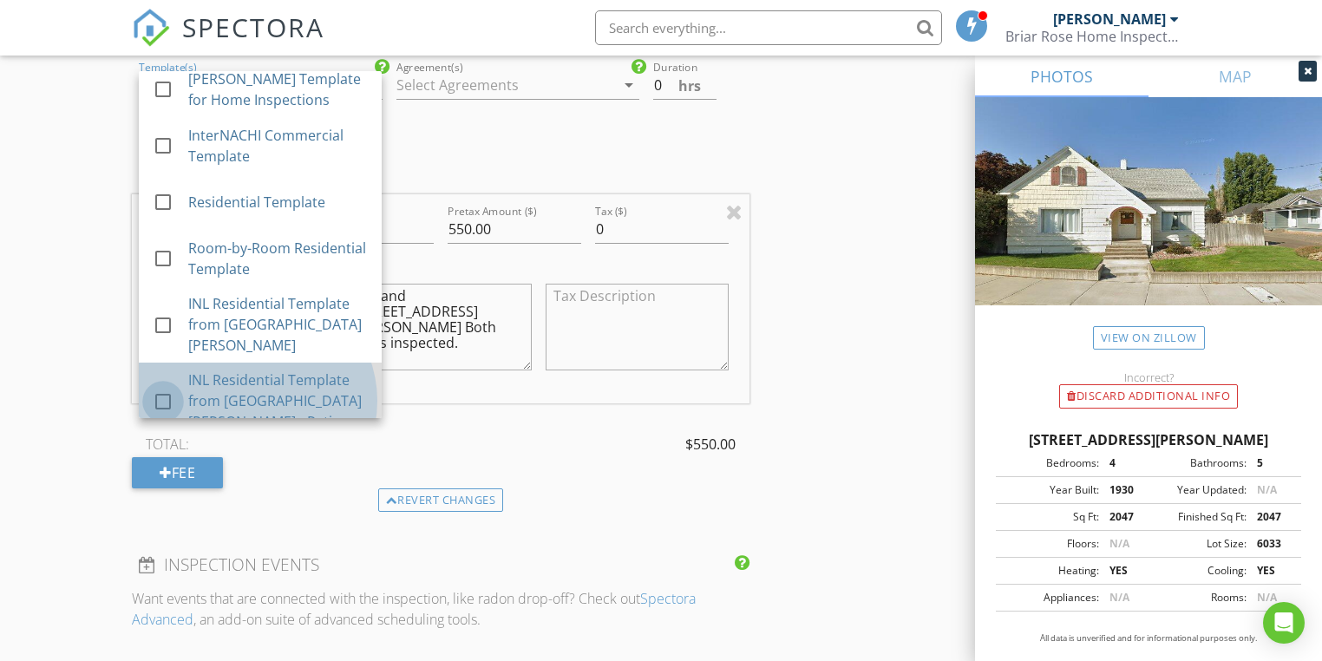
click at [162, 387] on div at bounding box center [162, 401] width 29 height 29
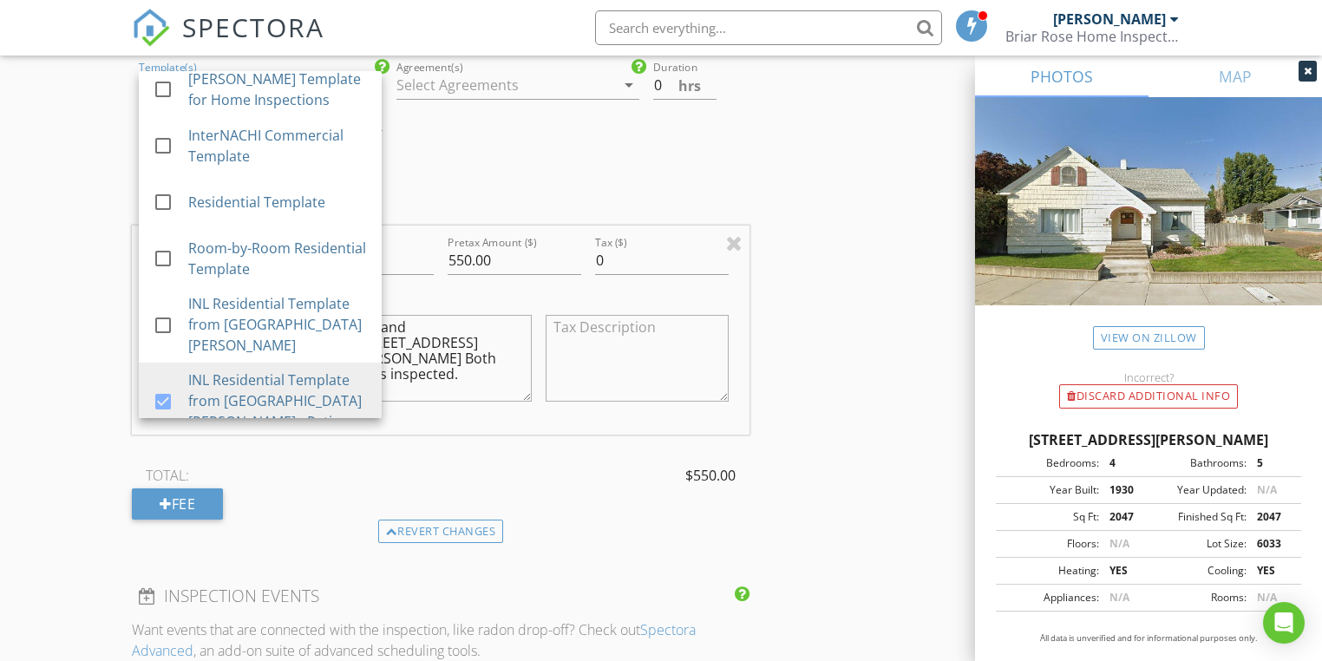
click at [526, 160] on div "INSPECTOR(S) check_box Paul Good PRIMARY Paul Good arrow_drop_down check_box_ou…" at bounding box center [440, 225] width 617 height 2962
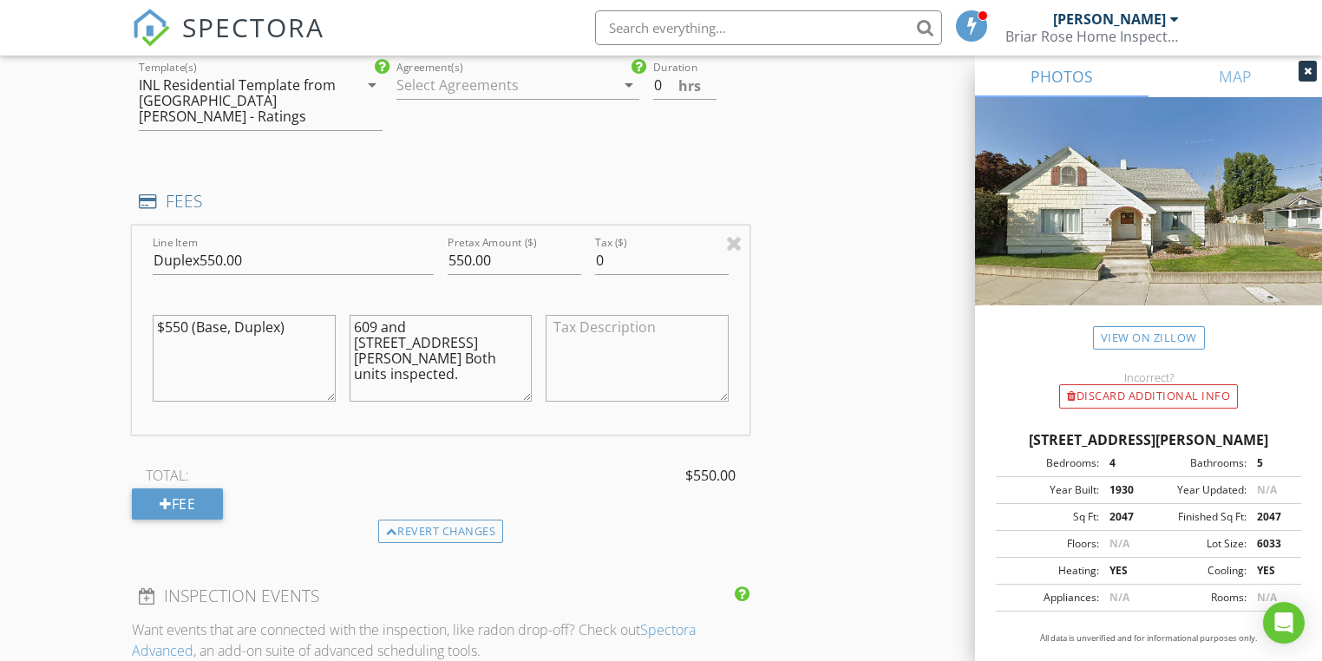
click at [607, 87] on div at bounding box center [505, 85] width 219 height 28
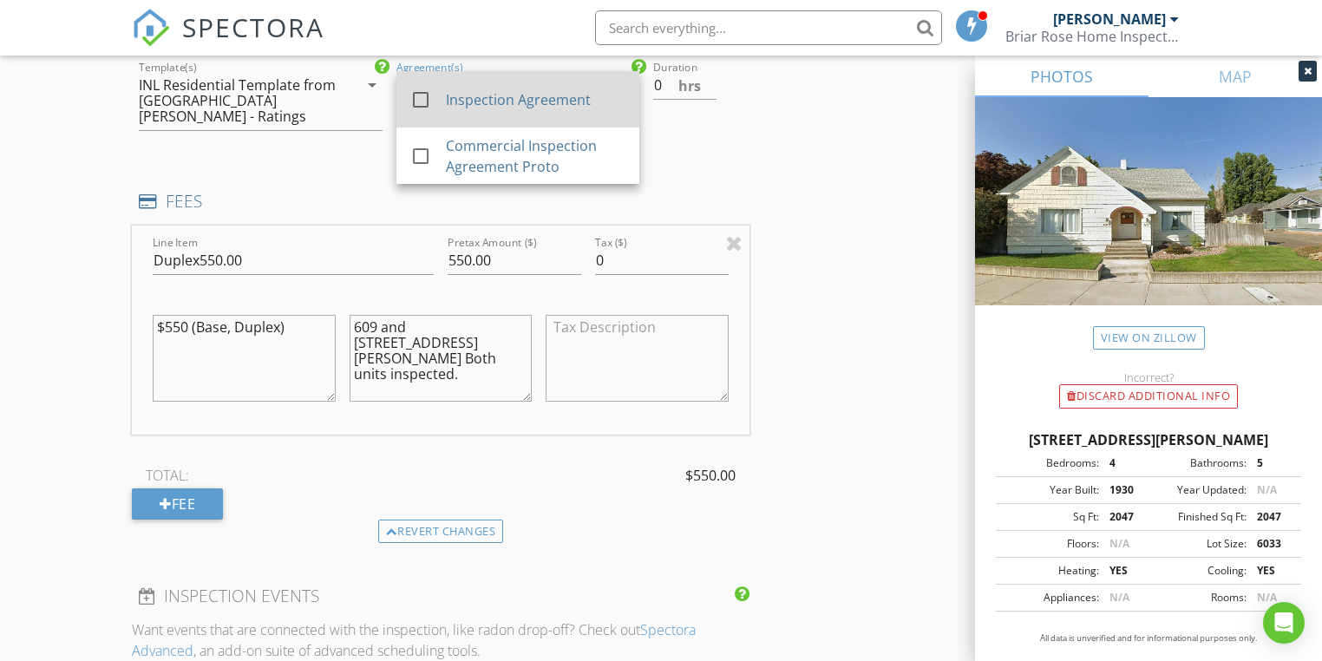
click at [416, 100] on div at bounding box center [420, 99] width 29 height 29
click at [721, 147] on div "INSPECTOR(S) check_box Paul Good PRIMARY Paul Good arrow_drop_down check_box_ou…" at bounding box center [440, 225] width 617 height 2962
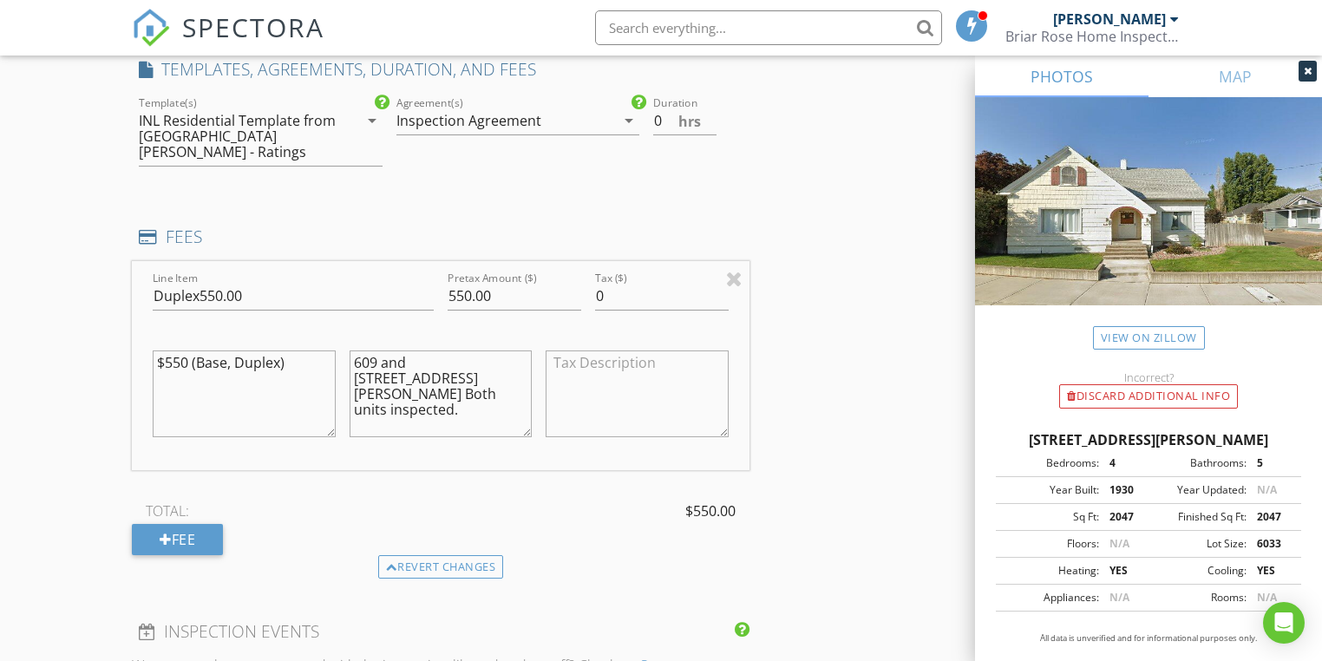
scroll to position [1387, 0]
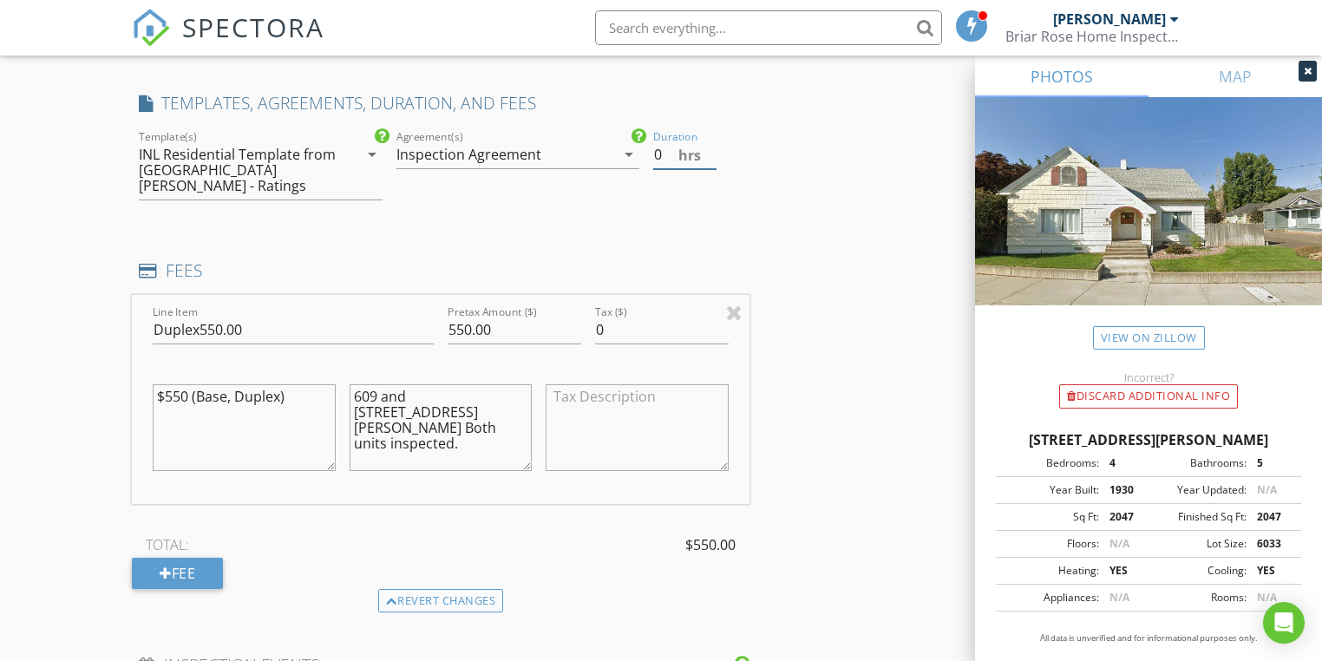
drag, startPoint x: 665, startPoint y: 152, endPoint x: 644, endPoint y: 152, distance: 20.8
click at [644, 152] on div "check_box_outline_blank Ben Gromicko's Template for Home Inspections check_box_…" at bounding box center [440, 172] width 617 height 91
type input "3.5"
click at [679, 198] on div "Duration 3.5 hrs" at bounding box center [697, 172] width 103 height 91
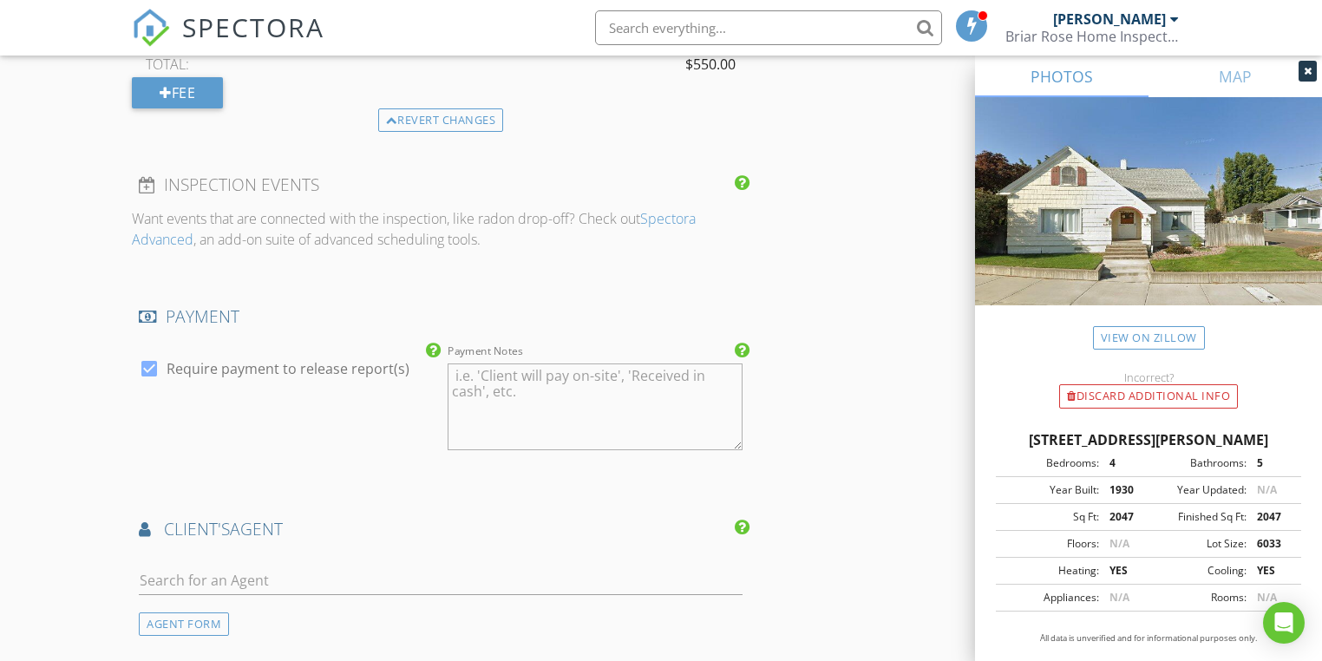
scroll to position [1873, 0]
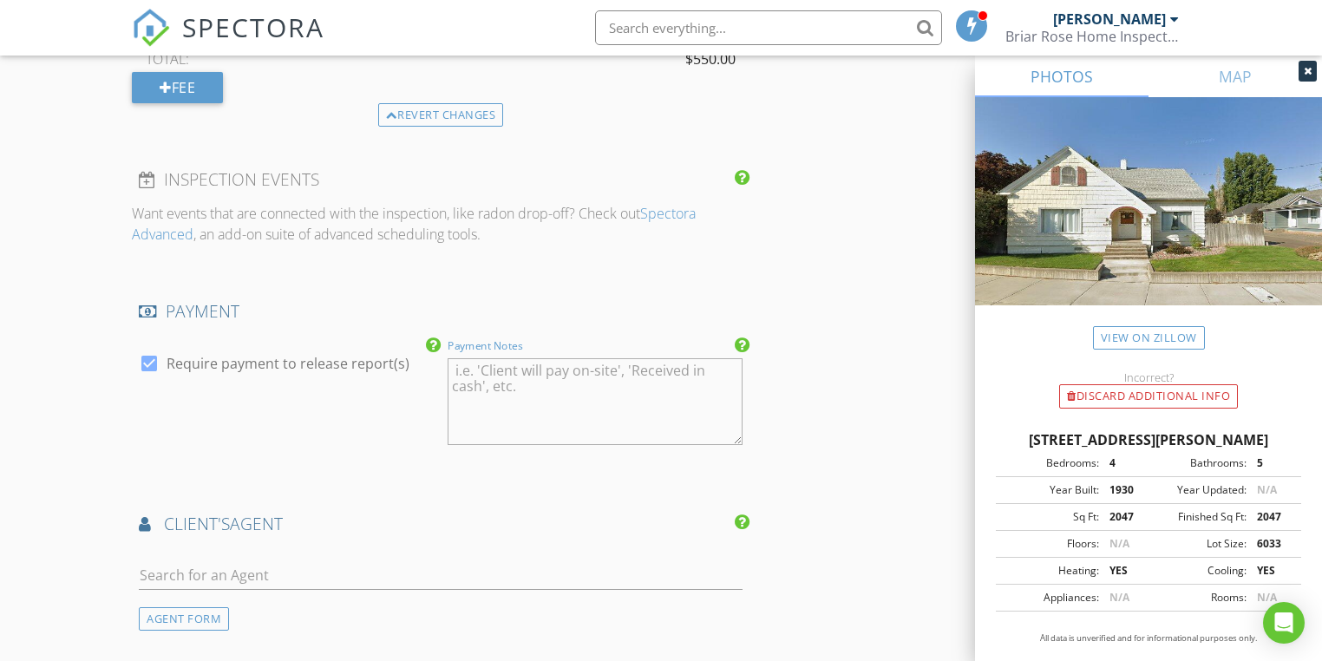
click at [486, 358] on textarea "Payment Notes" at bounding box center [594, 401] width 295 height 87
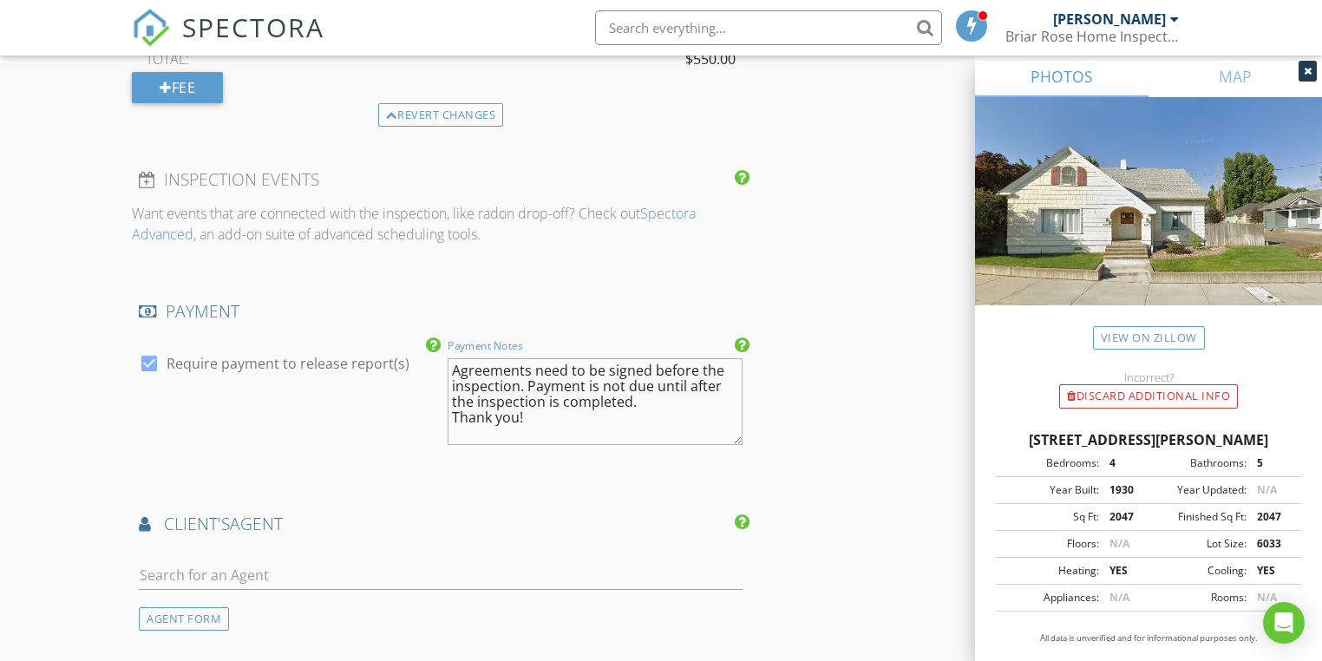
type textarea "Agreements need to be signed before the inspection. Payment is not due until af…"
click at [147, 349] on div at bounding box center [148, 363] width 29 height 29
checkbox input "false"
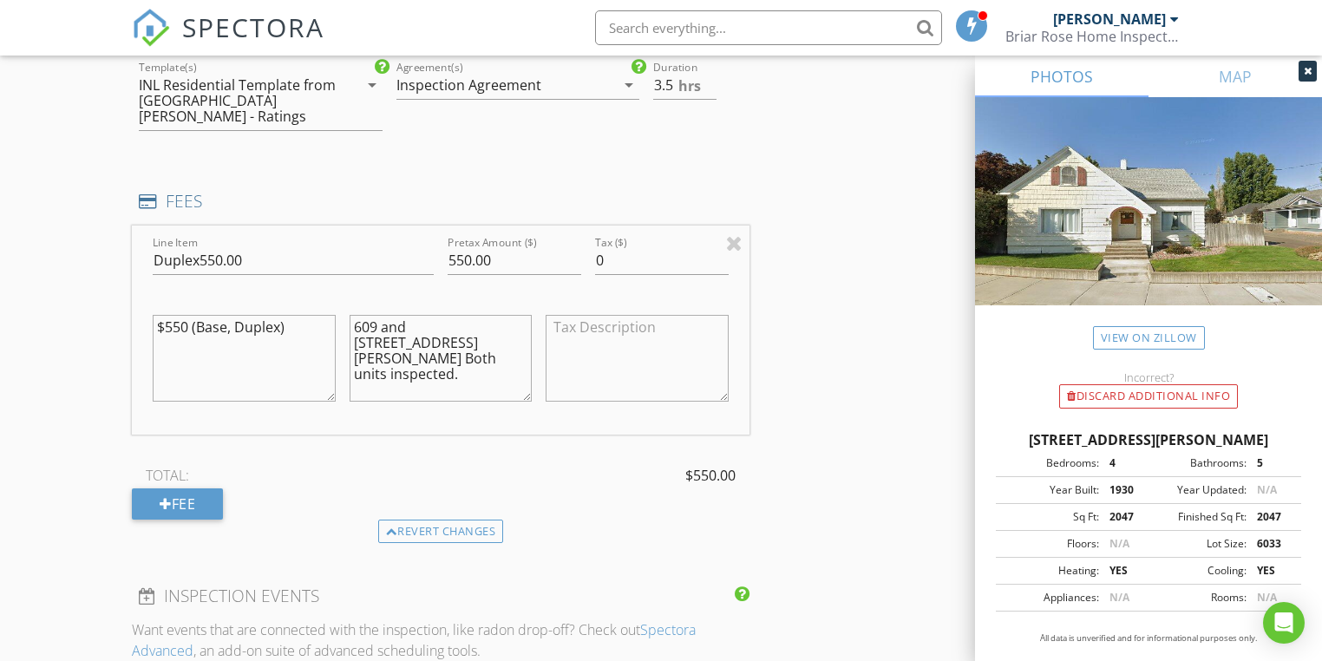
scroll to position [1457, 0]
click at [592, 315] on textarea at bounding box center [636, 358] width 182 height 87
click at [625, 246] on input "0" at bounding box center [662, 260] width 134 height 29
drag, startPoint x: 201, startPoint y: 240, endPoint x: 255, endPoint y: 238, distance: 53.8
click at [255, 246] on input "Duplex550.00" at bounding box center [293, 260] width 281 height 29
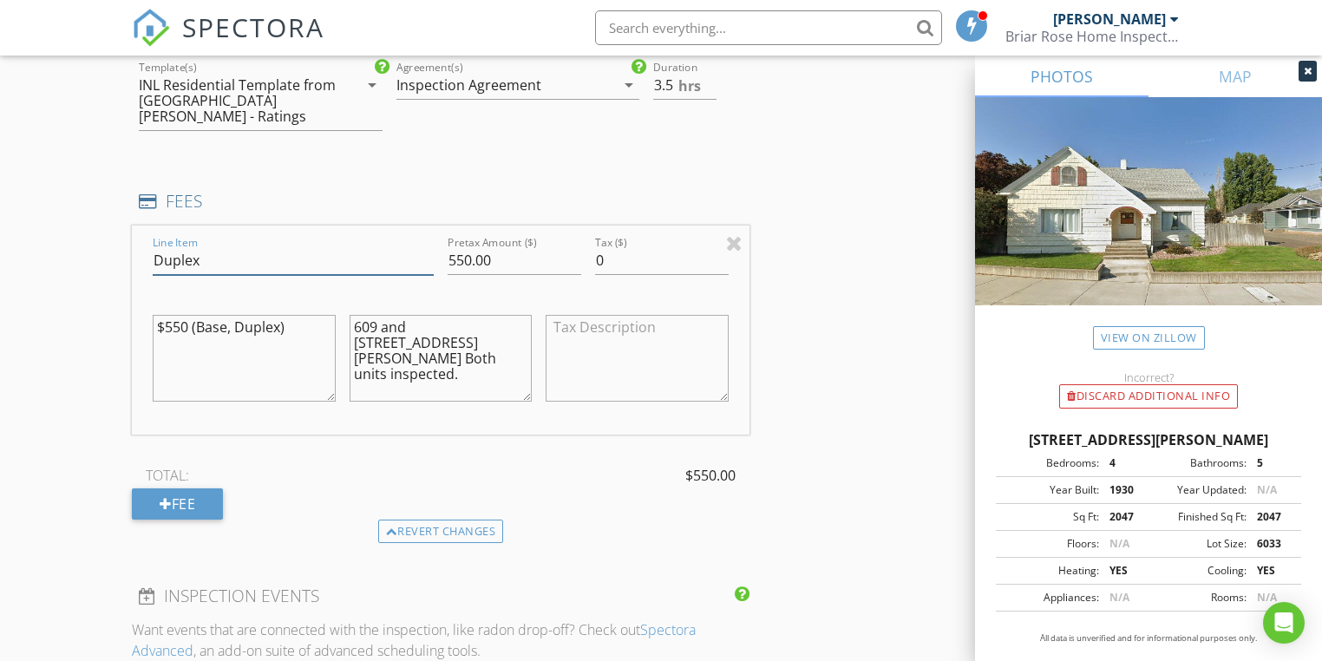
type input "Duplex"
click at [641, 246] on input "0" at bounding box center [662, 260] width 134 height 29
click at [582, 244] on div "Line Item Duplex Pretax Amount ($) 550.00 Tax ($) 0 $550 (Base, Duplex) 609 and…" at bounding box center [440, 329] width 617 height 209
click at [633, 336] on textarea at bounding box center [636, 358] width 182 height 87
drag, startPoint x: 633, startPoint y: 336, endPoint x: 585, endPoint y: 340, distance: 47.8
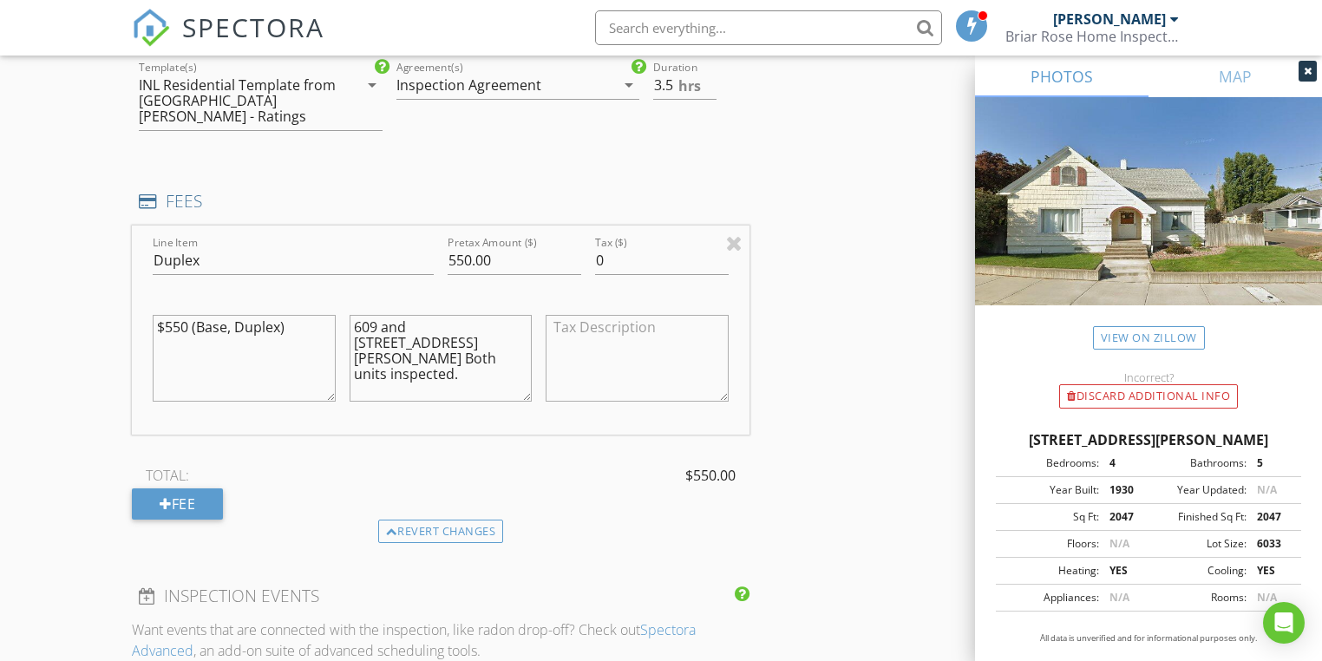
click at [585, 340] on textarea at bounding box center [636, 358] width 182 height 87
drag, startPoint x: 620, startPoint y: 242, endPoint x: 542, endPoint y: 236, distance: 78.3
click at [545, 236] on div "Line Item Duplex Pretax Amount ($) 550.00 Tax ($) 0 $550 (Base, Duplex) 609 and…" at bounding box center [440, 329] width 617 height 209
type input "550.004895"
drag, startPoint x: 600, startPoint y: 240, endPoint x: 584, endPoint y: 239, distance: 15.6
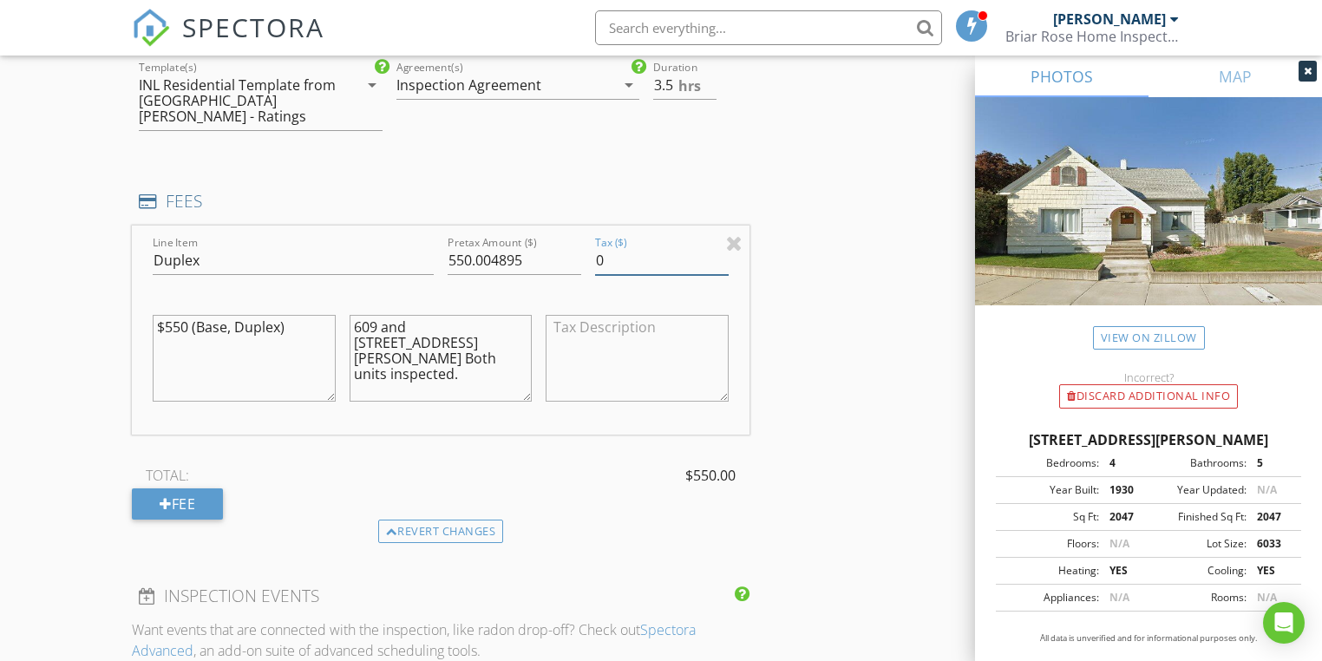
click at [584, 239] on div "Line Item Duplex Pretax Amount ($) 550.004895 Tax ($) 0 $550 (Base, Duplex) 609…" at bounding box center [440, 329] width 617 height 209
type input "48.95"
drag, startPoint x: 491, startPoint y: 239, endPoint x: 520, endPoint y: 239, distance: 29.5
click at [520, 246] on input "550.004895" at bounding box center [514, 260] width 134 height 29
type input "550.00"
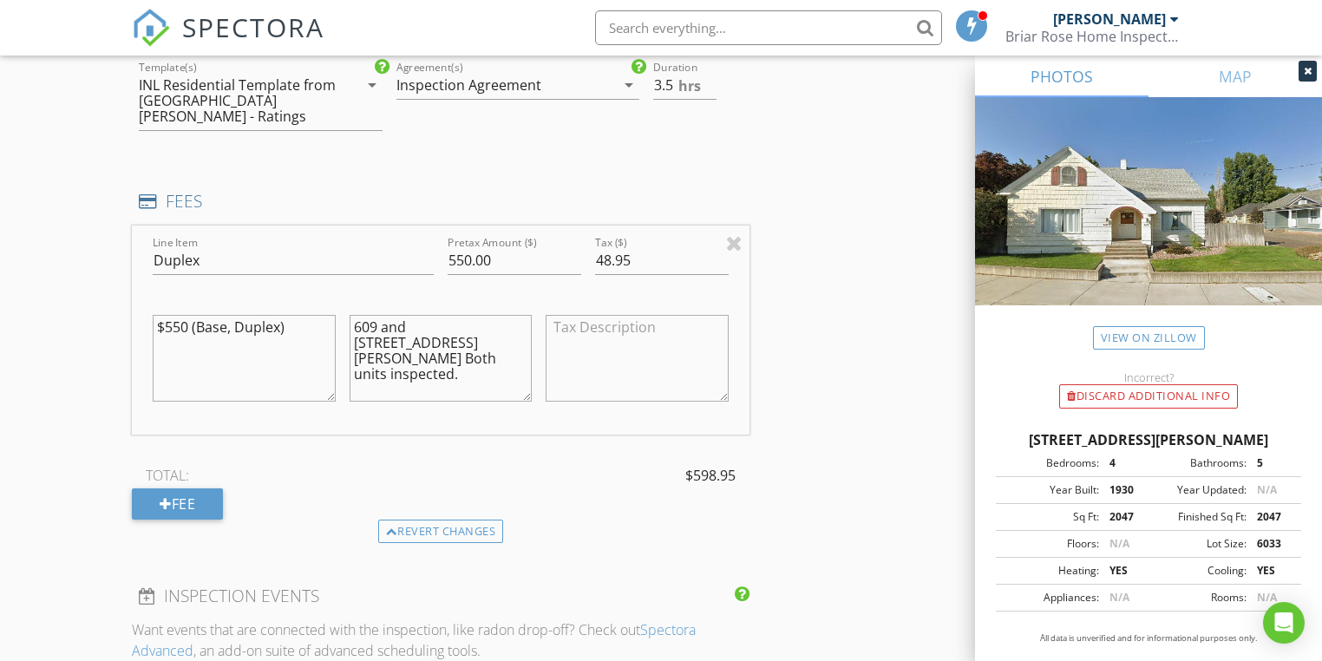
click at [590, 315] on textarea at bounding box center [636, 358] width 182 height 87
click at [645, 334] on textarea "Walla Walla Sales tax 8.9%" at bounding box center [636, 358] width 182 height 87
click at [636, 315] on textarea "Walla Walla Sales tax 8.9%" at bounding box center [636, 358] width 182 height 87
click at [590, 350] on textarea "Walla Walla sales tax 8.9%" at bounding box center [636, 358] width 182 height 87
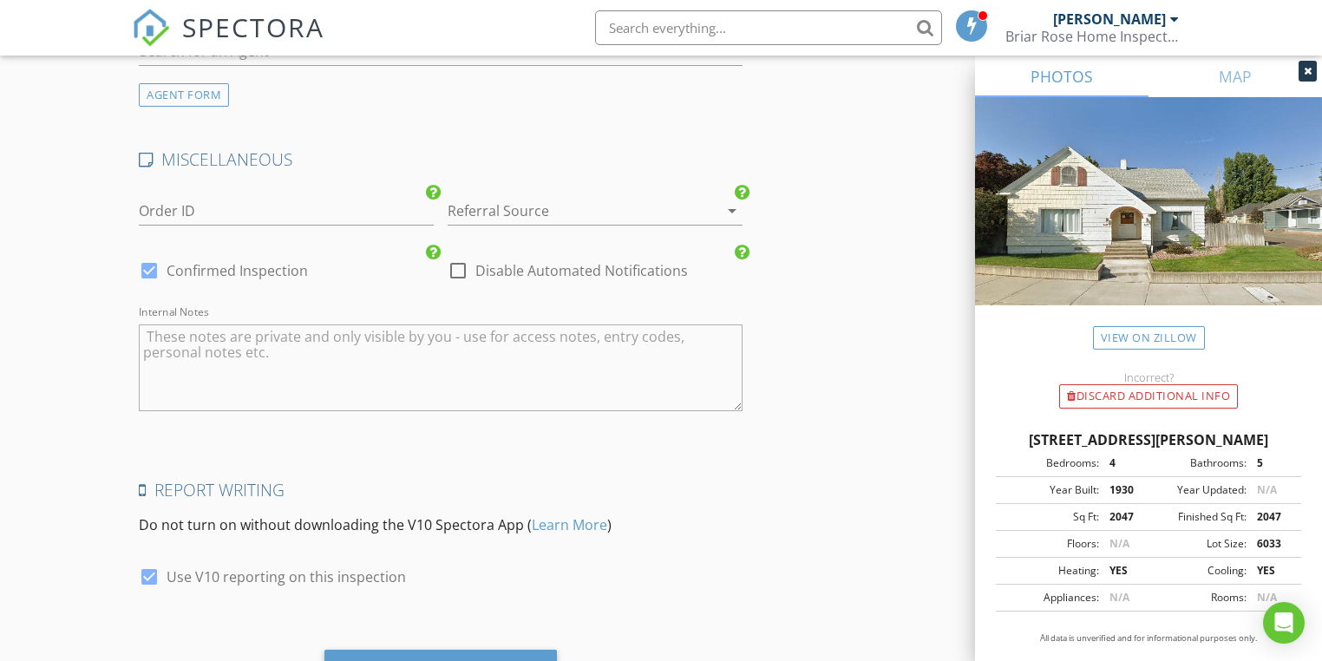
scroll to position [2626, 0]
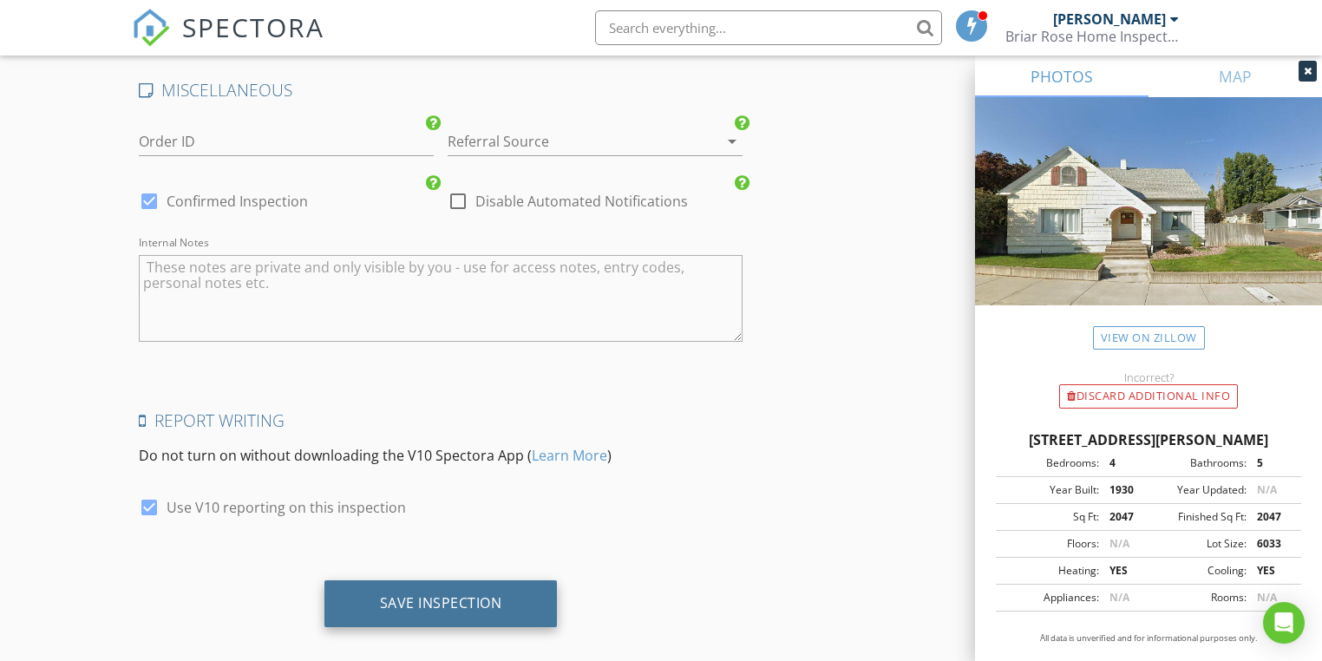
type textarea "Walla Walla sales tax 8.9%"
click at [441, 594] on div "Save Inspection" at bounding box center [441, 602] width 122 height 17
